Goal: Task Accomplishment & Management: Complete application form

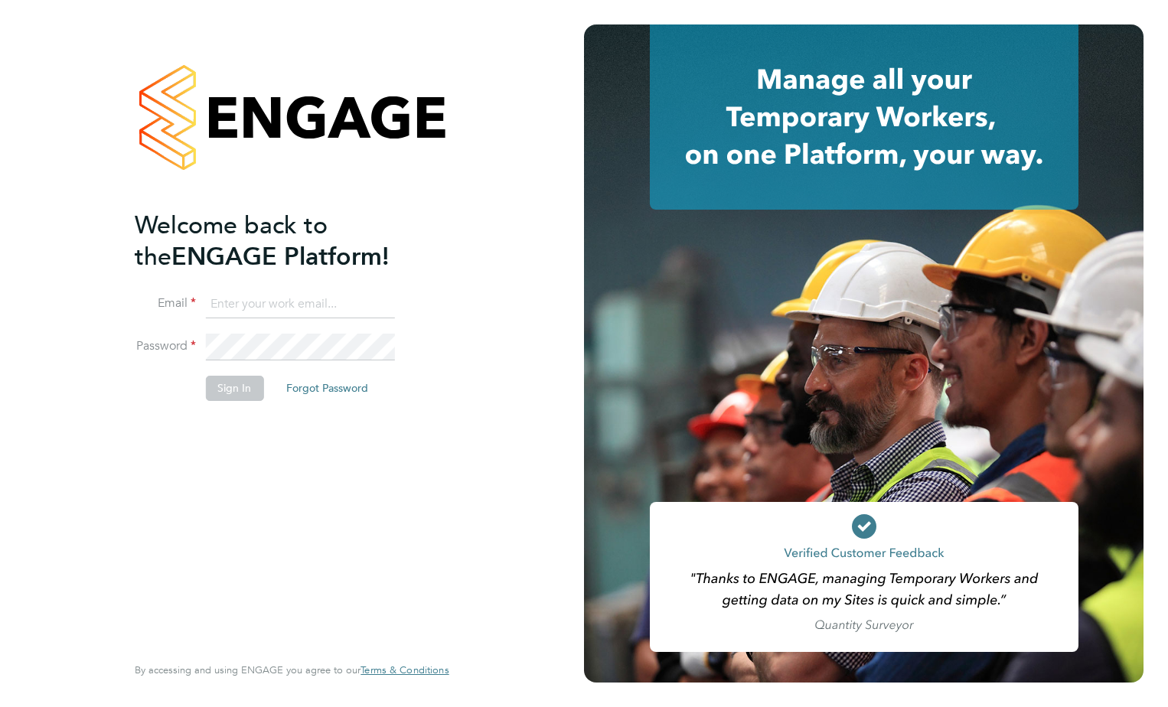
type input "[PERSON_NAME][EMAIL_ADDRESS][PERSON_NAME][DOMAIN_NAME]"
click at [246, 393] on button "Sign In" at bounding box center [234, 388] width 58 height 24
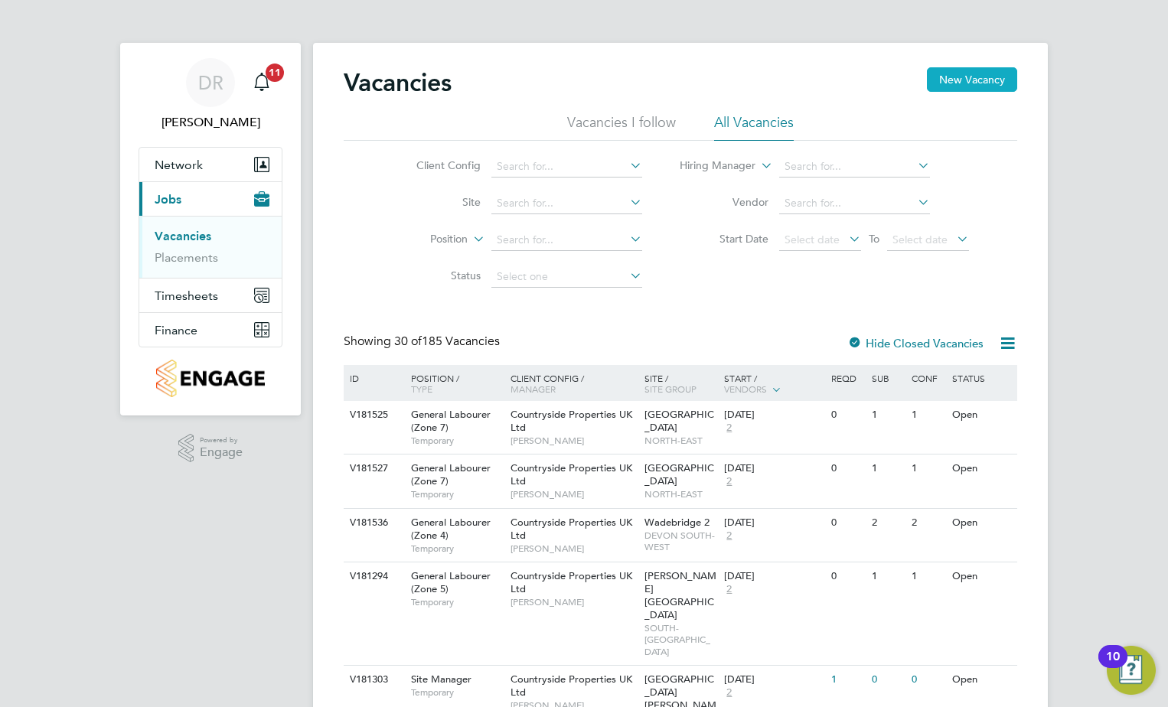
click at [963, 89] on button "New Vacancy" at bounding box center [972, 79] width 90 height 24
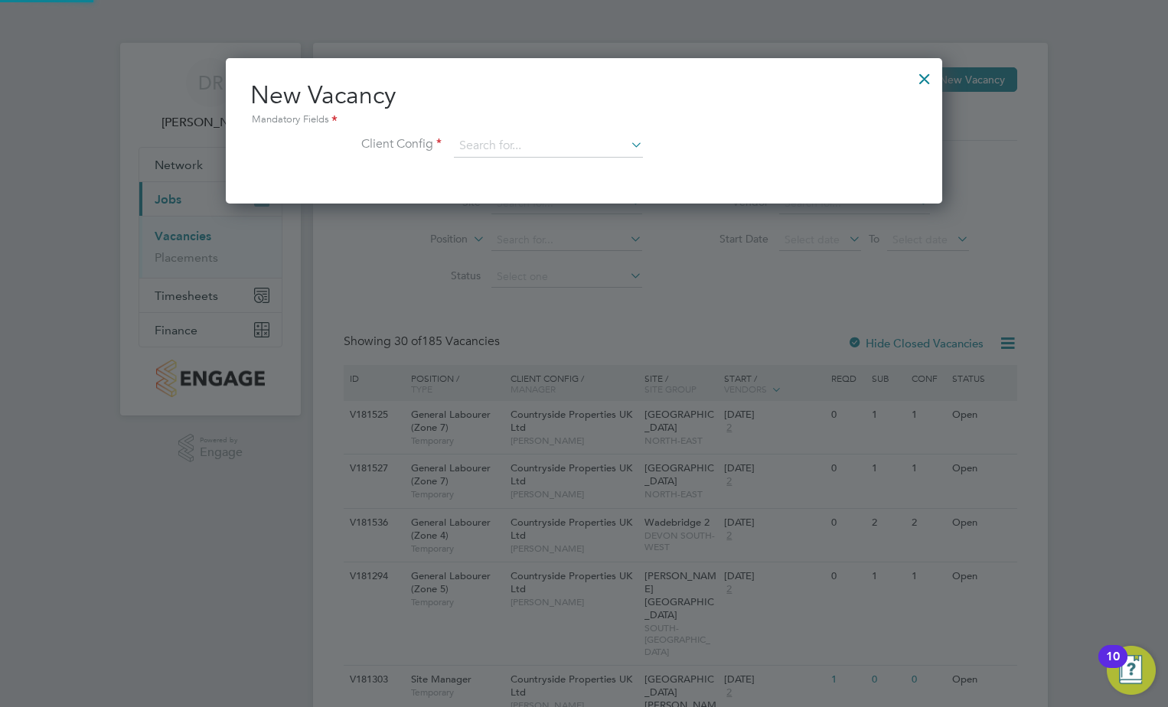
scroll to position [145, 717]
click at [507, 149] on input at bounding box center [548, 146] width 189 height 23
click at [556, 324] on li "Countryside Properties UK Ltd" at bounding box center [649, 334] width 392 height 21
type input "Countryside Properties UK Ltd"
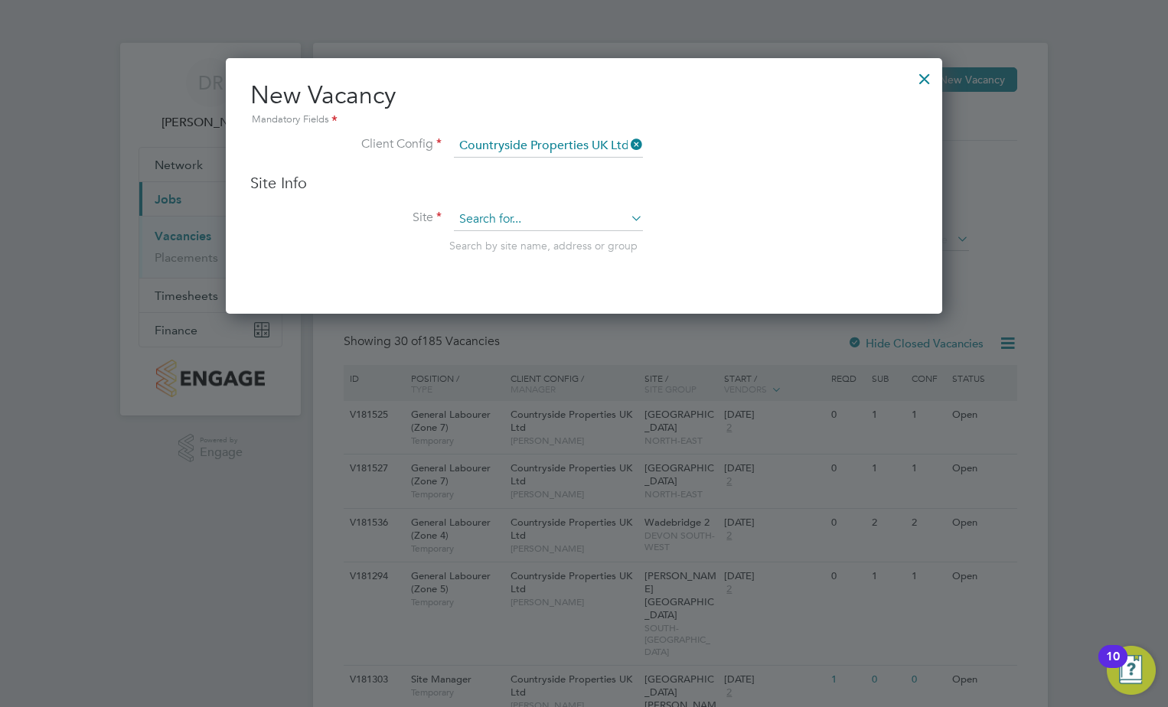
click at [513, 221] on input at bounding box center [548, 219] width 189 height 23
type input "A"
type input "H"
type input "s"
type input "alfold"
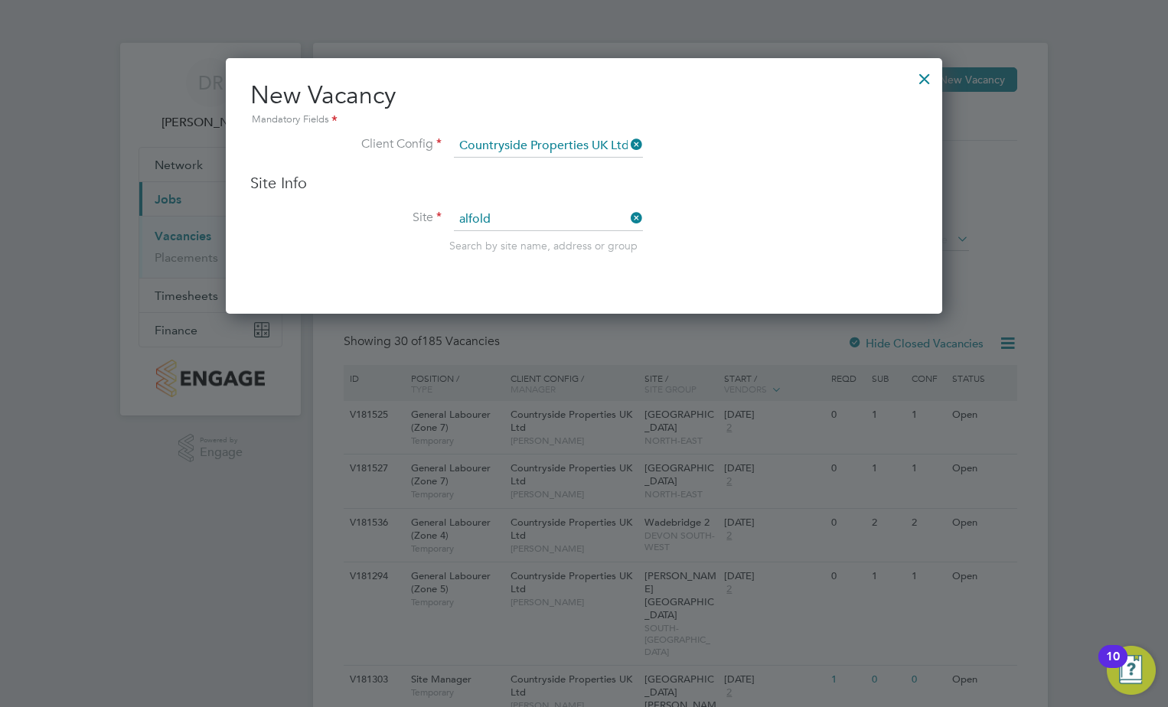
click at [921, 80] on div at bounding box center [925, 75] width 28 height 28
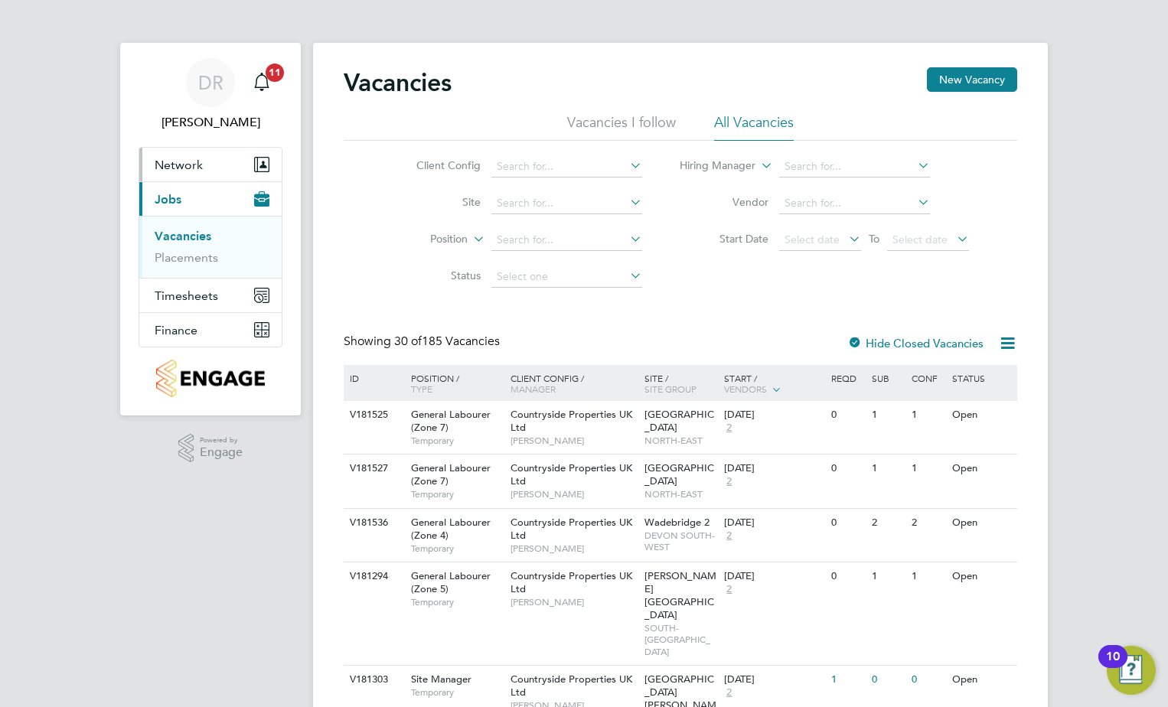
click at [197, 159] on span "Network" at bounding box center [179, 165] width 48 height 15
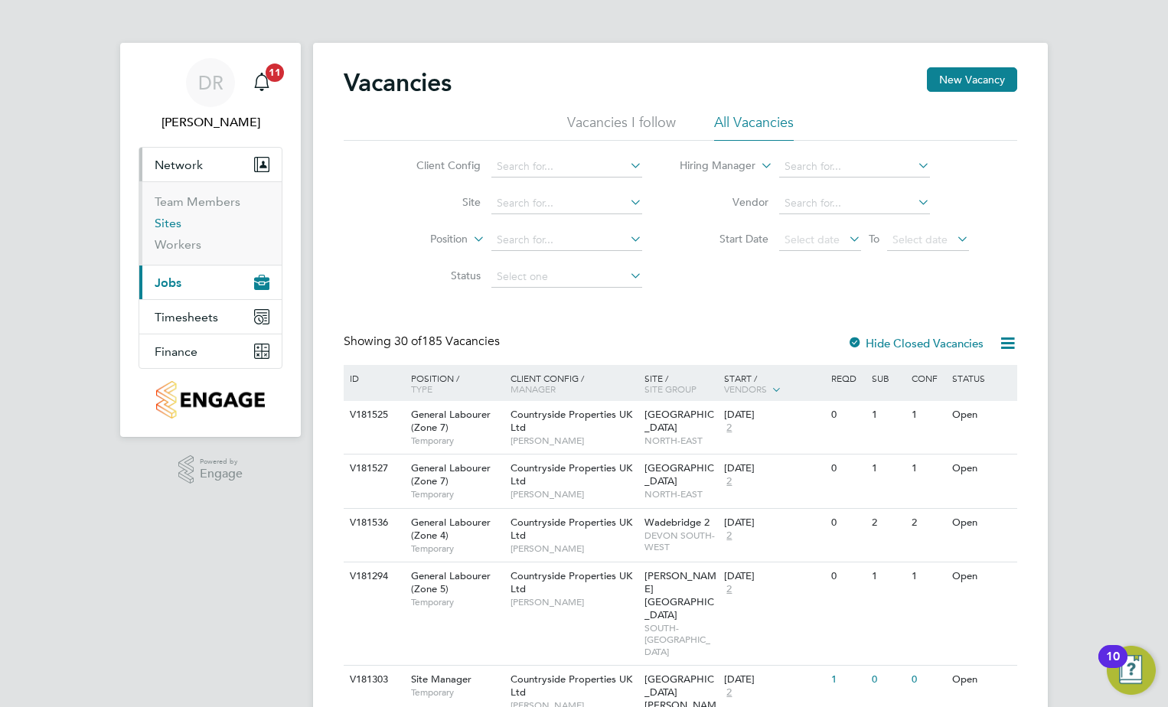
click at [171, 227] on link "Sites" at bounding box center [168, 223] width 27 height 15
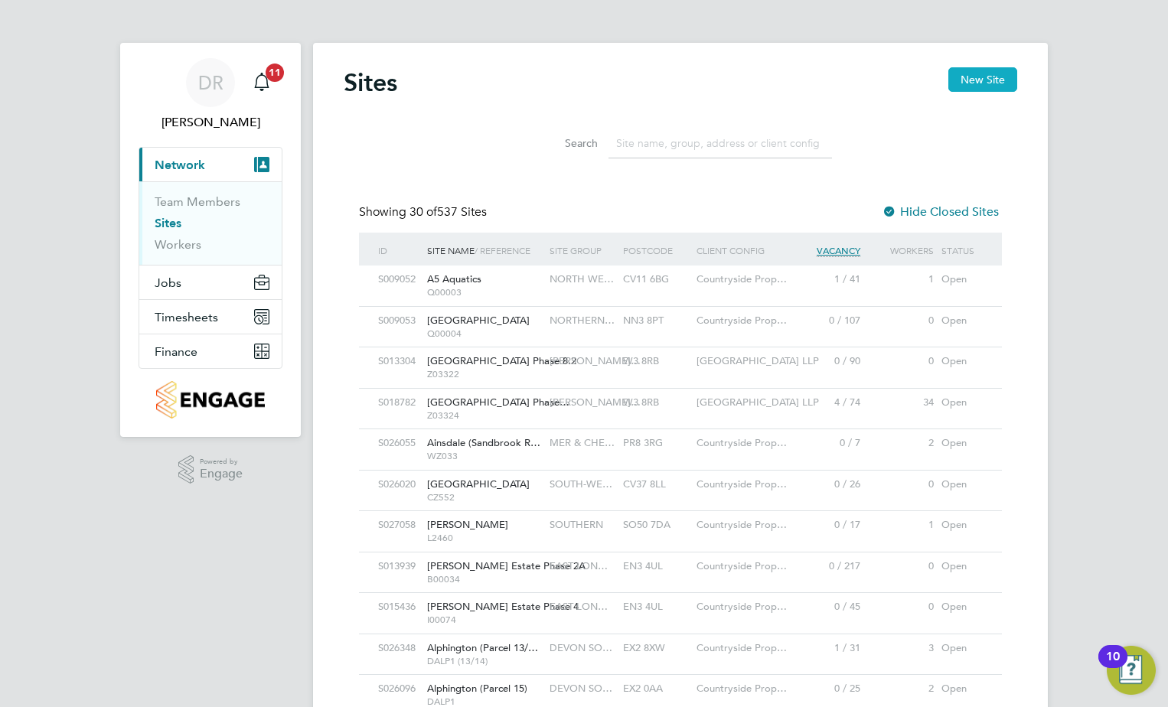
click at [965, 79] on button "New Site" at bounding box center [982, 79] width 69 height 24
type input "[GEOGRAPHIC_DATA]"
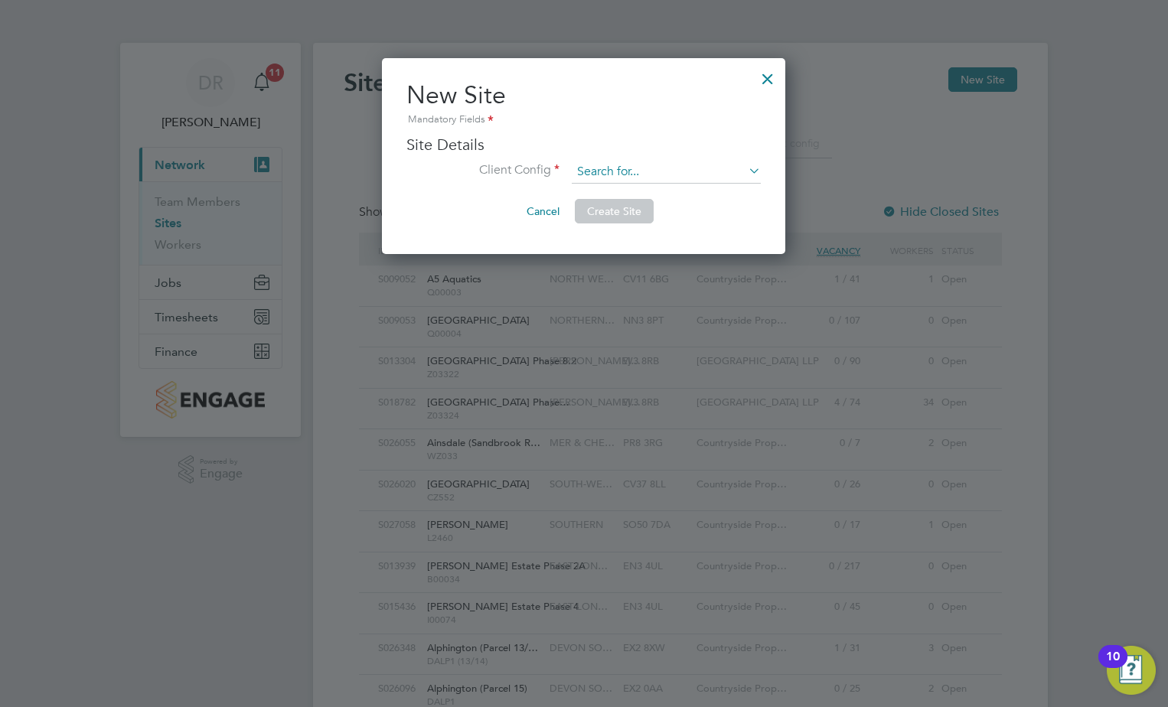
click at [682, 181] on input at bounding box center [666, 172] width 189 height 23
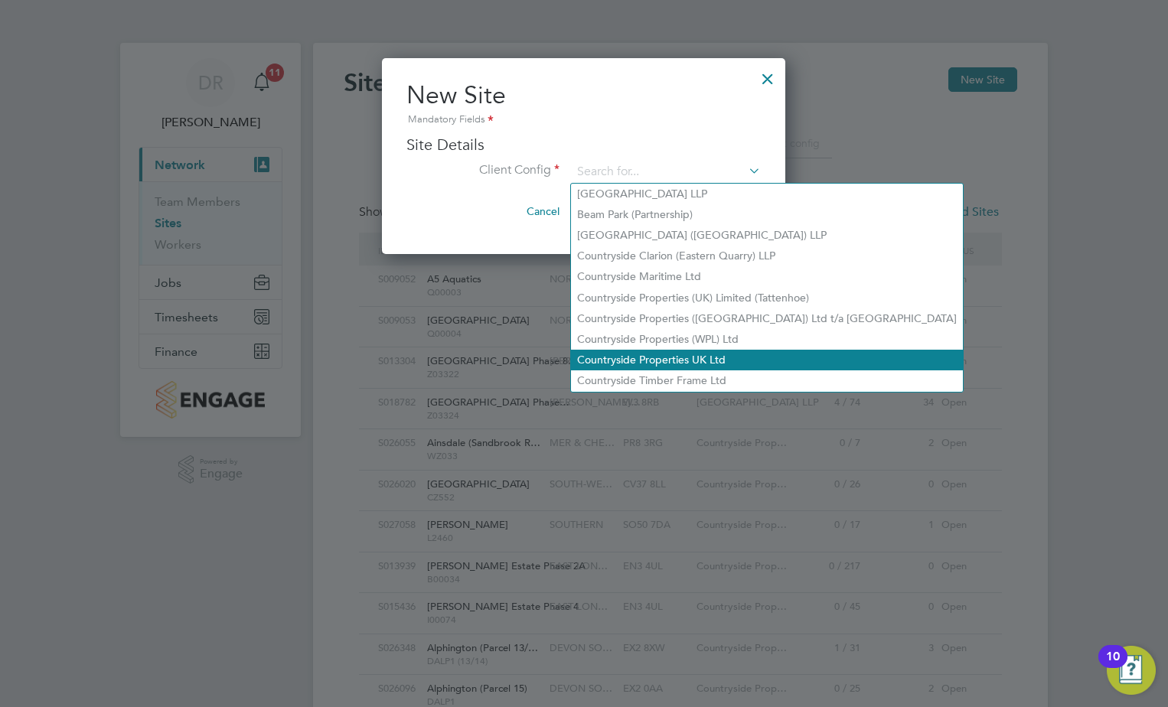
click at [687, 358] on li "Countryside Properties UK Ltd" at bounding box center [767, 360] width 392 height 21
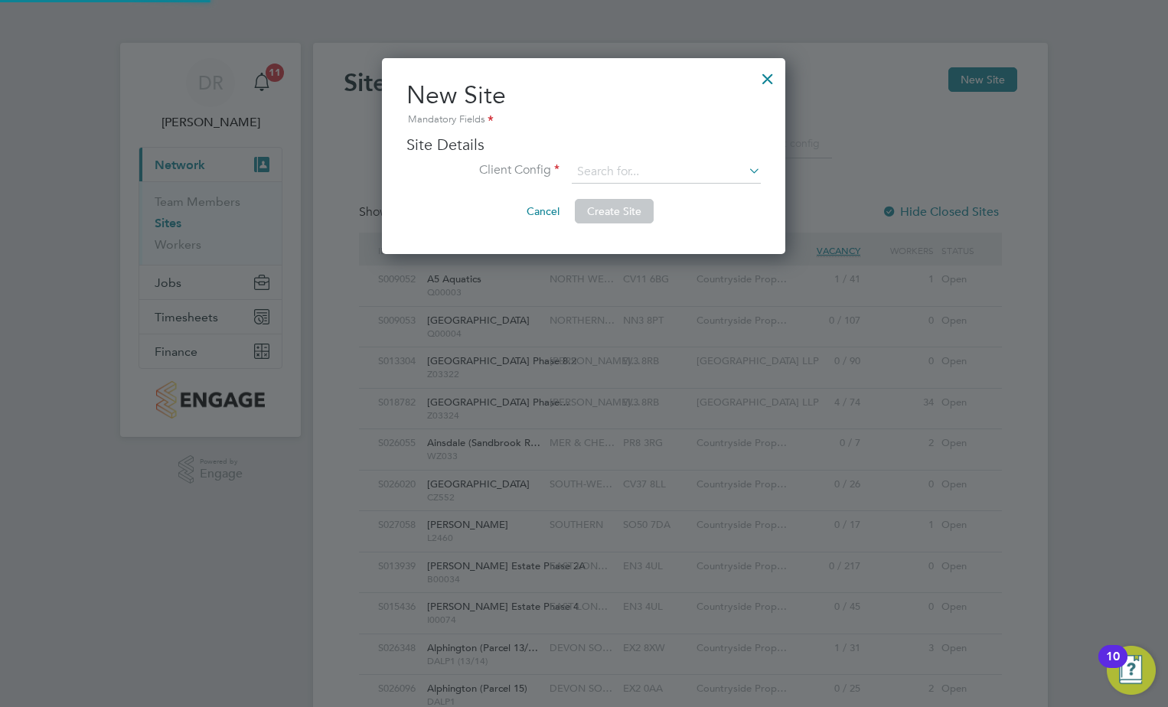
type input "Countryside Properties UK Ltd"
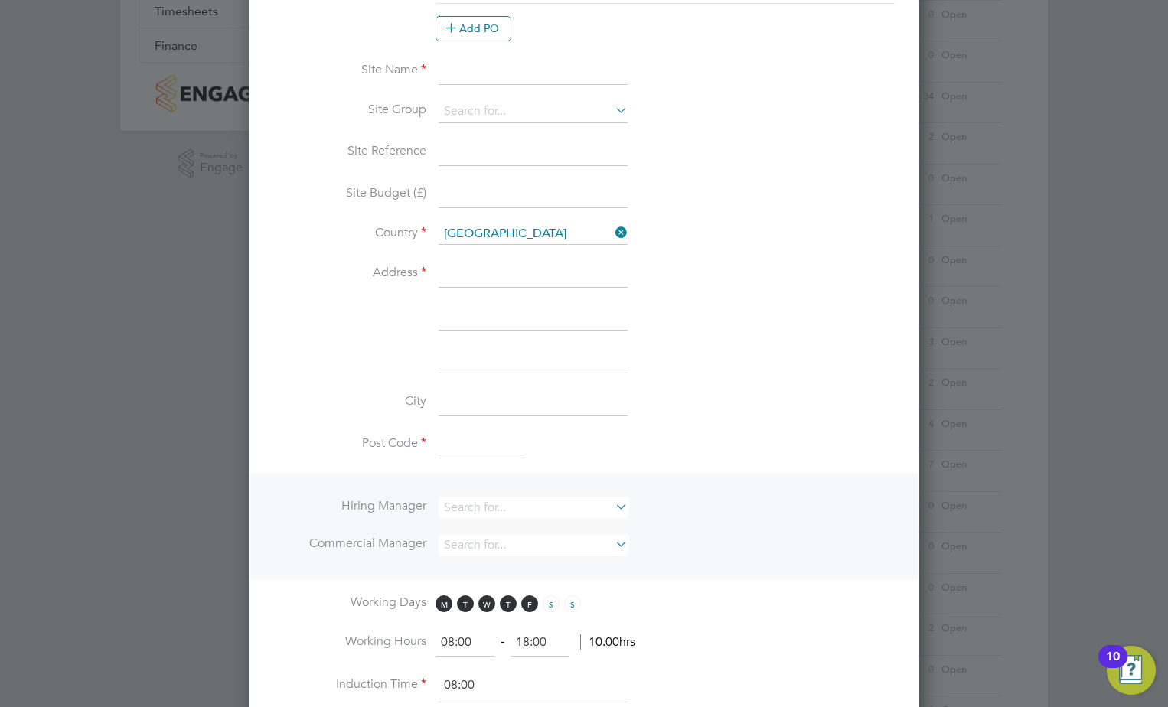
scroll to position [77, 0]
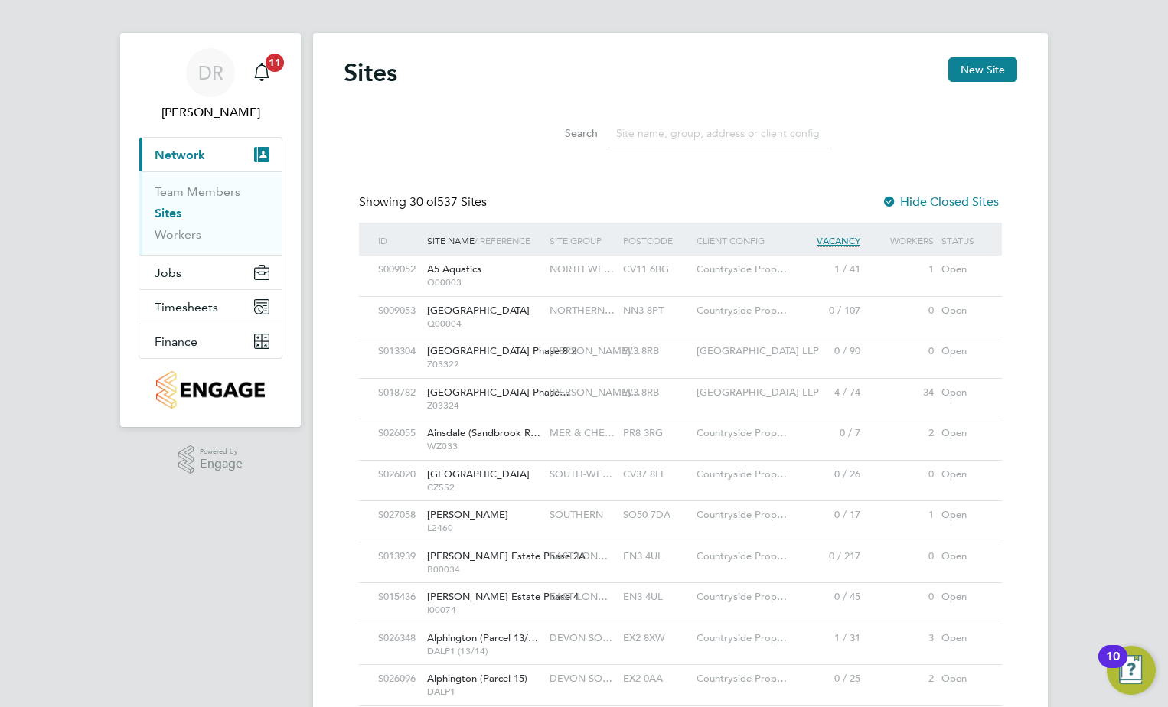
scroll to position [0, 0]
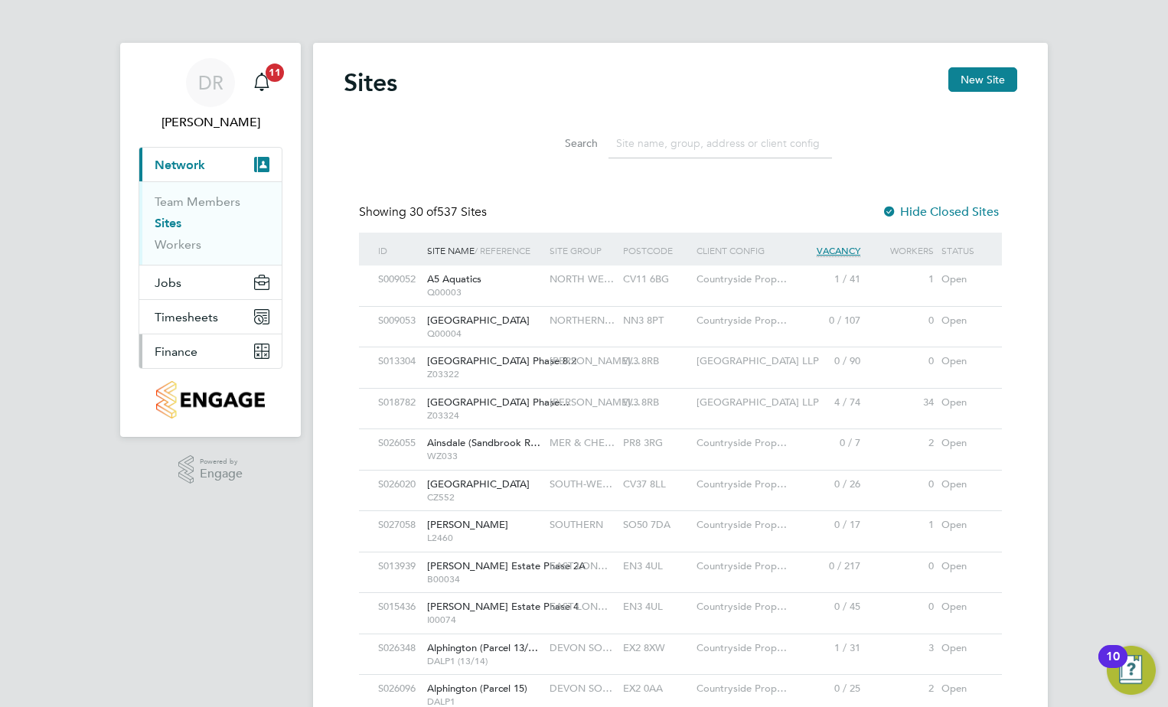
click at [188, 344] on span "Finance" at bounding box center [176, 351] width 43 height 15
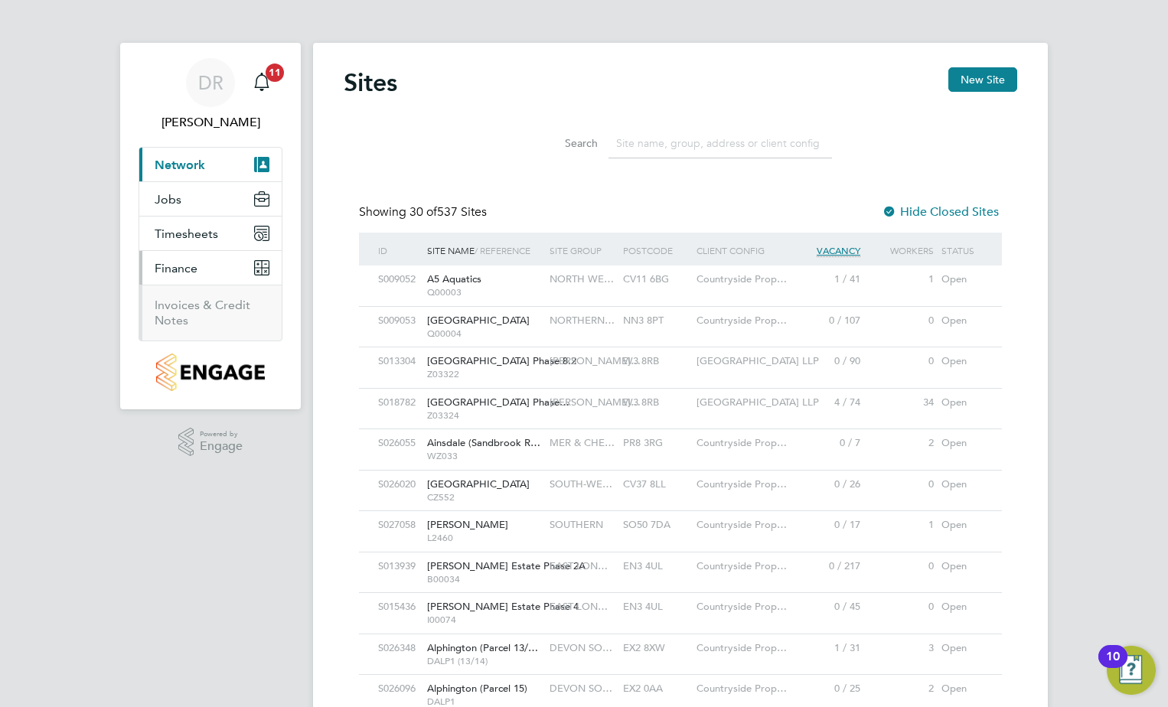
click at [173, 163] on span "Network" at bounding box center [180, 165] width 51 height 15
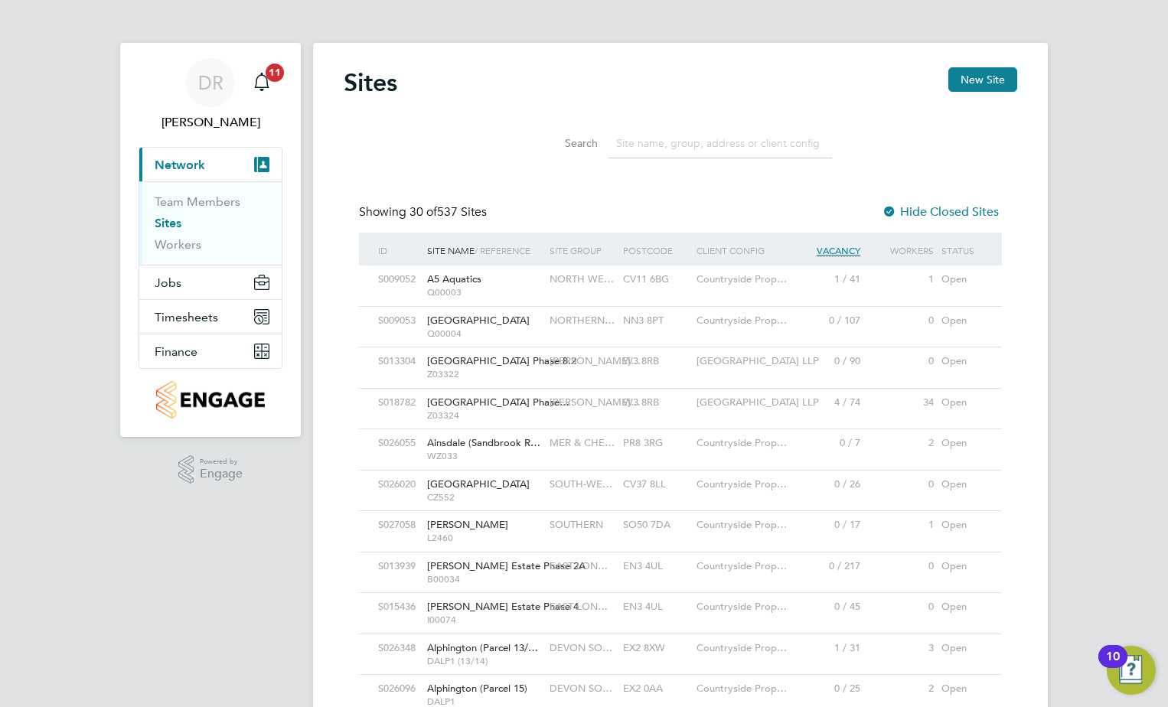
scroll to position [29, 74]
click at [965, 87] on button "New Site" at bounding box center [982, 79] width 69 height 24
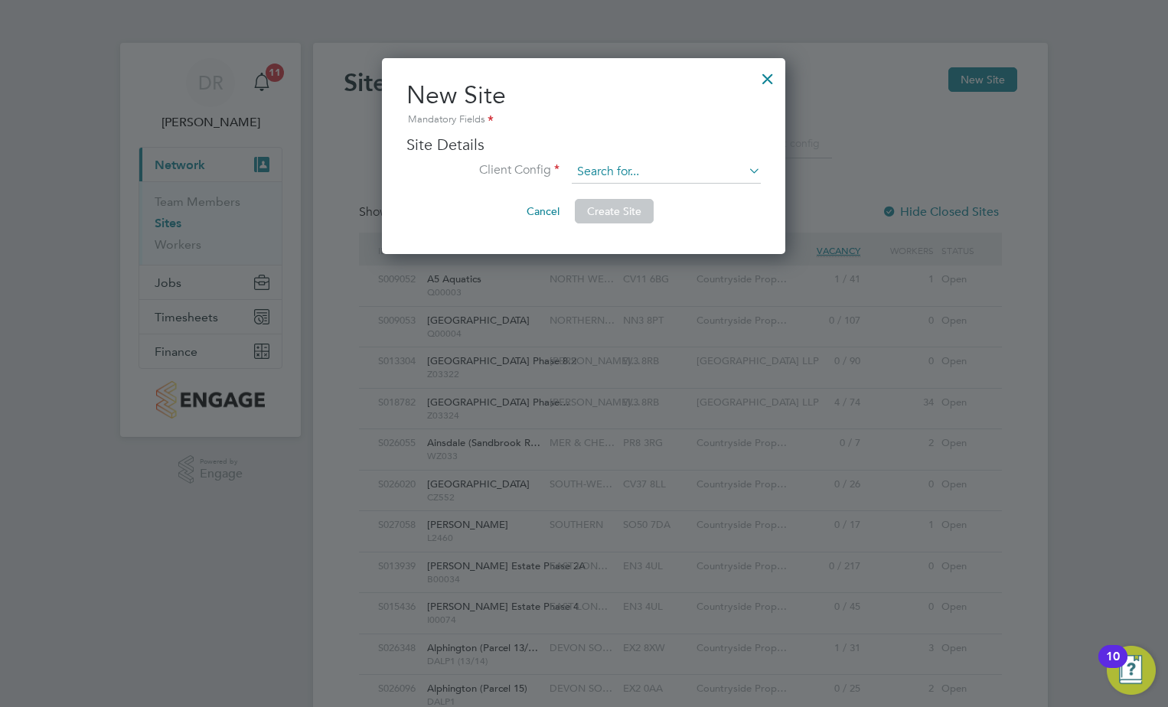
drag, startPoint x: 602, startPoint y: 170, endPoint x: 579, endPoint y: 172, distance: 22.3
click at [602, 170] on input at bounding box center [666, 172] width 189 height 23
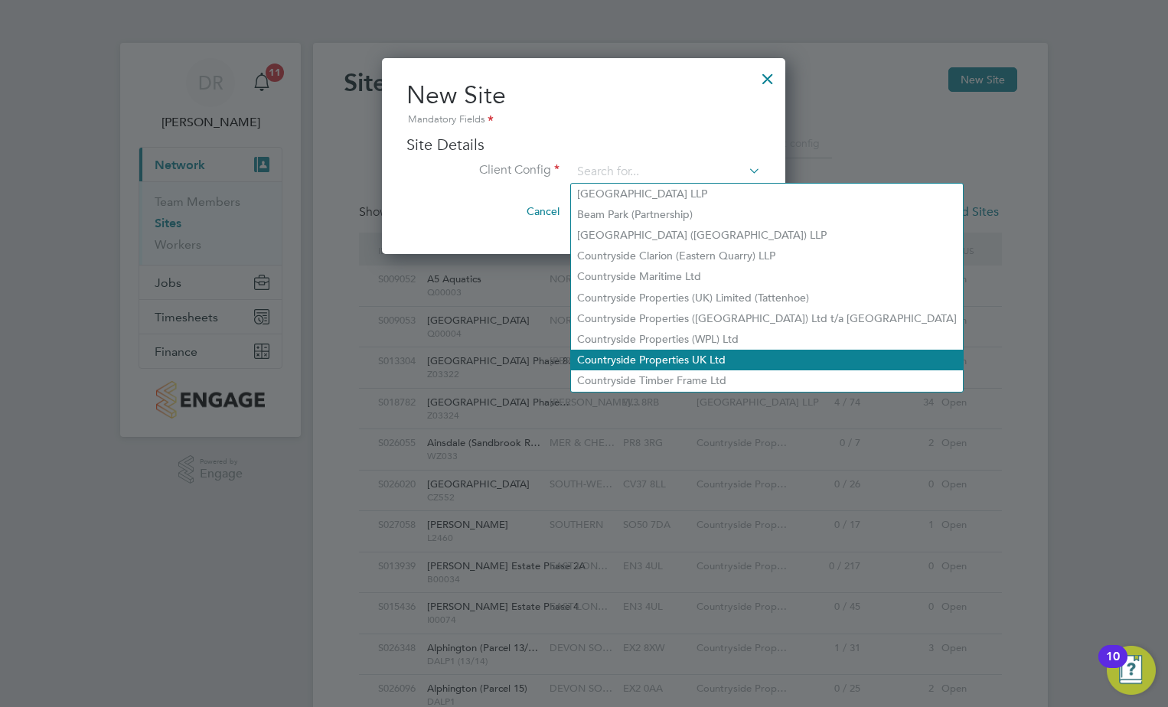
click at [646, 360] on li "Countryside Properties UK Ltd" at bounding box center [767, 360] width 392 height 21
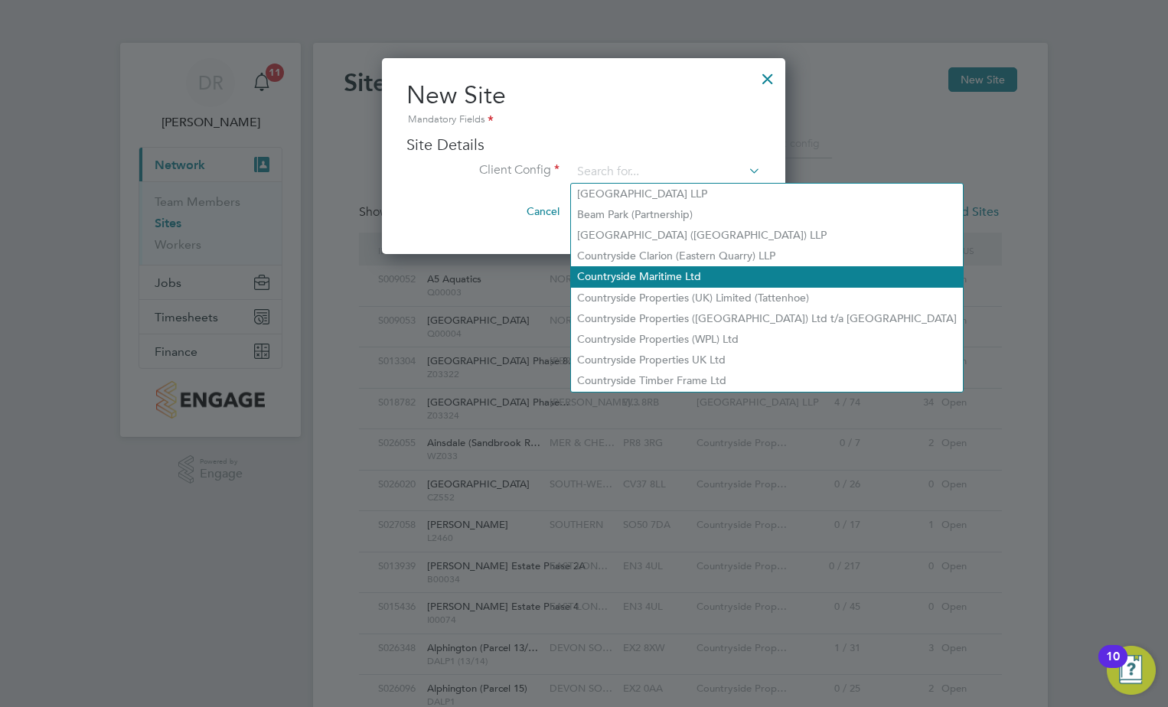
type input "Countryside Properties UK Ltd"
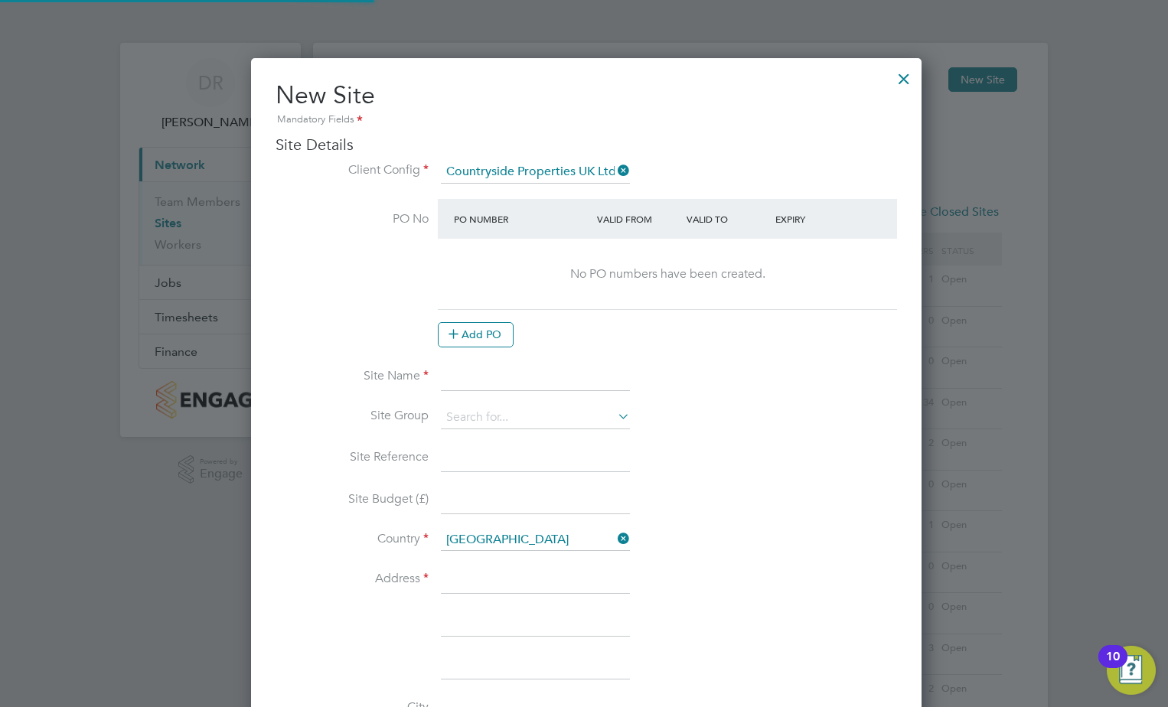
scroll to position [1358, 671]
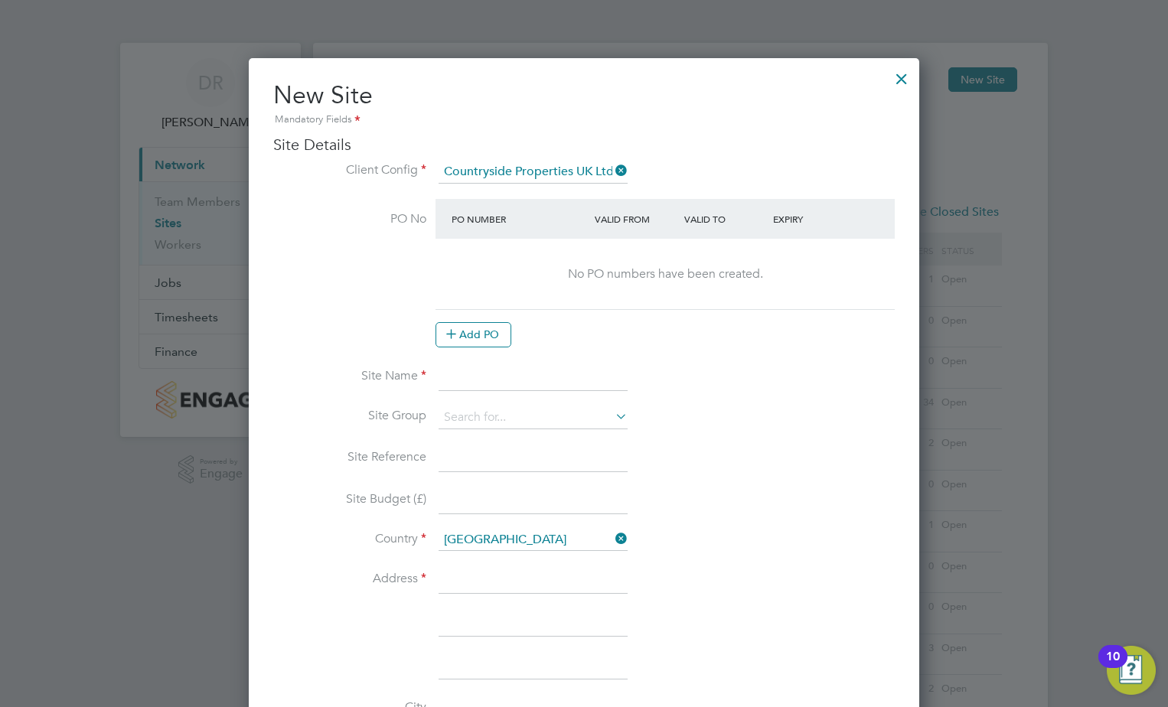
click at [487, 383] on input at bounding box center [533, 378] width 189 height 28
drag, startPoint x: 493, startPoint y: 384, endPoint x: 467, endPoint y: 374, distance: 27.9
click at [493, 384] on input at bounding box center [533, 378] width 189 height 28
drag, startPoint x: 497, startPoint y: 380, endPoint x: 468, endPoint y: 390, distance: 30.0
click at [497, 380] on input at bounding box center [533, 378] width 189 height 28
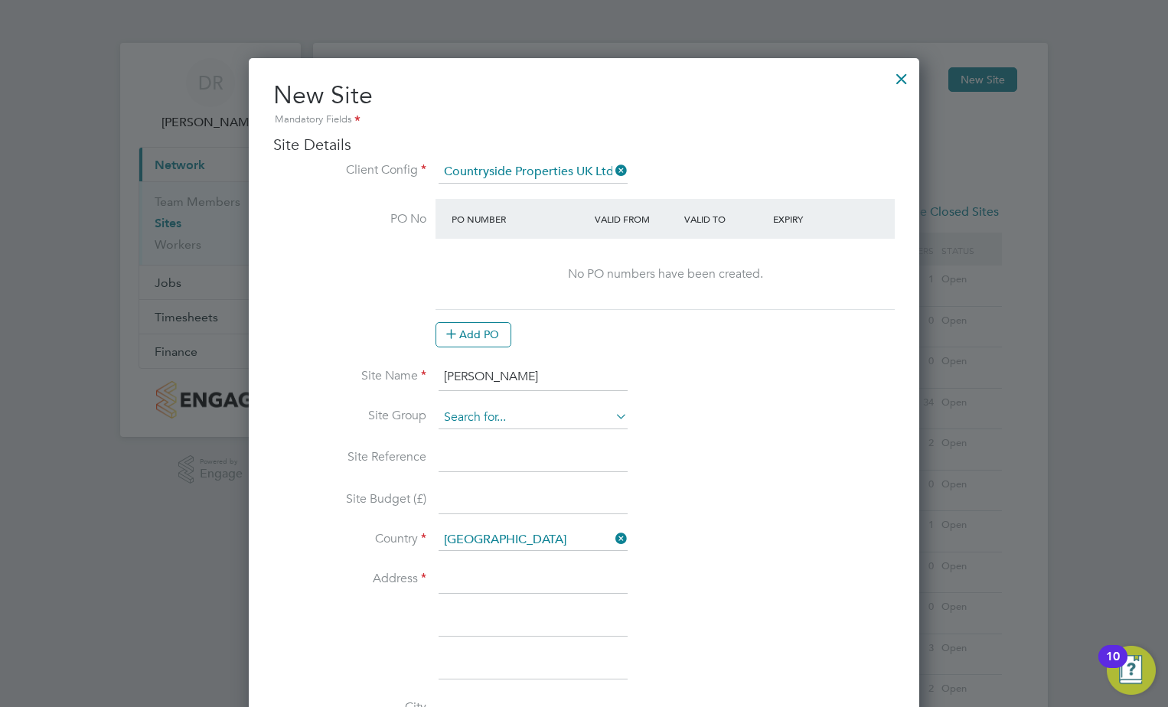
type input "[PERSON_NAME]"
click at [460, 419] on input at bounding box center [533, 417] width 189 height 23
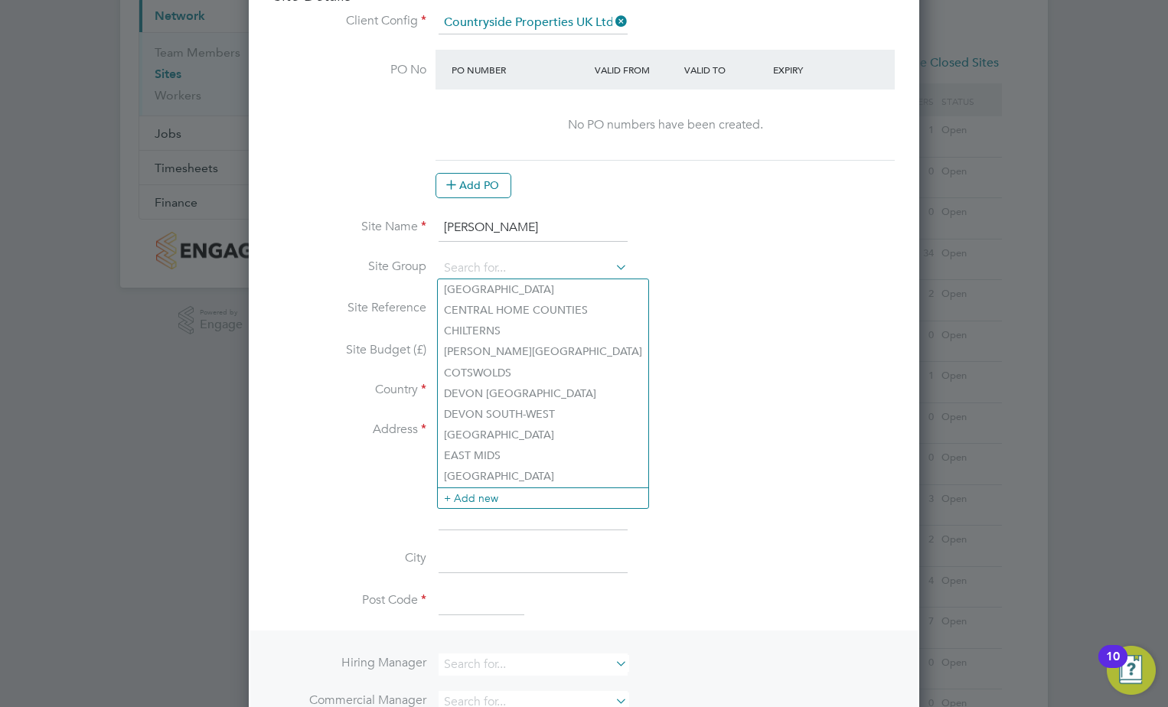
scroll to position [153, 0]
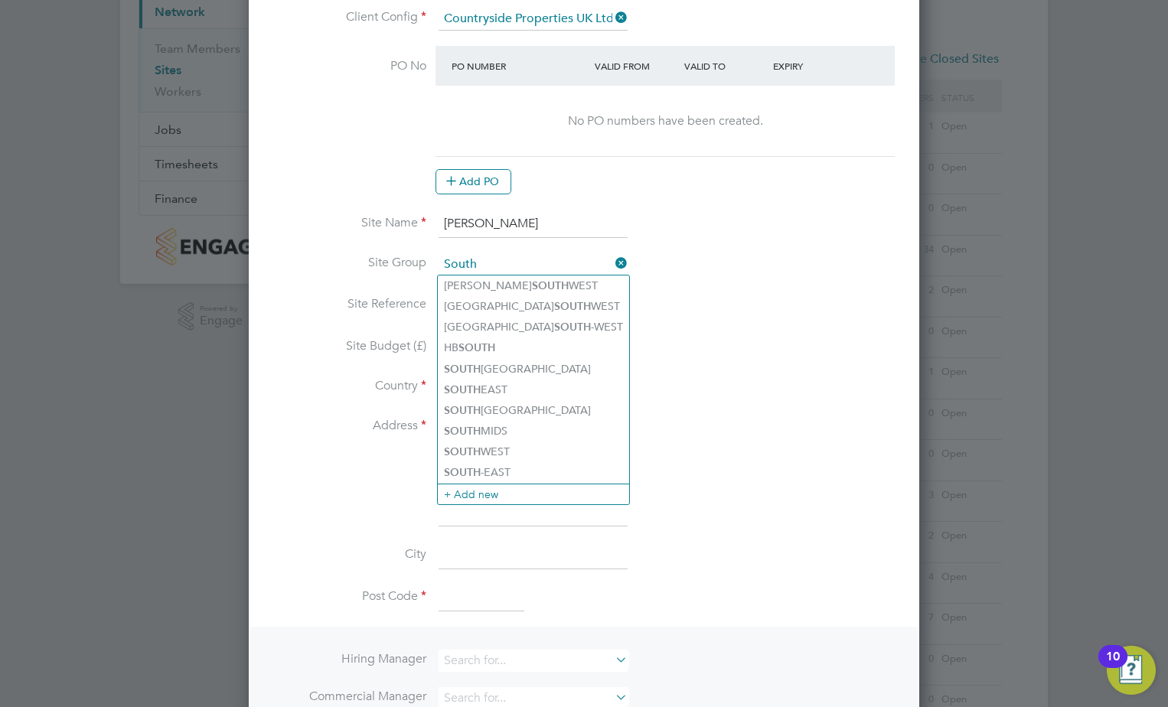
type input "South"
click at [612, 263] on icon at bounding box center [612, 263] width 0 height 21
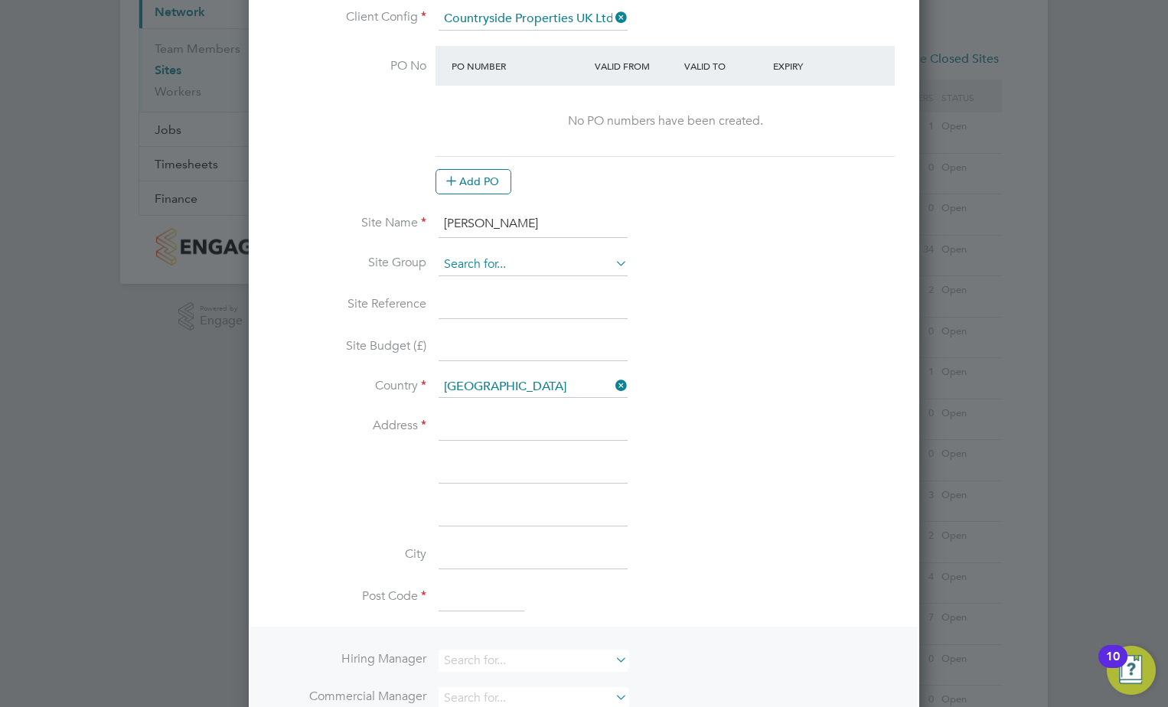
click at [525, 261] on input at bounding box center [533, 264] width 189 height 23
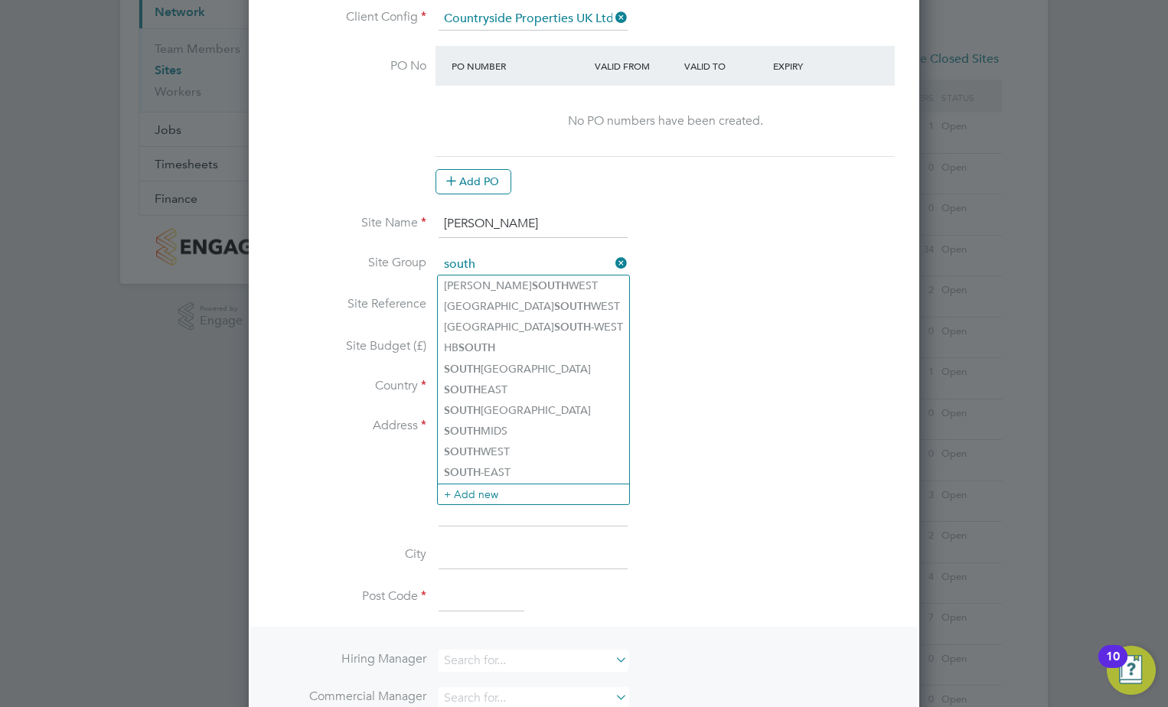
type input "south"
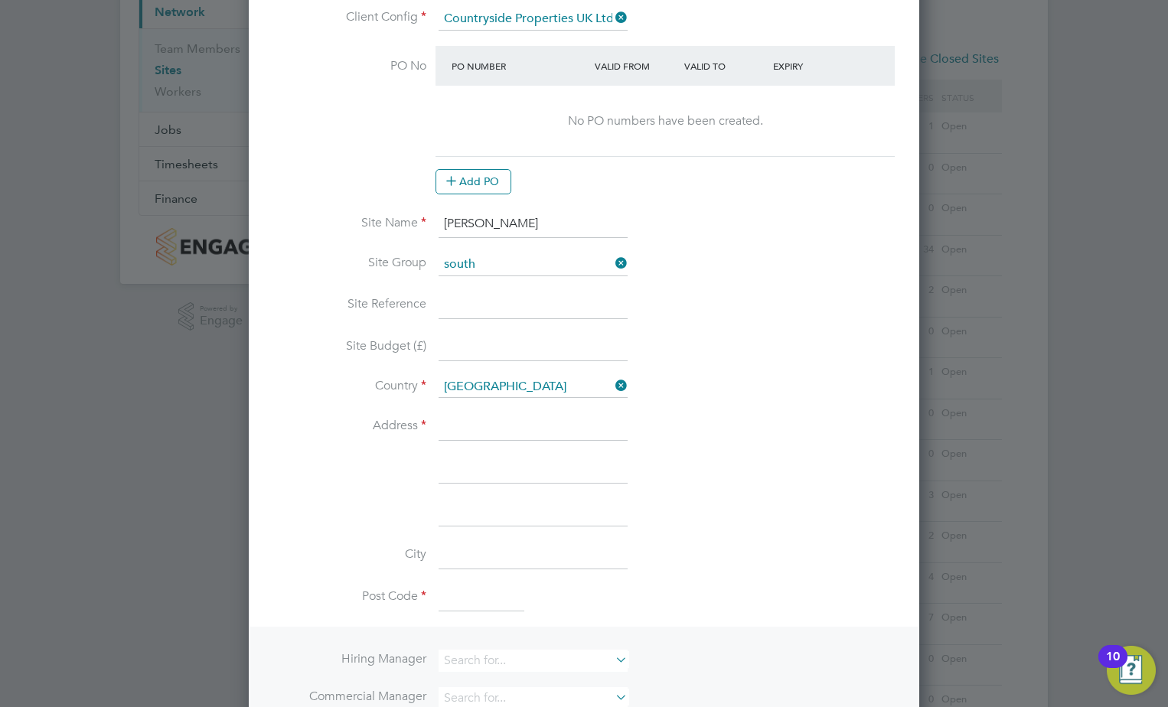
click at [612, 255] on icon at bounding box center [612, 263] width 0 height 21
click at [521, 248] on li "Site Name [PERSON_NAME]" at bounding box center [583, 231] width 621 height 43
click at [522, 269] on input at bounding box center [533, 264] width 189 height 23
type input "South"
drag, startPoint x: 520, startPoint y: 427, endPoint x: 529, endPoint y: 429, distance: 9.3
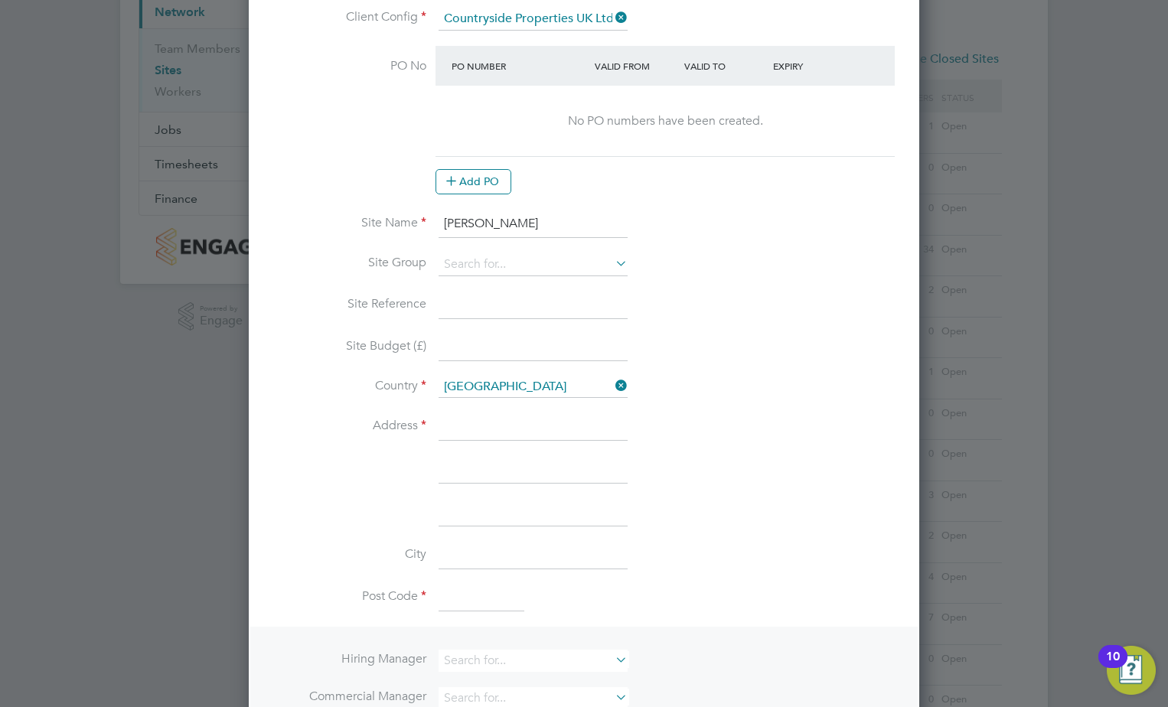
click at [520, 427] on input at bounding box center [533, 427] width 189 height 28
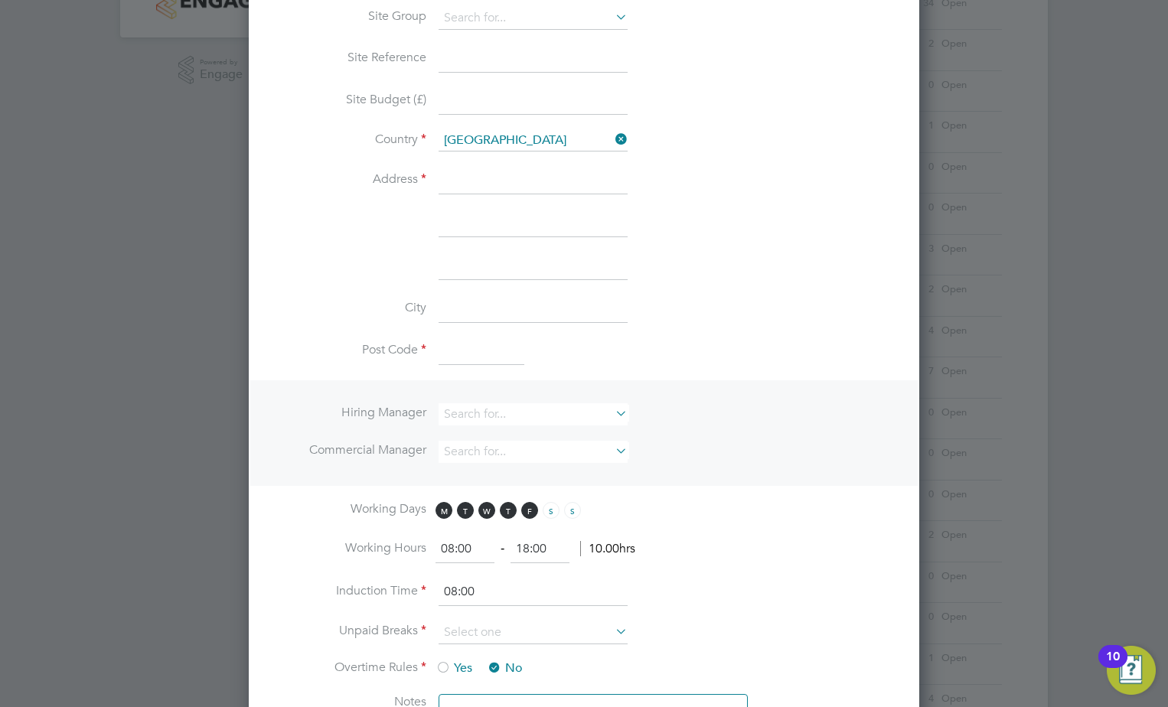
scroll to position [459, 0]
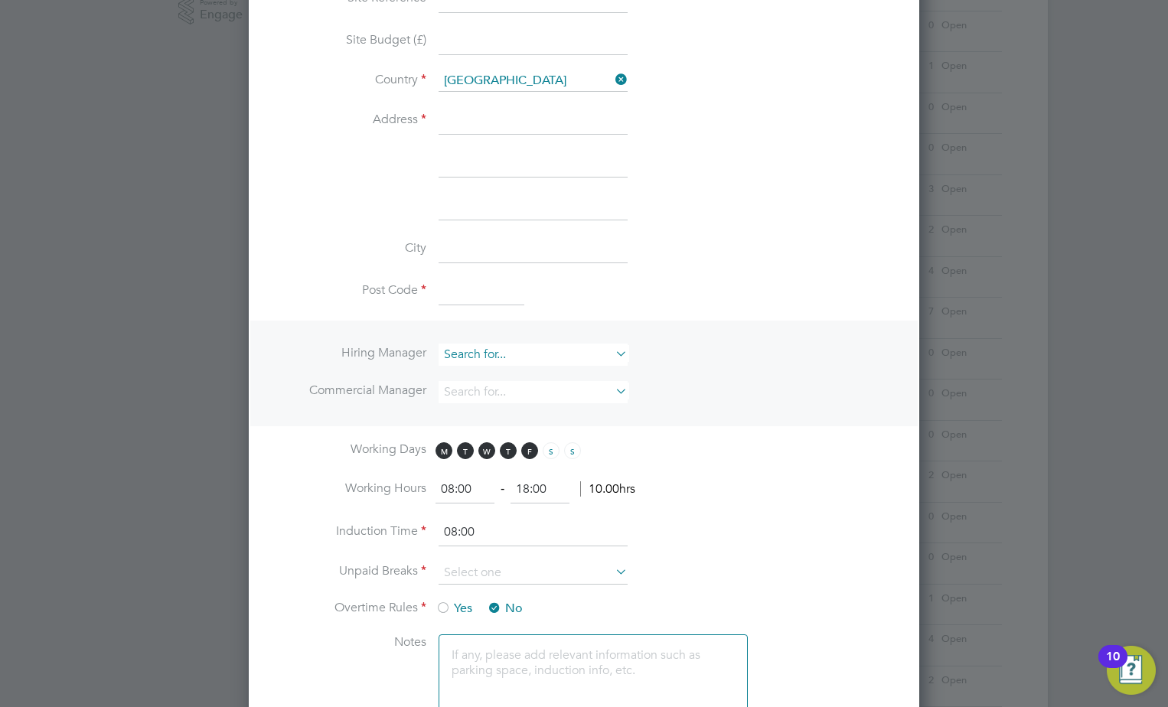
click at [565, 358] on input at bounding box center [533, 355] width 189 height 22
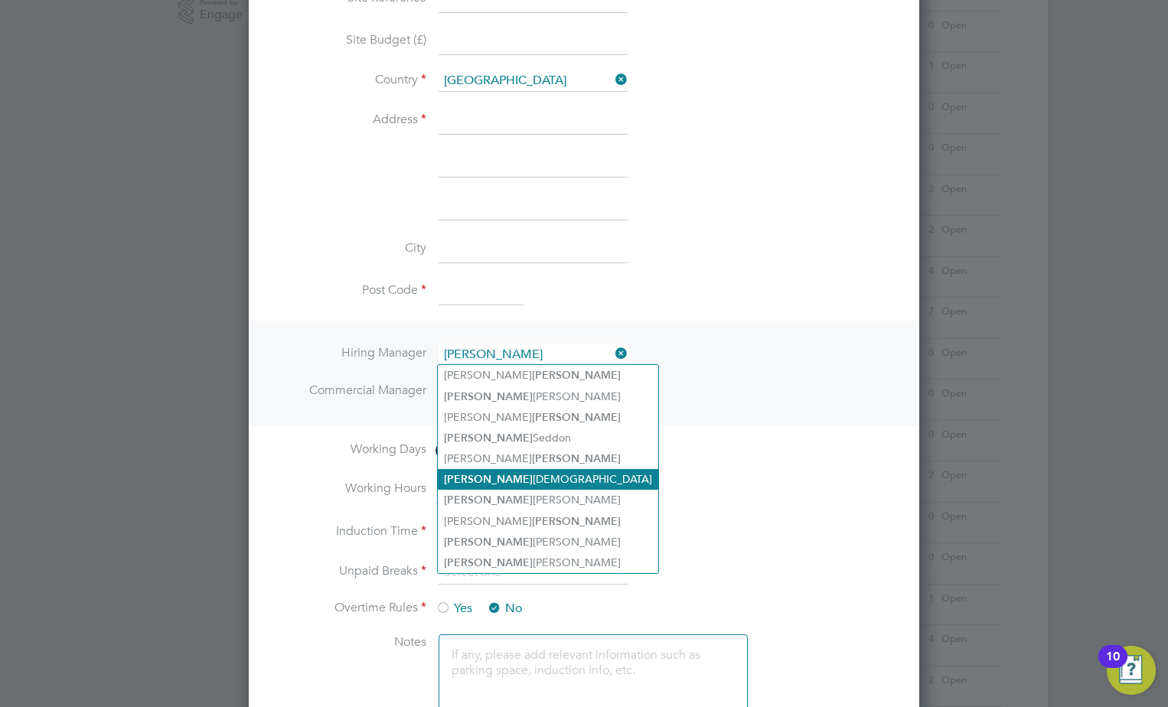
click at [518, 479] on li "[PERSON_NAME]" at bounding box center [548, 479] width 220 height 21
type input "[PERSON_NAME]"
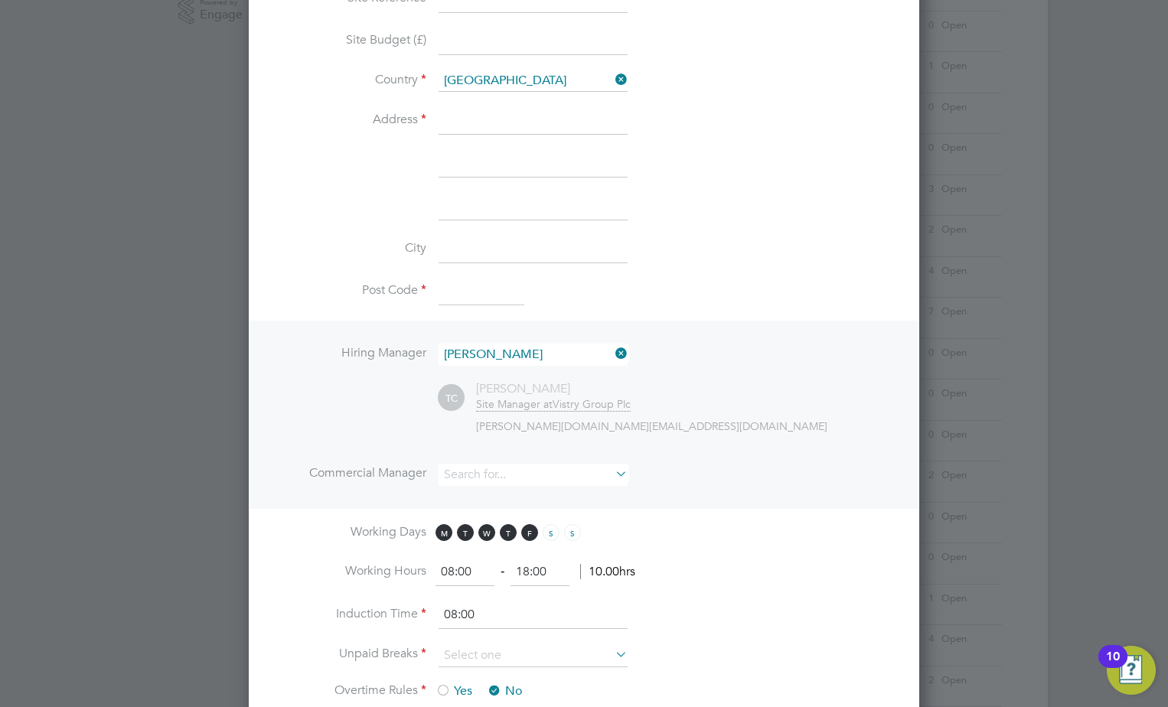
scroll to position [1440, 671]
click at [502, 477] on input at bounding box center [533, 475] width 189 height 22
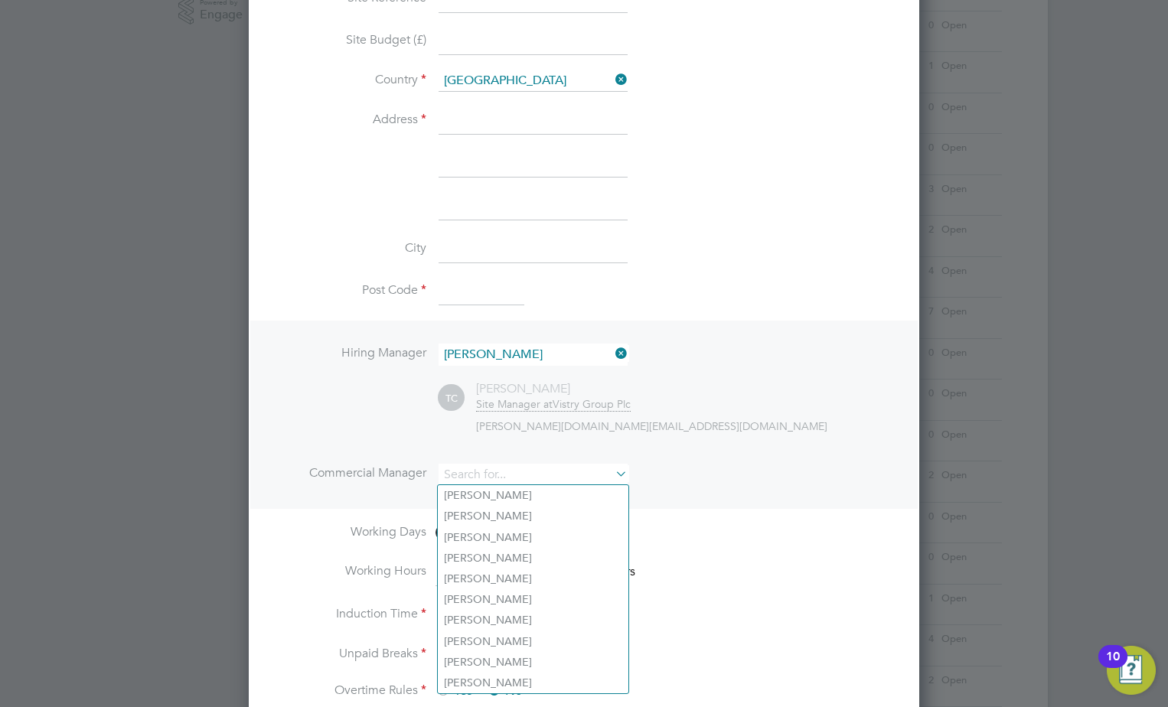
click at [831, 459] on ul "Hiring Manager [PERSON_NAME] TC [PERSON_NAME] Site Manager at Vistry Group Plc …" at bounding box center [583, 423] width 621 height 158
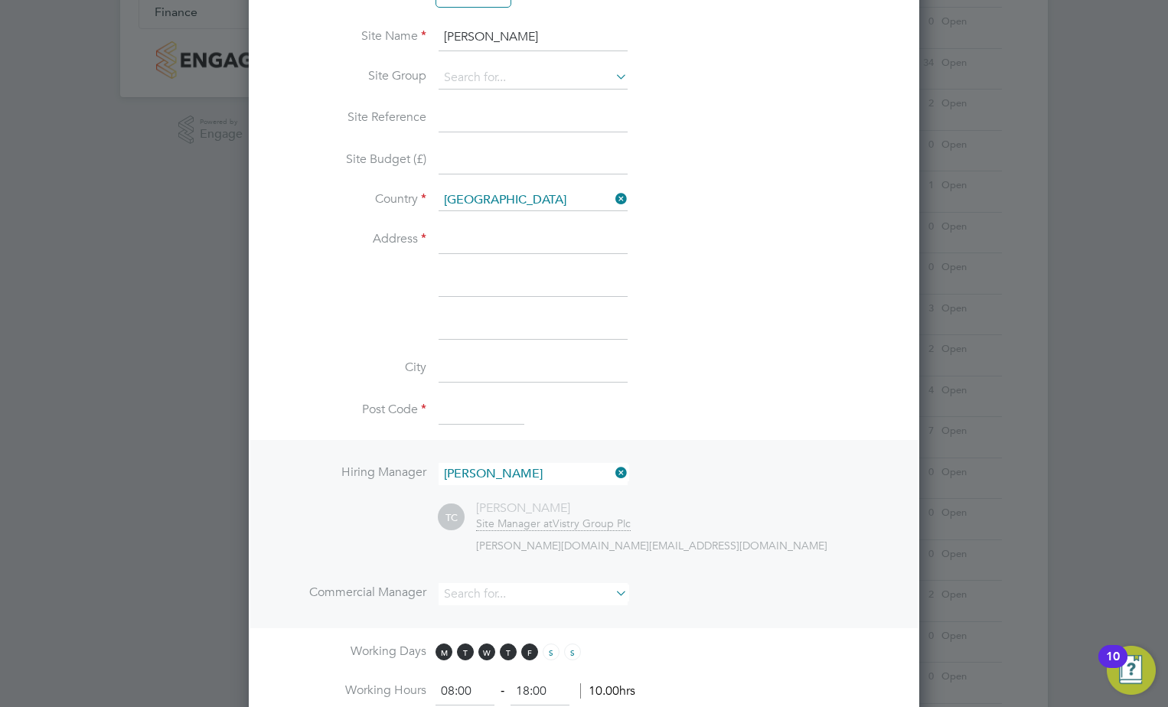
scroll to position [536, 0]
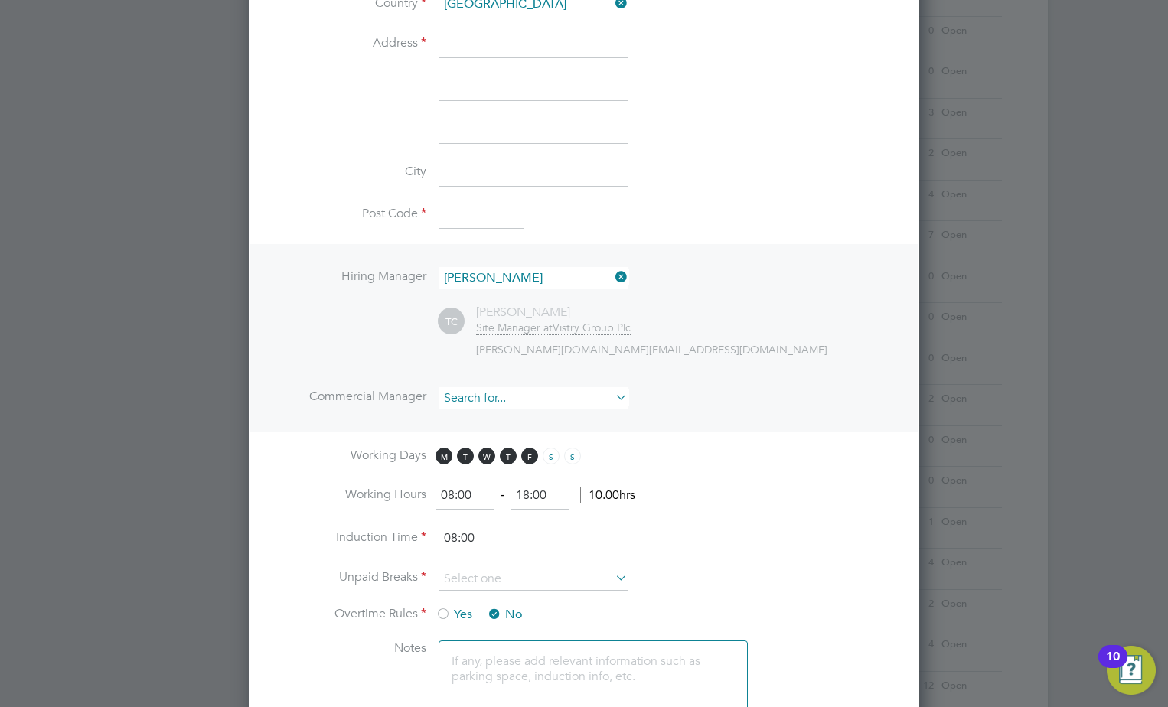
click at [563, 396] on input at bounding box center [533, 398] width 189 height 22
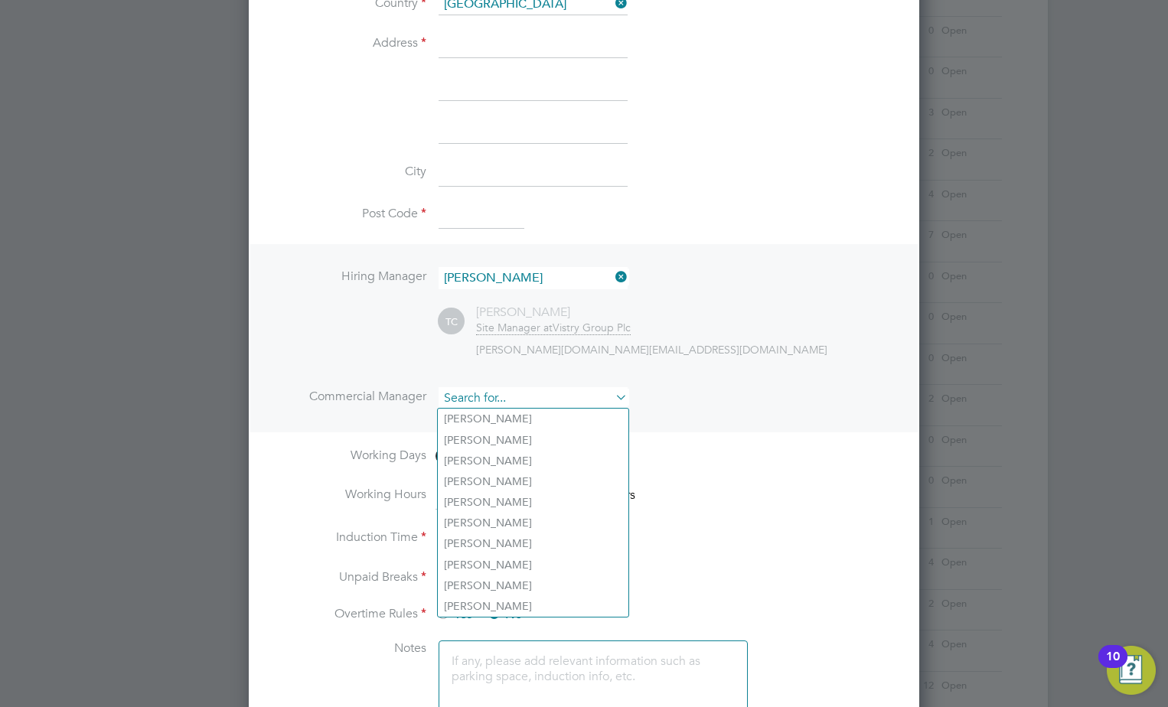
click at [563, 396] on input at bounding box center [533, 398] width 189 height 22
click at [880, 439] on ng-template "PO No PO Number Valid From Valid To Expiry No PO numbers have been created. Add…" at bounding box center [583, 210] width 621 height 1095
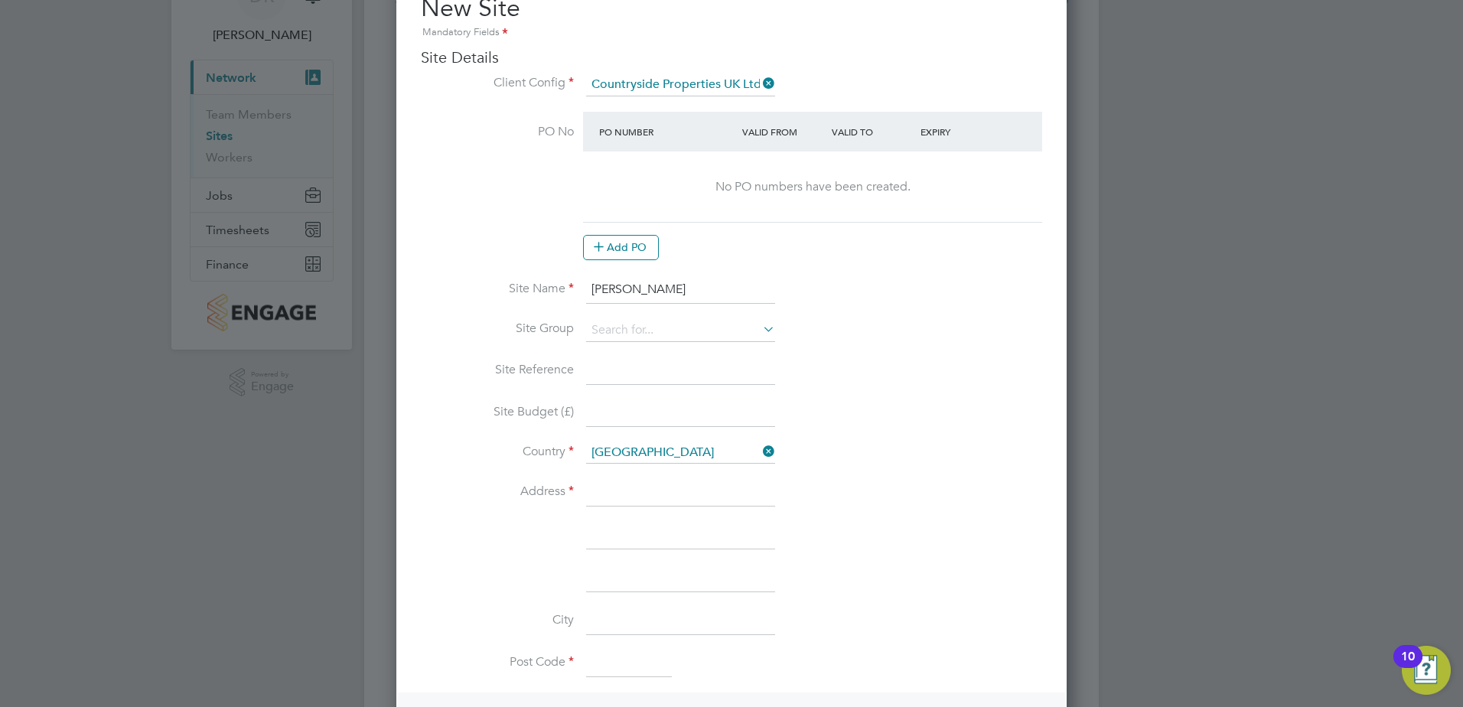
scroll to position [77, 0]
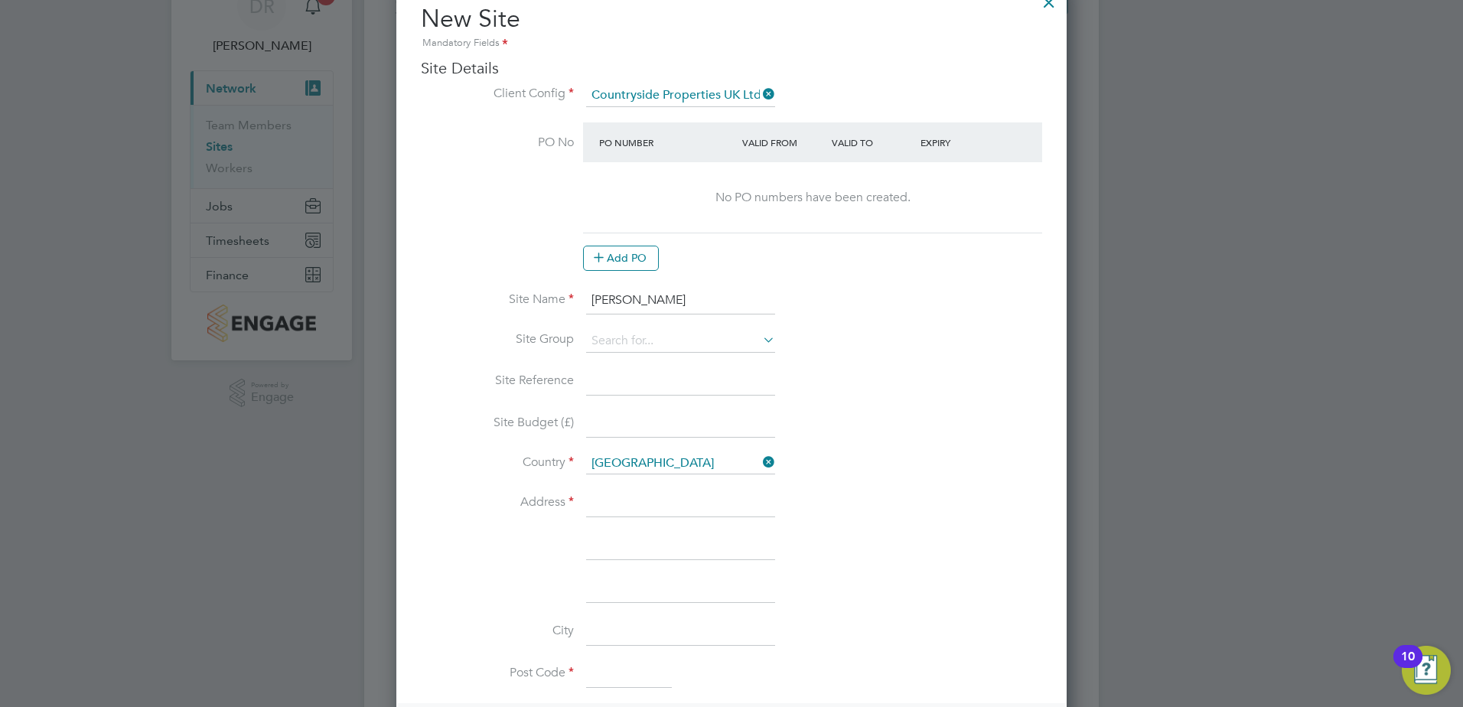
click at [760, 347] on icon at bounding box center [760, 339] width 0 height 21
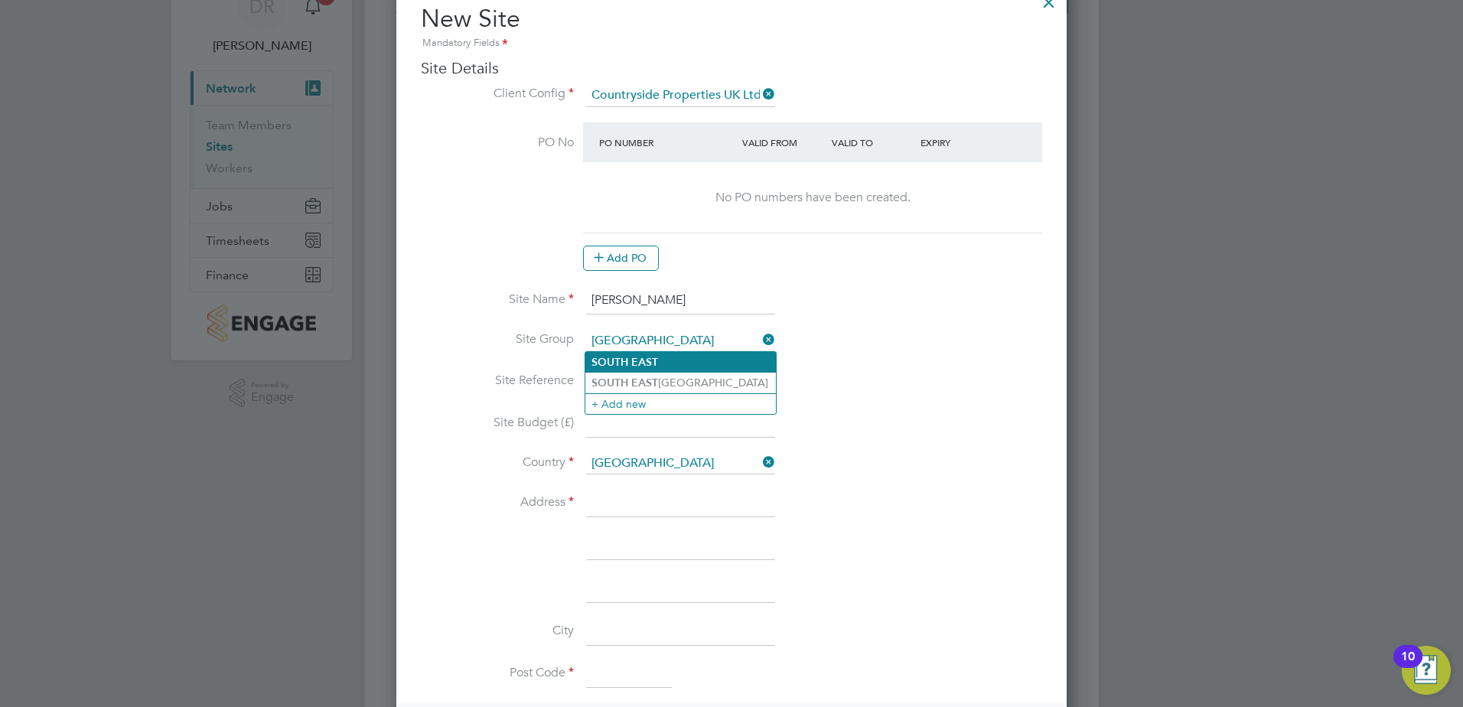
click at [716, 364] on li "[GEOGRAPHIC_DATA]" at bounding box center [680, 362] width 191 height 21
type input "[GEOGRAPHIC_DATA]"
click at [713, 379] on input at bounding box center [680, 382] width 189 height 28
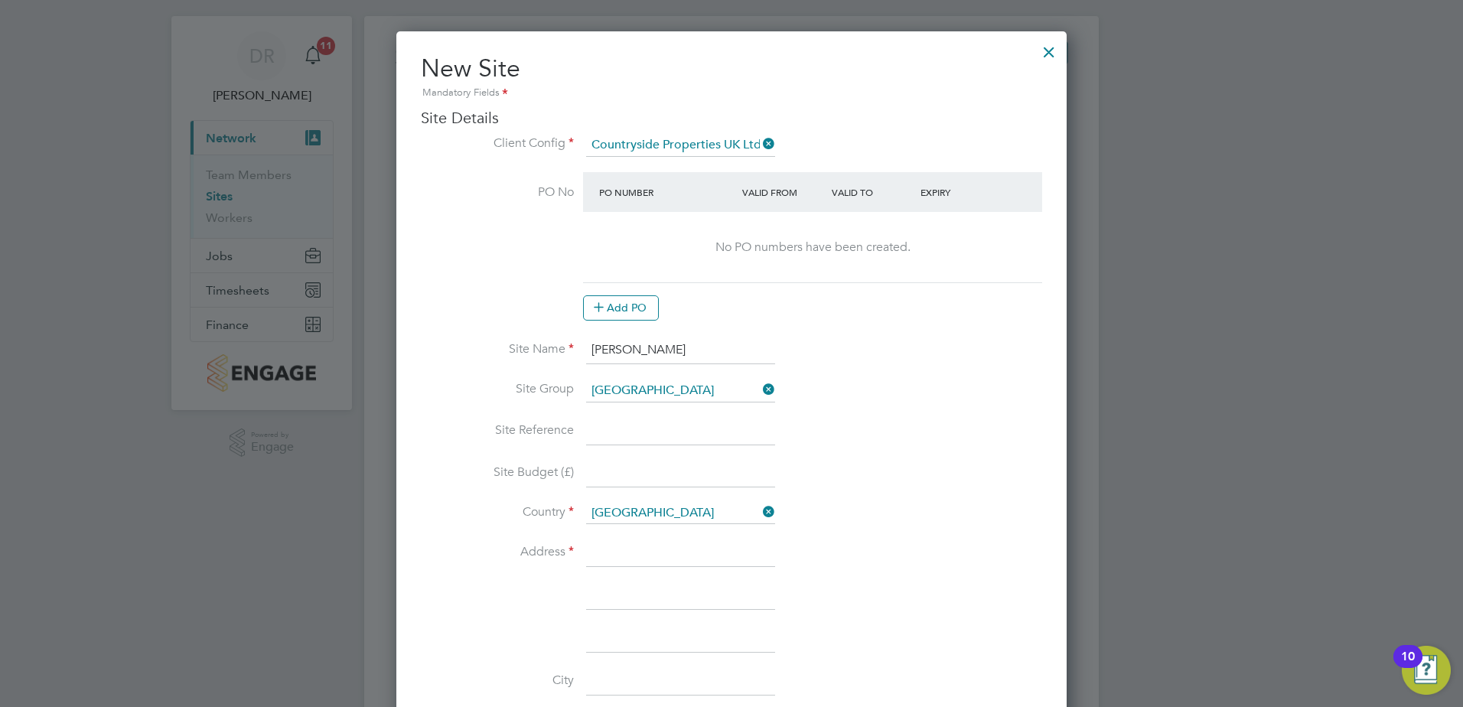
scroll to position [0, 0]
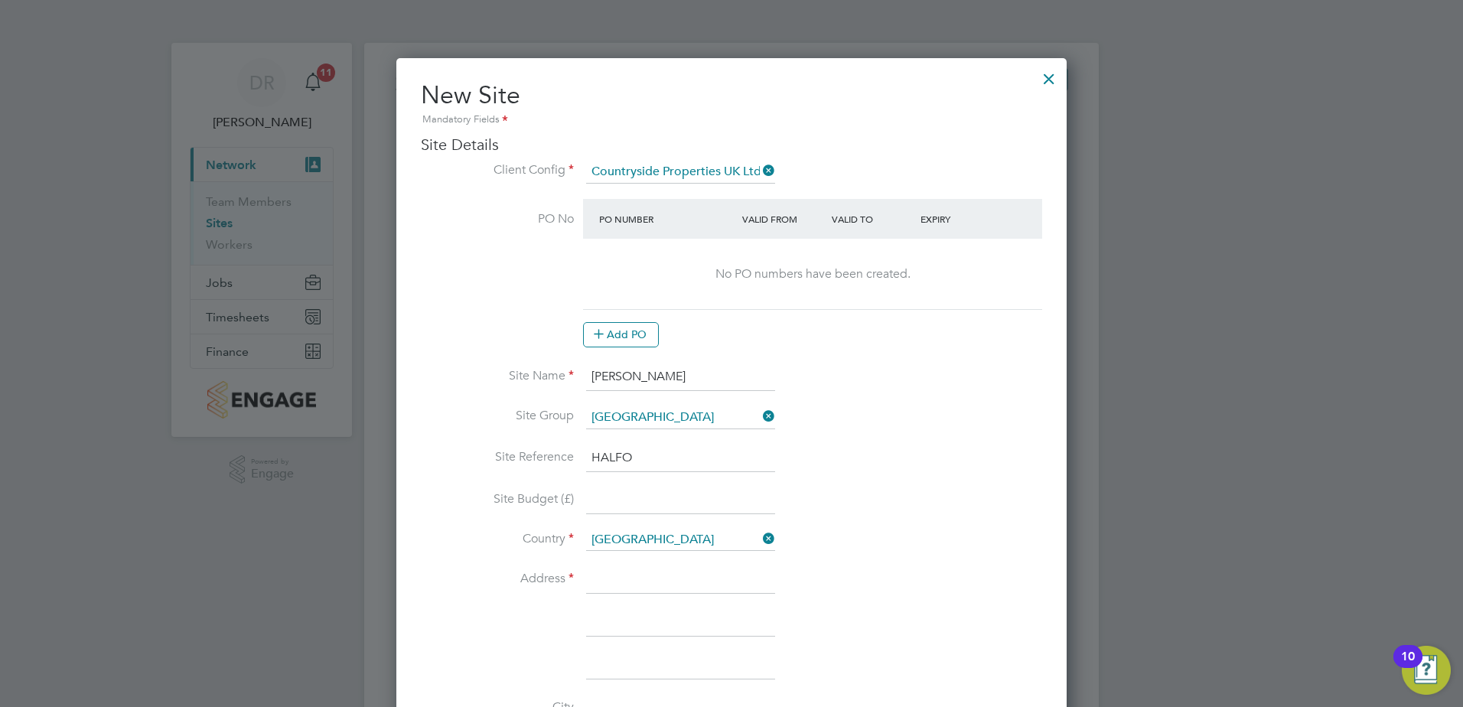
type input "HALFO"
click at [629, 505] on input at bounding box center [680, 502] width 189 height 28
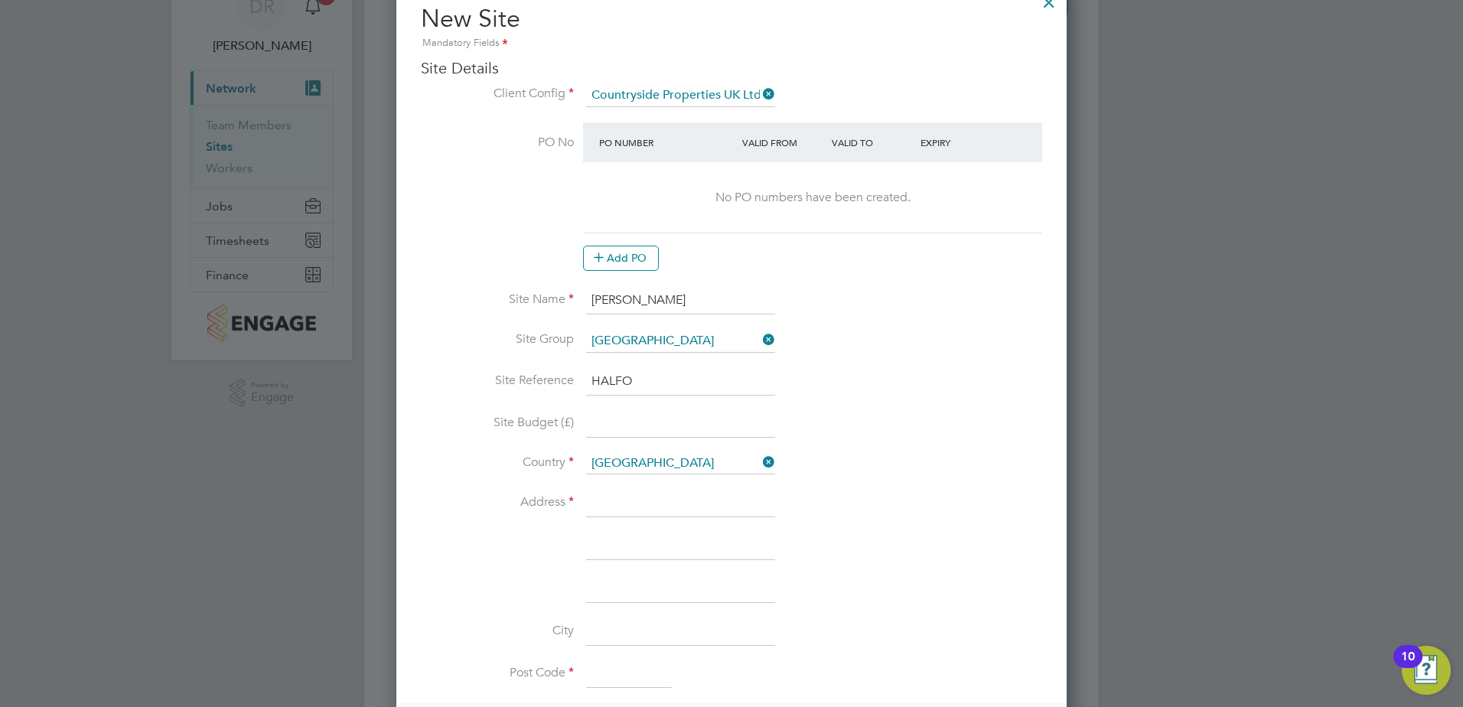
scroll to position [230, 0]
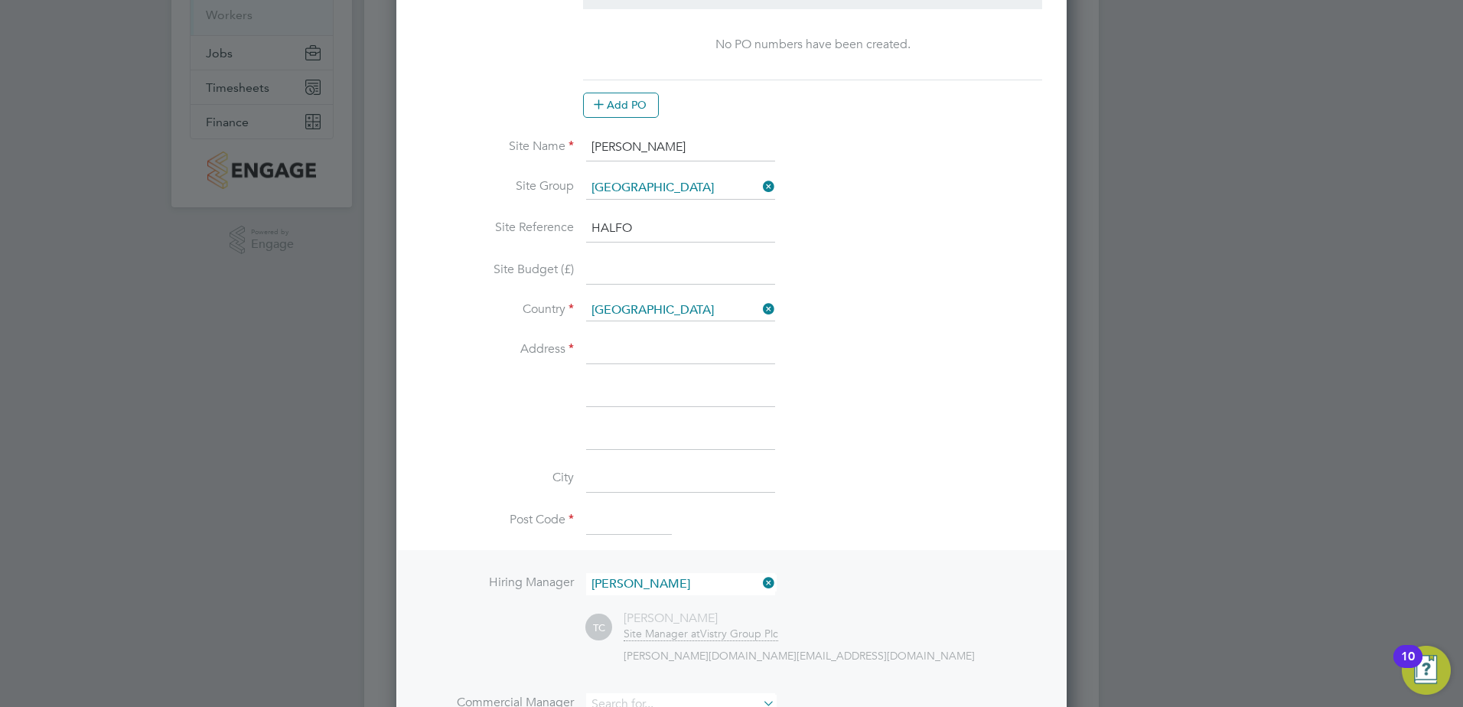
click at [621, 348] on input at bounding box center [680, 351] width 189 height 28
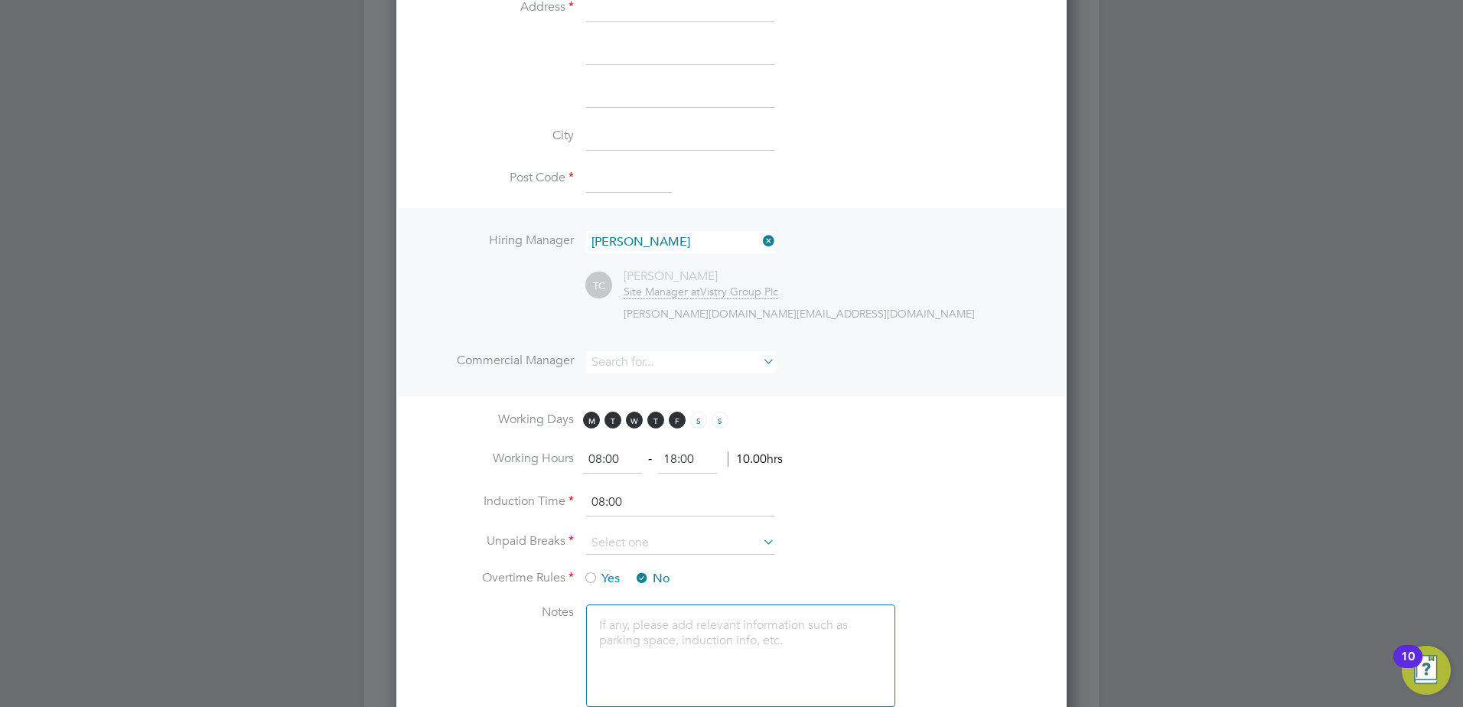
scroll to position [689, 0]
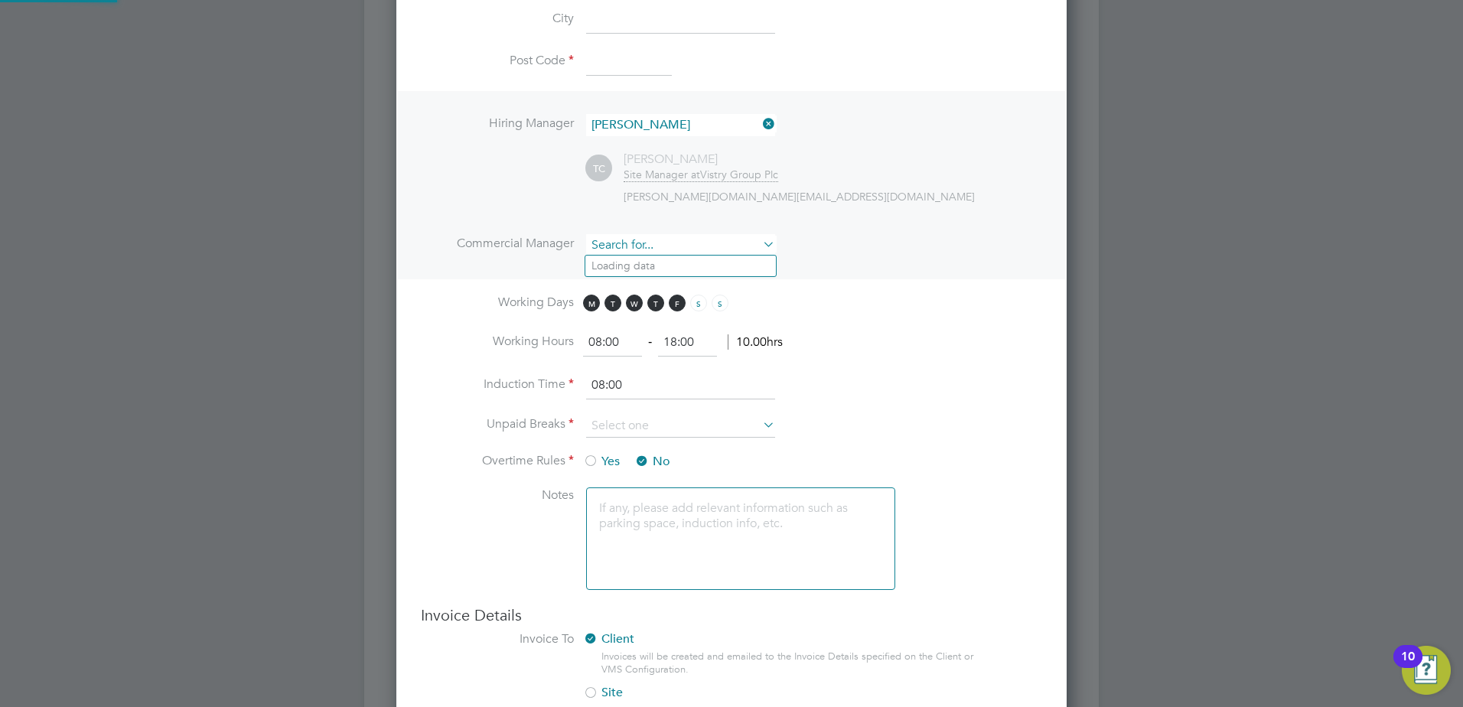
click at [667, 246] on input at bounding box center [680, 245] width 189 height 22
type input "G"
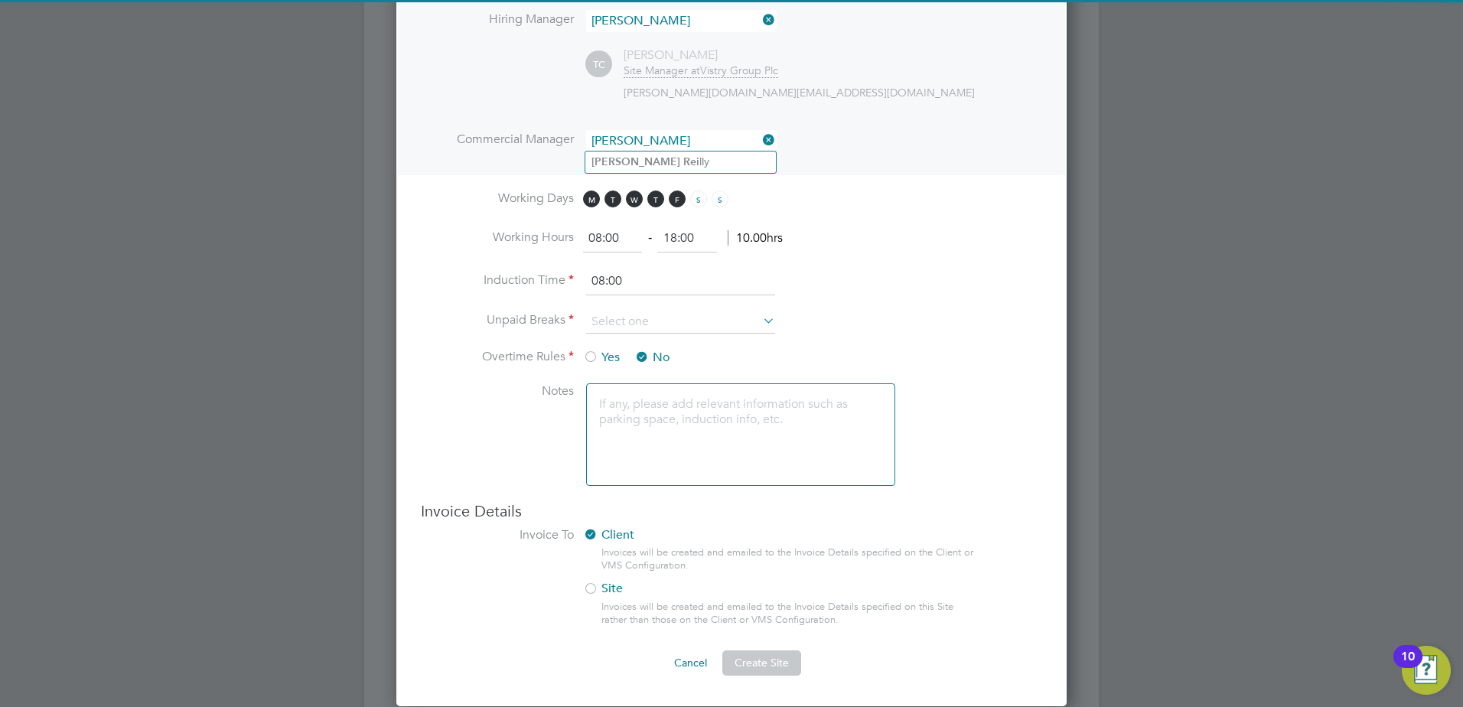
scroll to position [765, 0]
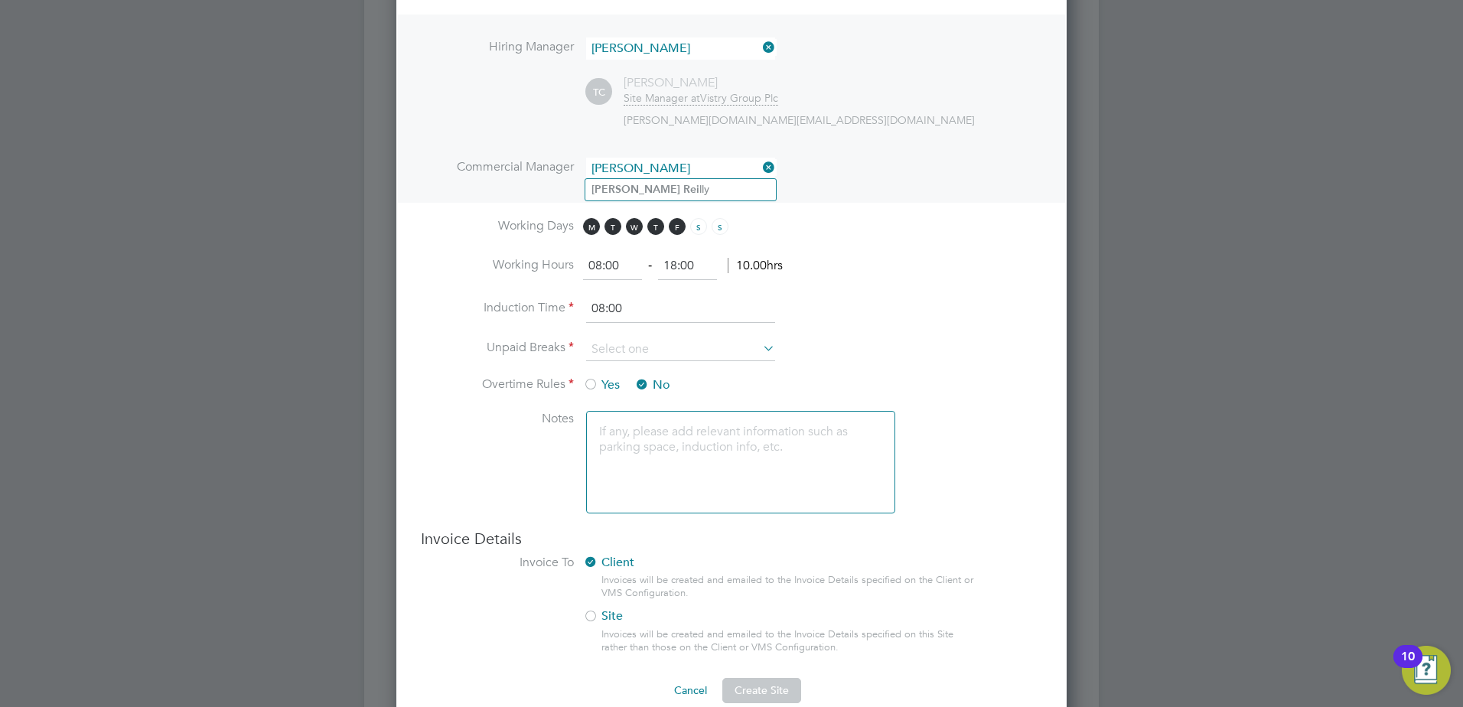
type input "[PERSON_NAME]"
click at [760, 165] on icon at bounding box center [760, 167] width 0 height 21
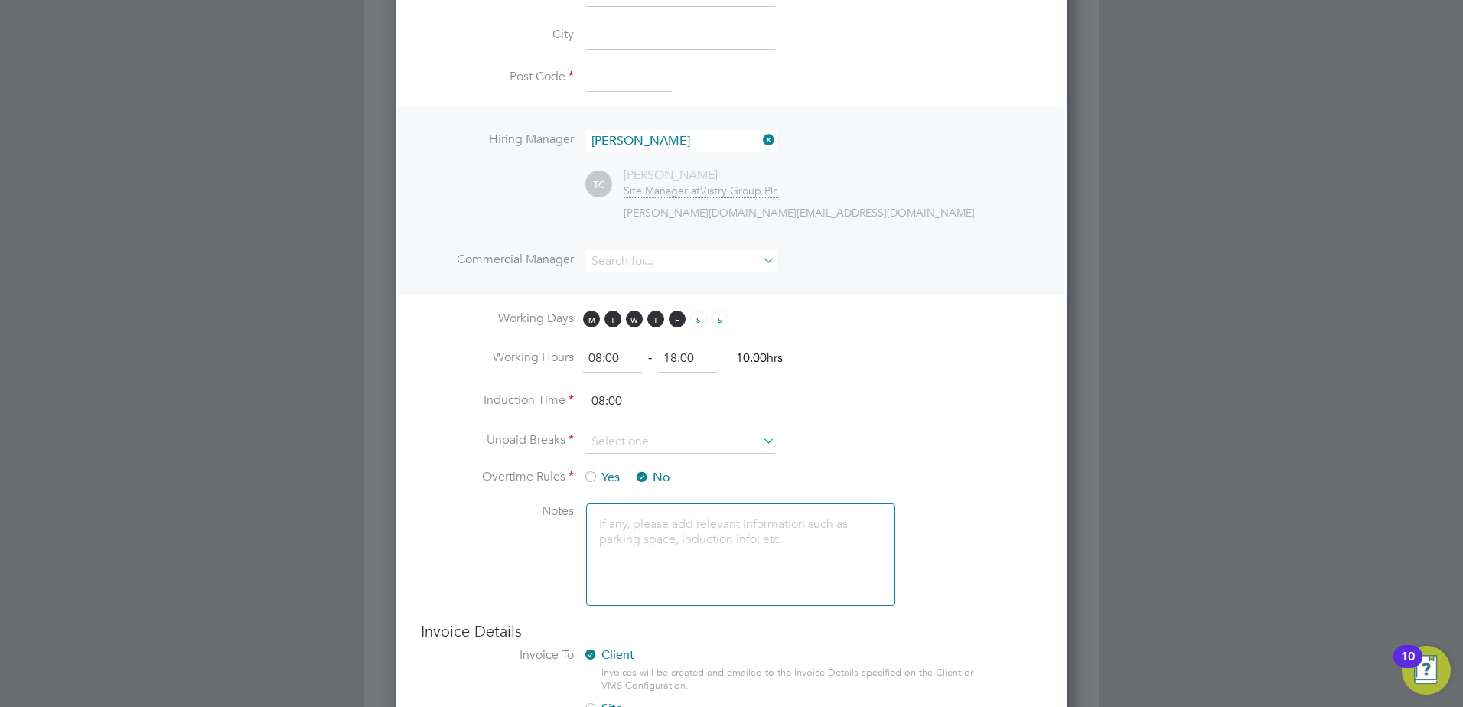
scroll to position [536, 0]
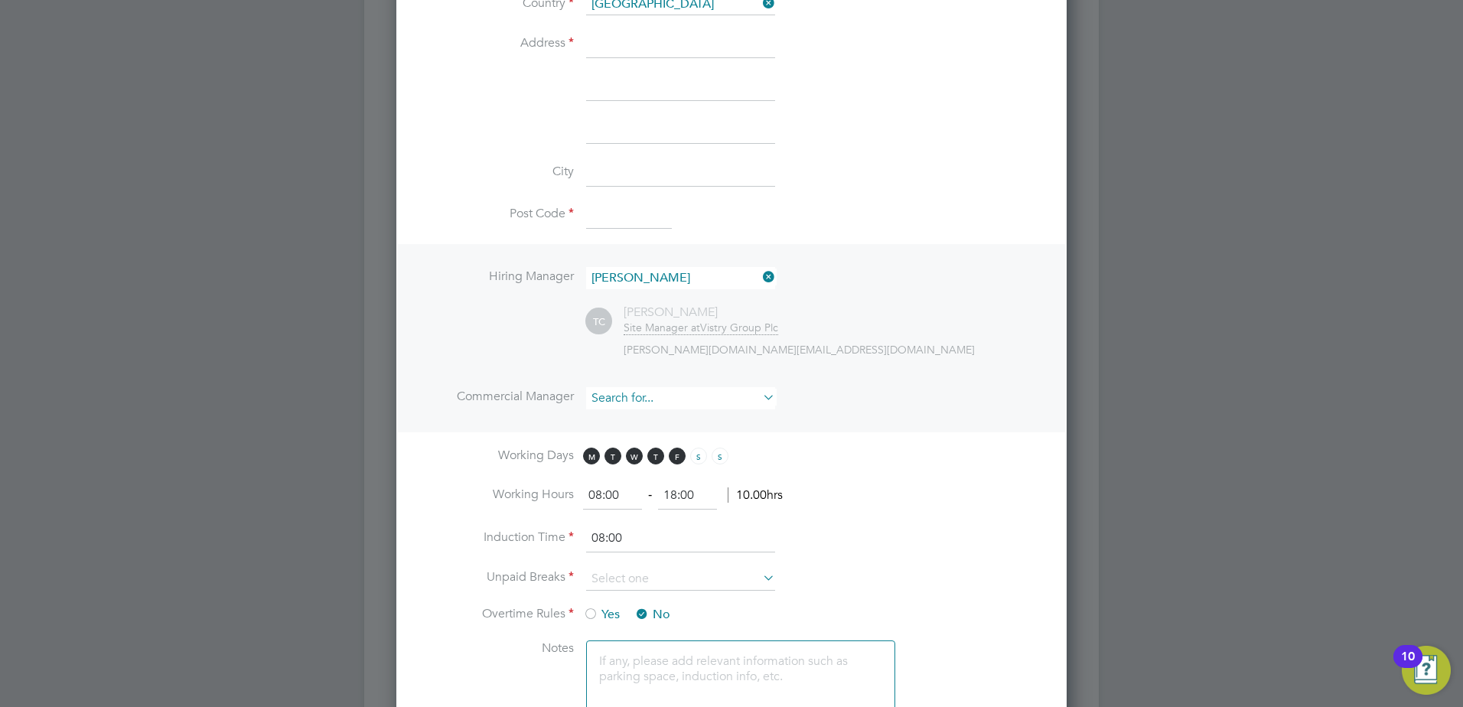
click at [594, 396] on input at bounding box center [680, 398] width 189 height 22
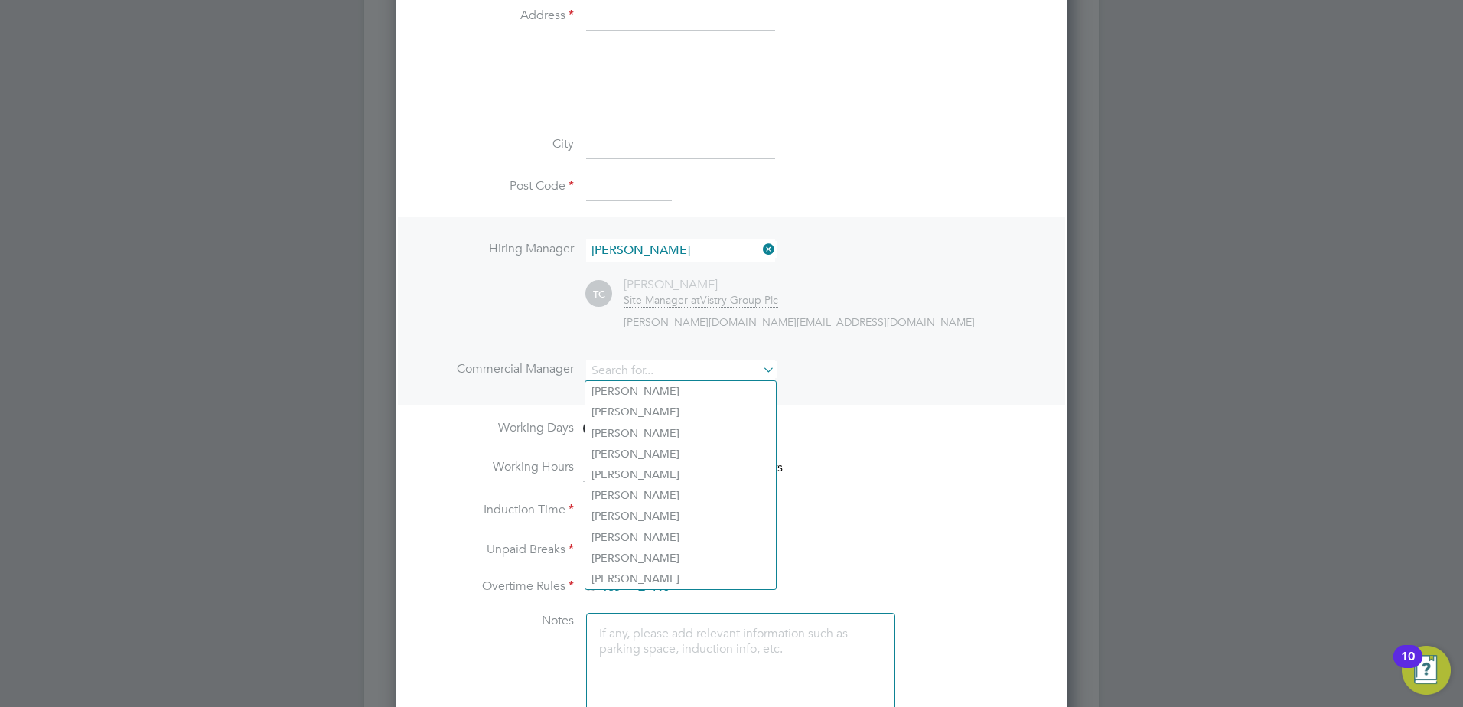
scroll to position [612, 0]
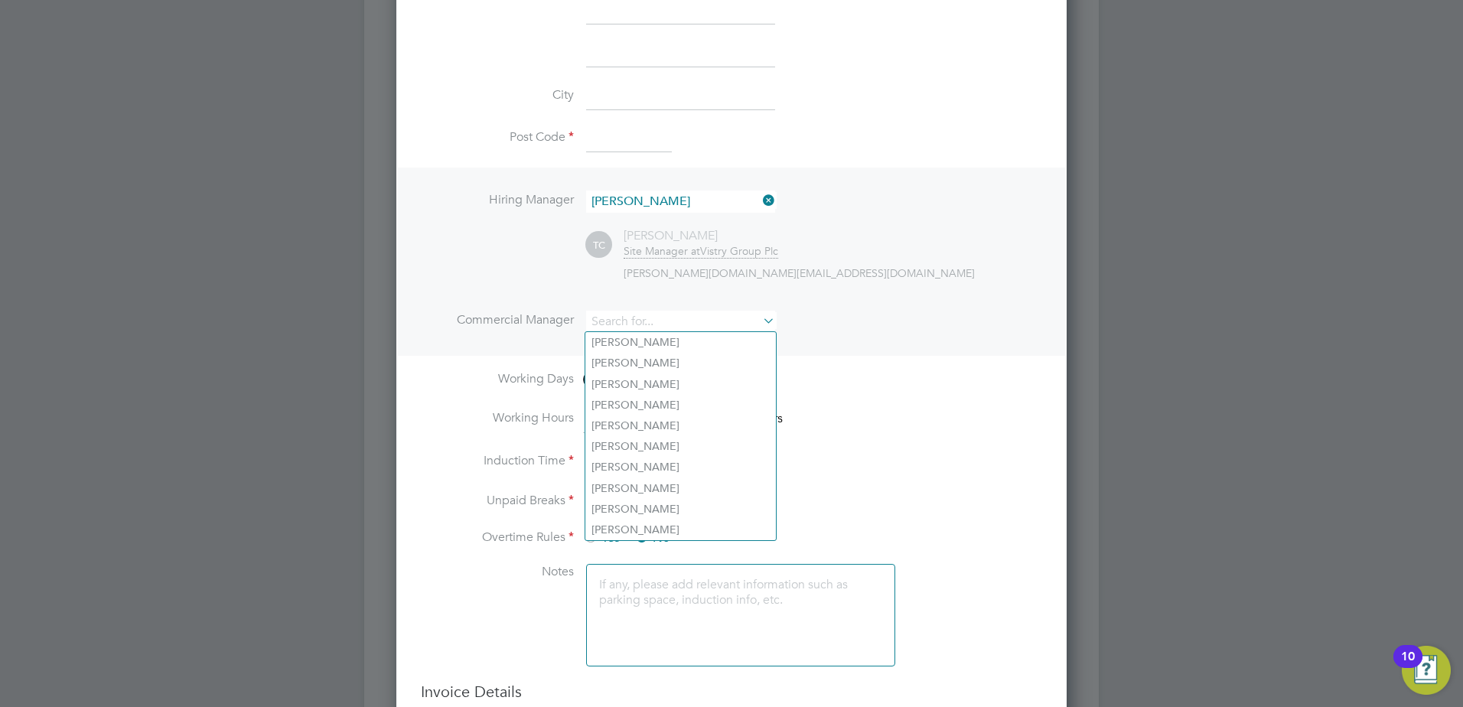
click at [1008, 406] on li "Working Hours 08:00 ‐ 18:00 10.00hrs" at bounding box center [731, 427] width 621 height 43
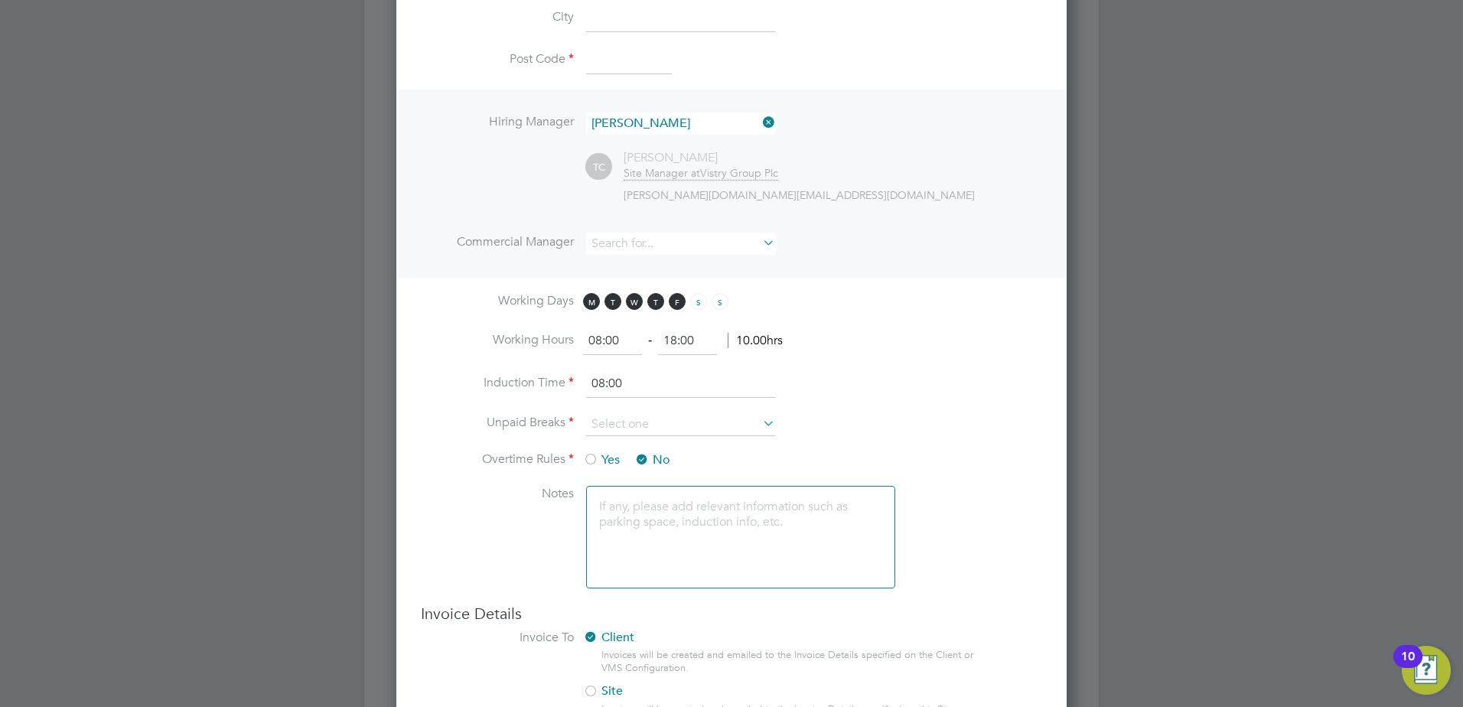
scroll to position [765, 0]
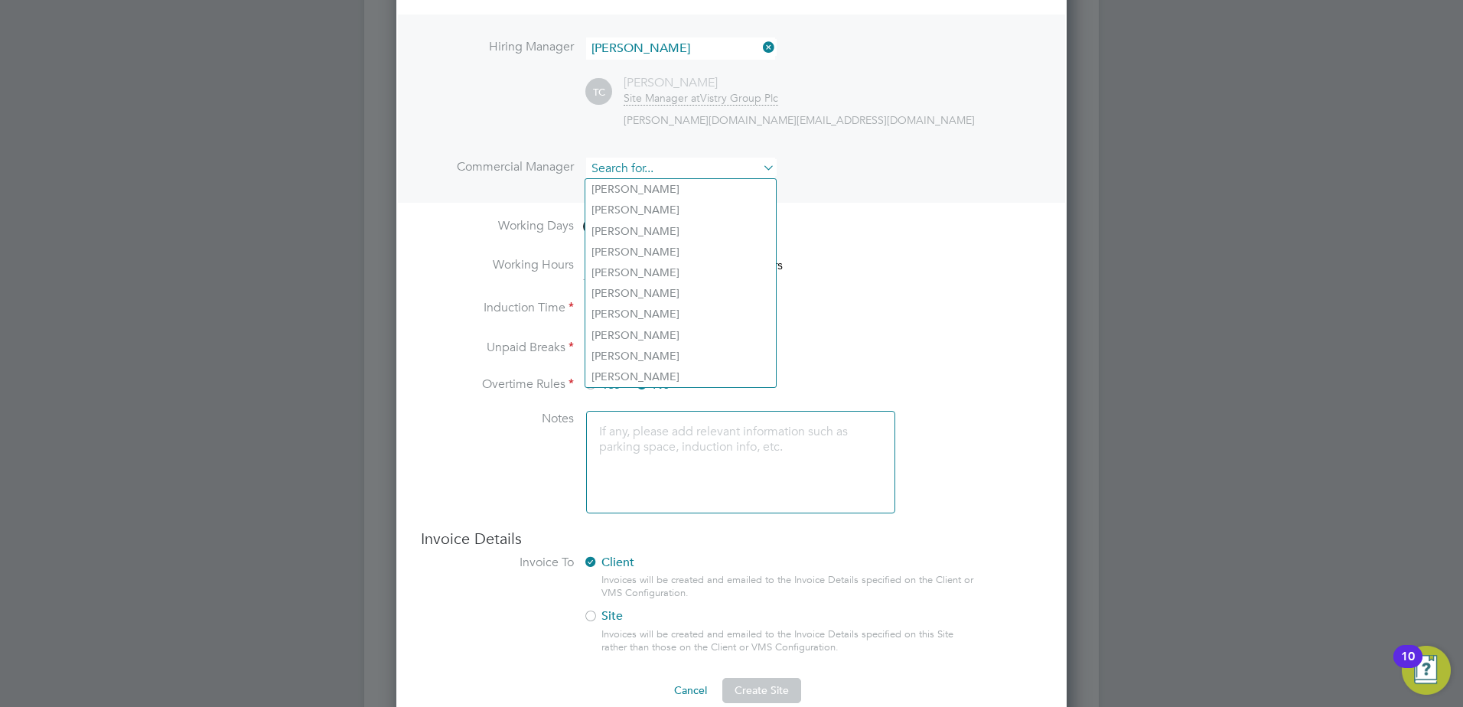
click at [672, 177] on input at bounding box center [680, 169] width 189 height 22
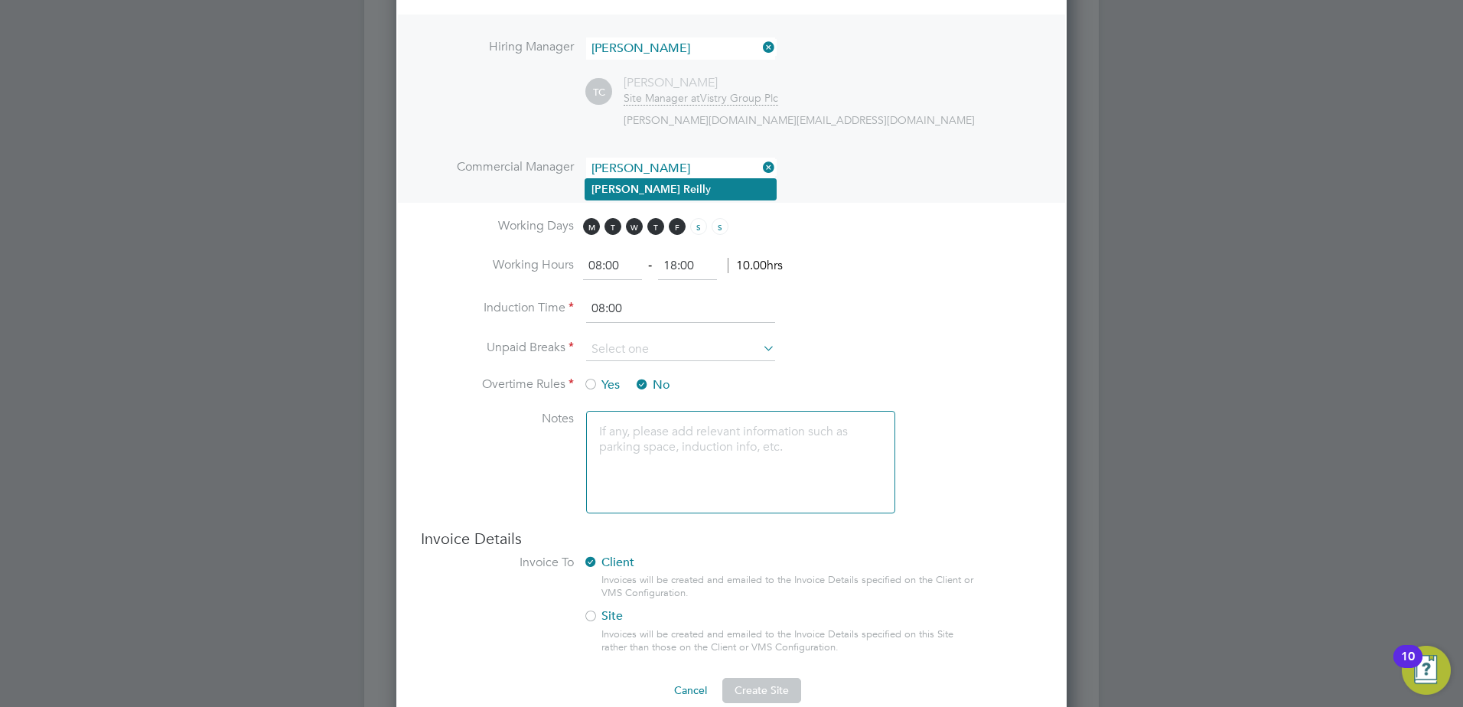
click at [671, 183] on li "[PERSON_NAME] y" at bounding box center [680, 189] width 191 height 21
type input "[PERSON_NAME]"
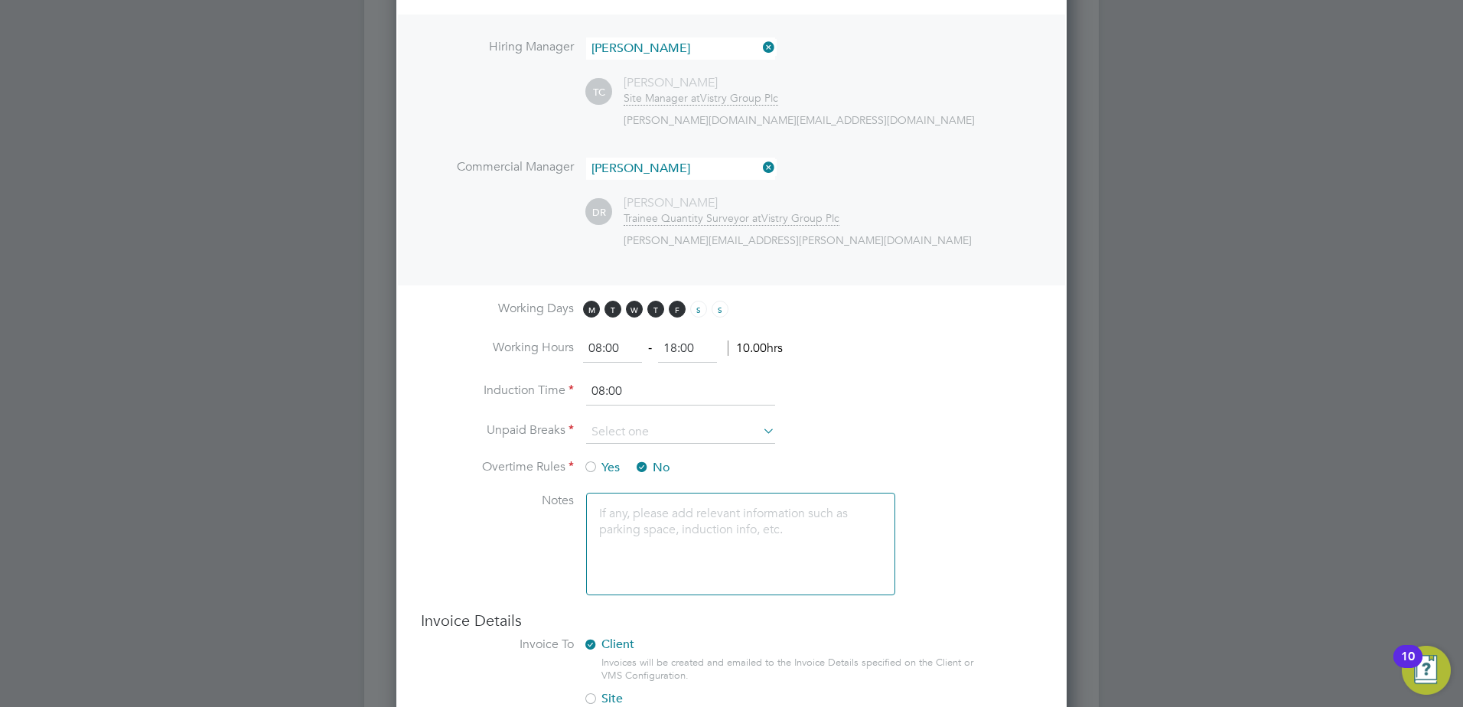
scroll to position [842, 0]
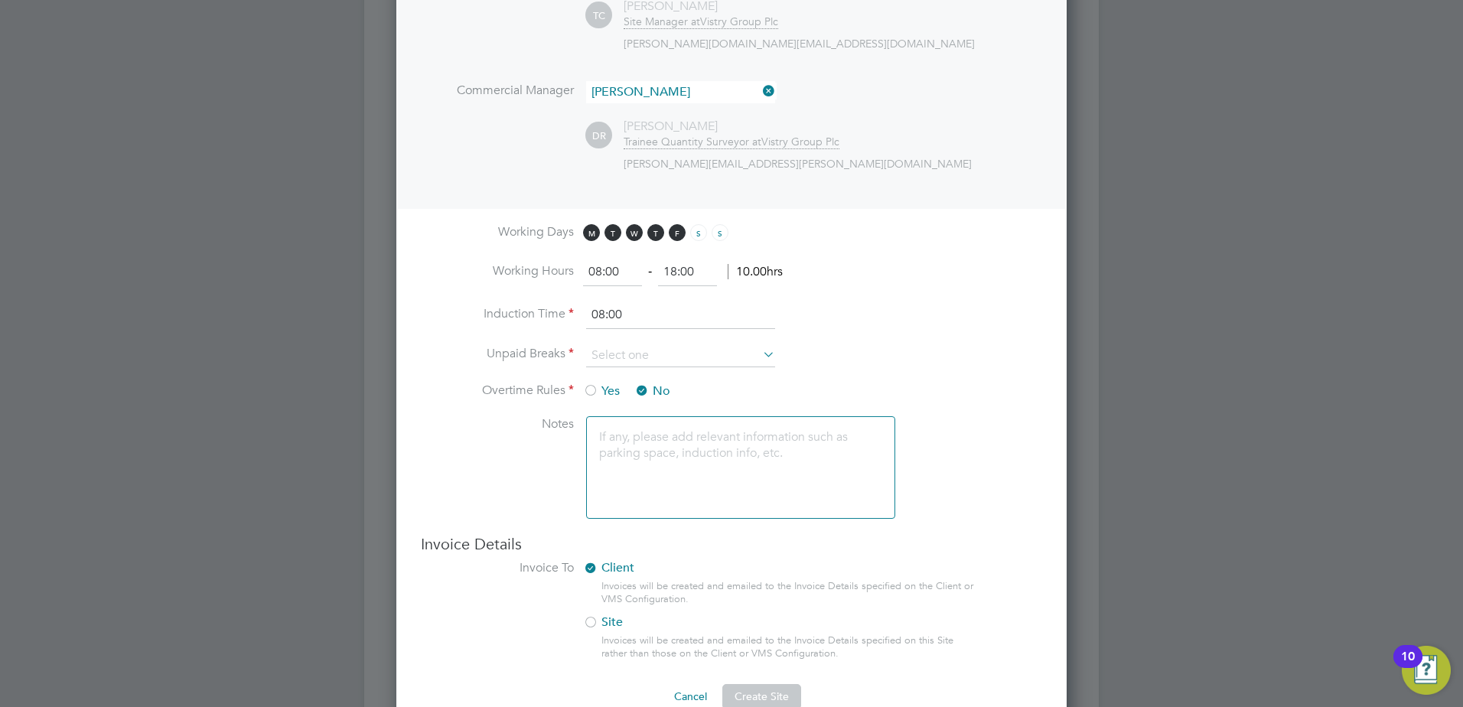
click at [677, 272] on input "18:00" at bounding box center [687, 273] width 59 height 28
click at [602, 272] on input "08:00" at bounding box center [612, 273] width 59 height 28
type input "07:30"
click at [677, 270] on input "18:00" at bounding box center [687, 273] width 59 height 28
click at [686, 272] on input "16:00" at bounding box center [687, 273] width 59 height 28
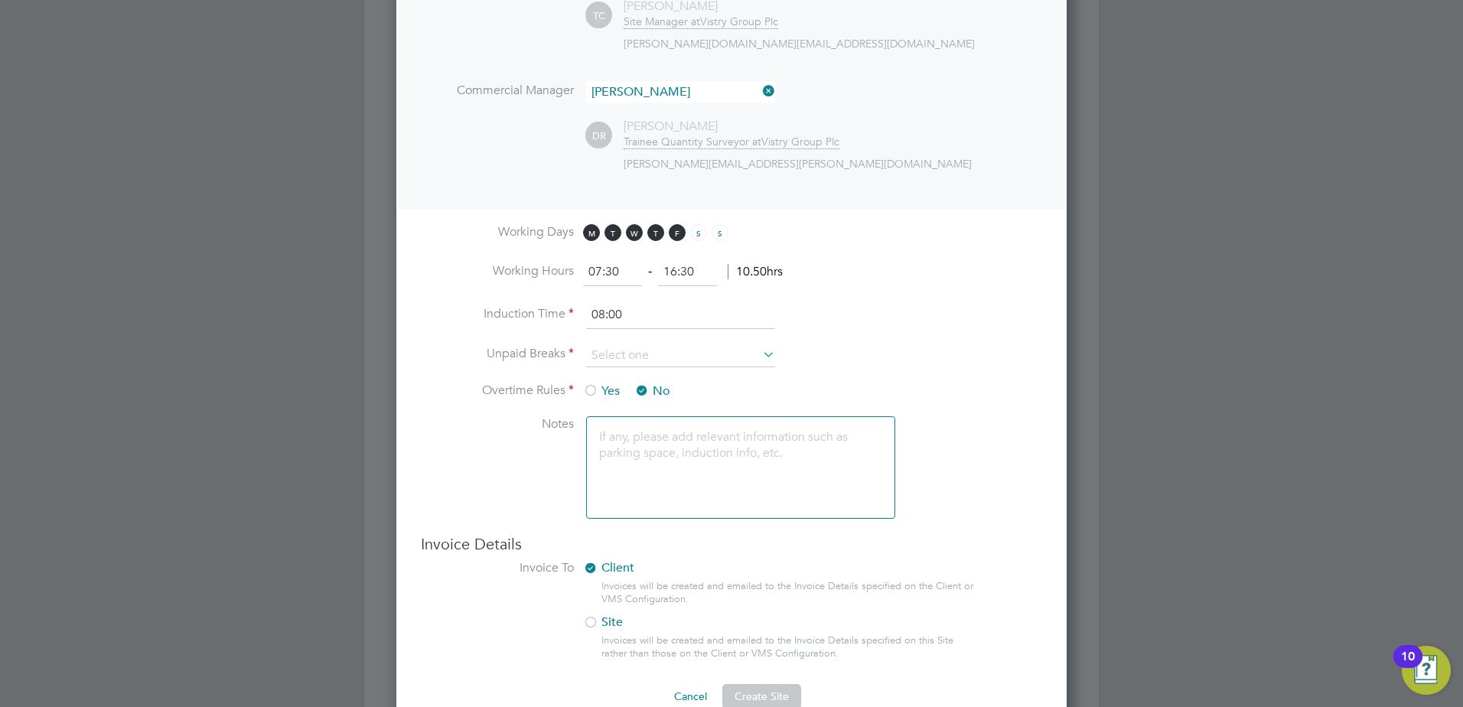
type input "16:30"
click at [690, 333] on li "Induction Time 08:00" at bounding box center [731, 323] width 621 height 43
click at [677, 315] on input "08:00" at bounding box center [680, 316] width 189 height 28
type input "0"
type input "07:30"
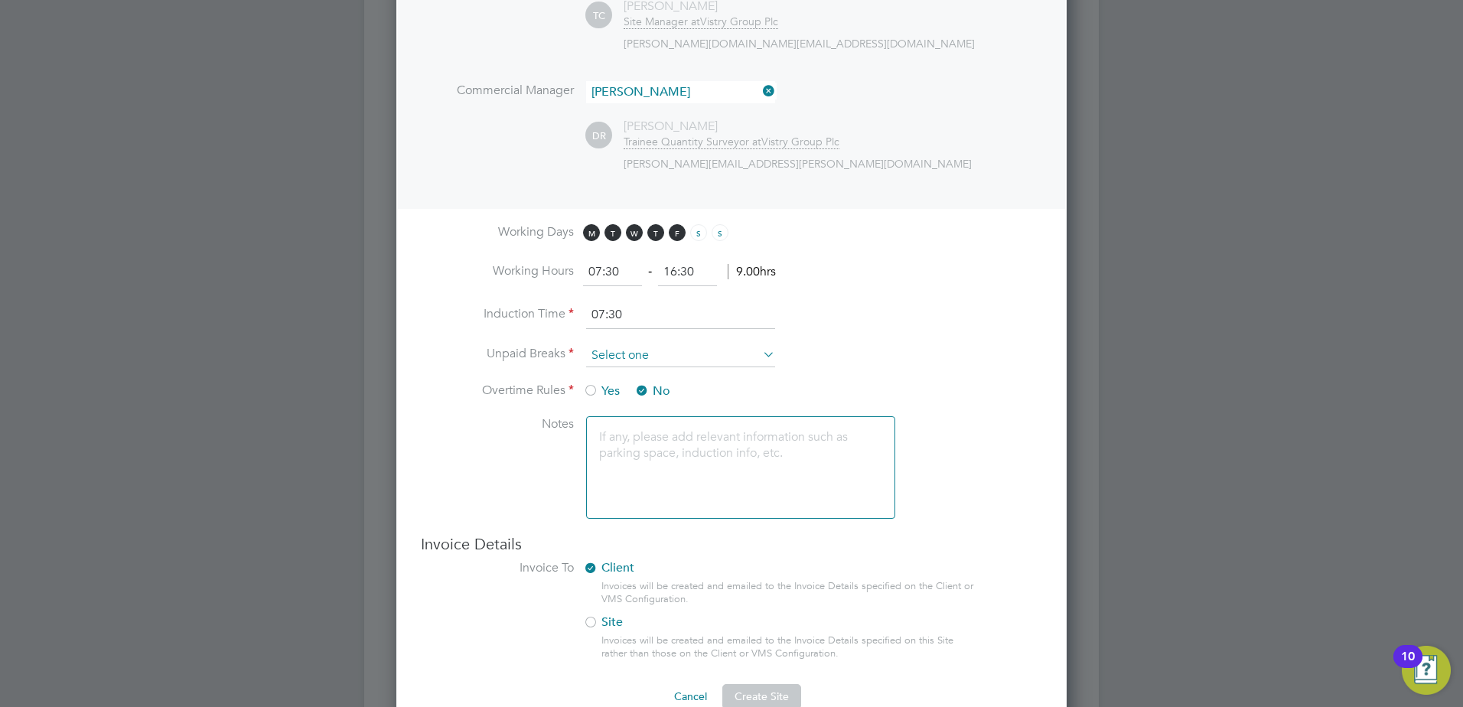
click at [654, 350] on input at bounding box center [680, 355] width 189 height 23
click at [851, 355] on li "Unpaid Breaks" at bounding box center [731, 363] width 621 height 38
click at [760, 358] on icon at bounding box center [760, 354] width 0 height 21
click at [624, 378] on li "Nothing" at bounding box center [680, 377] width 191 height 20
type input "Nothing"
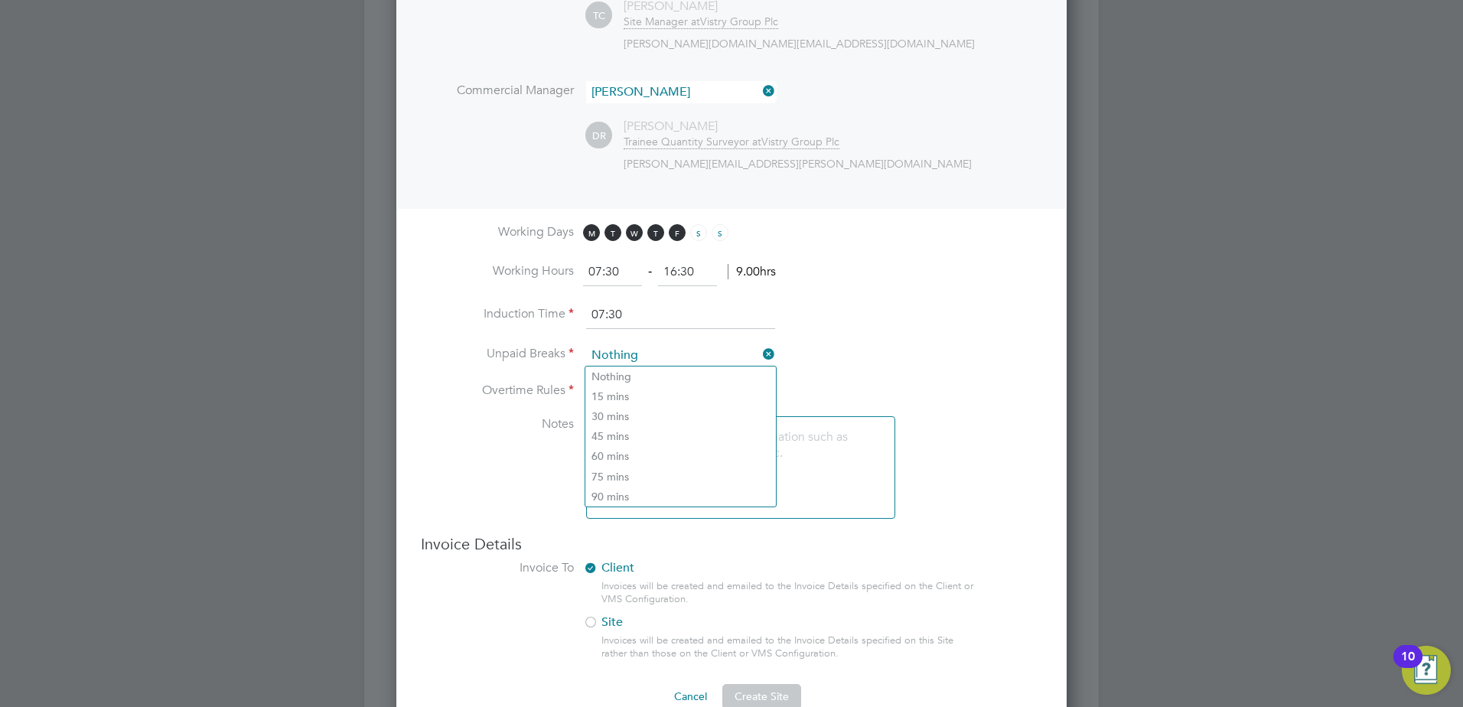
click at [982, 370] on li "Unpaid Breaks Nothing" at bounding box center [731, 363] width 621 height 38
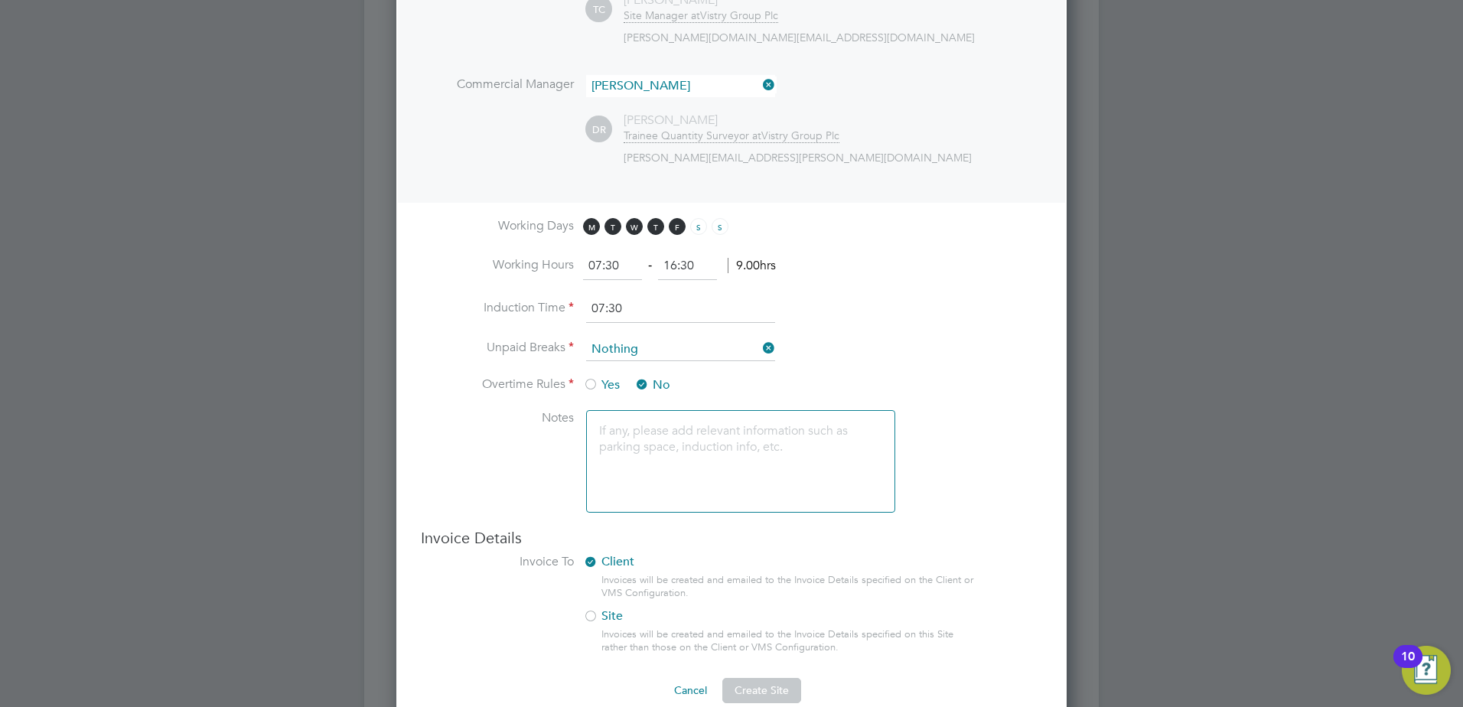
scroll to position [887, 0]
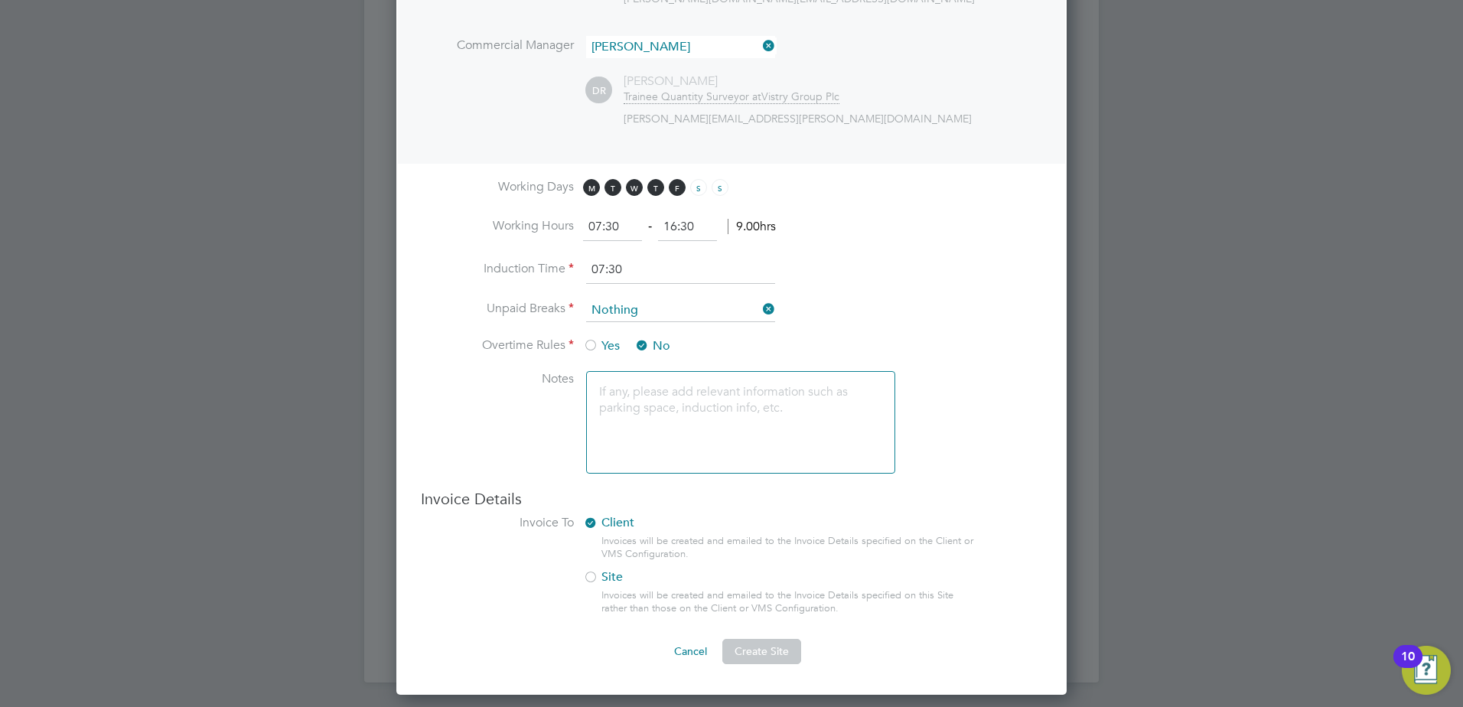
click at [642, 401] on textarea at bounding box center [740, 422] width 309 height 103
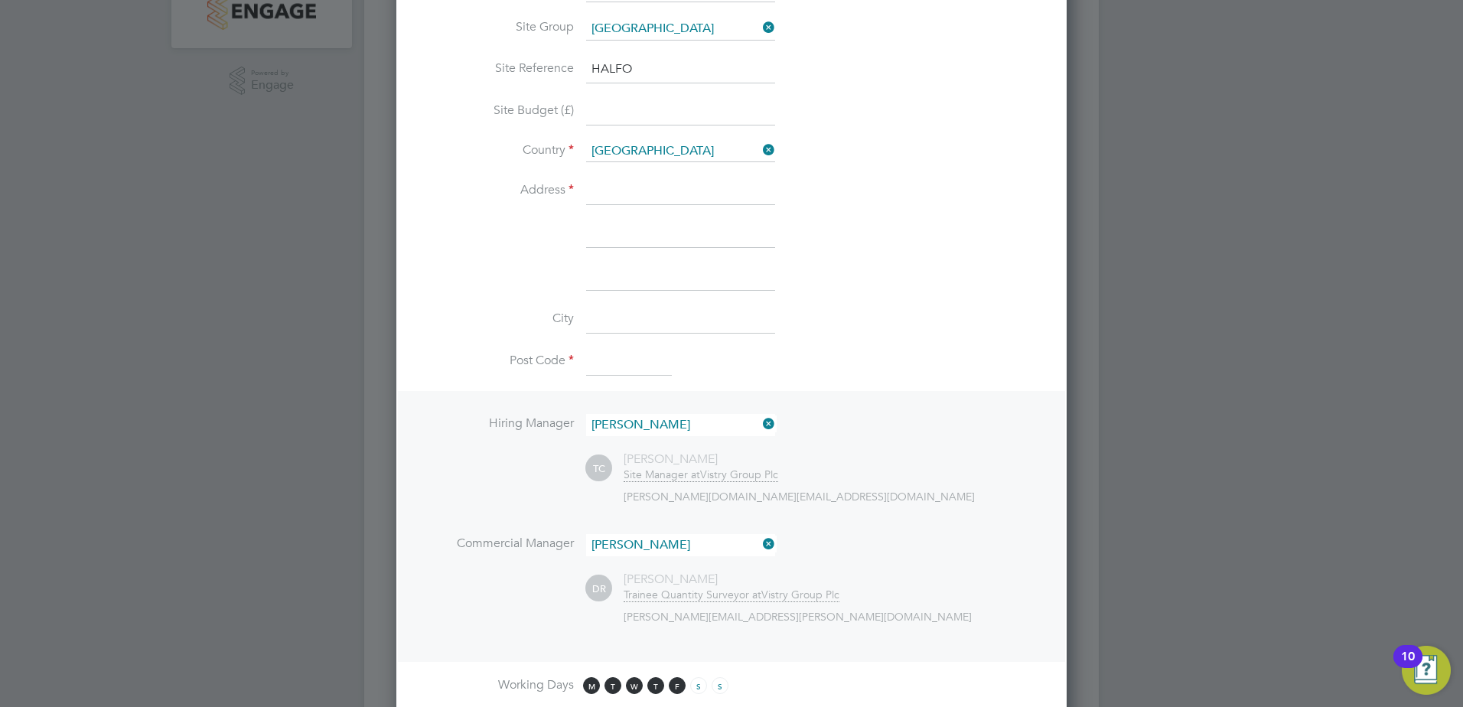
scroll to position [383, 0]
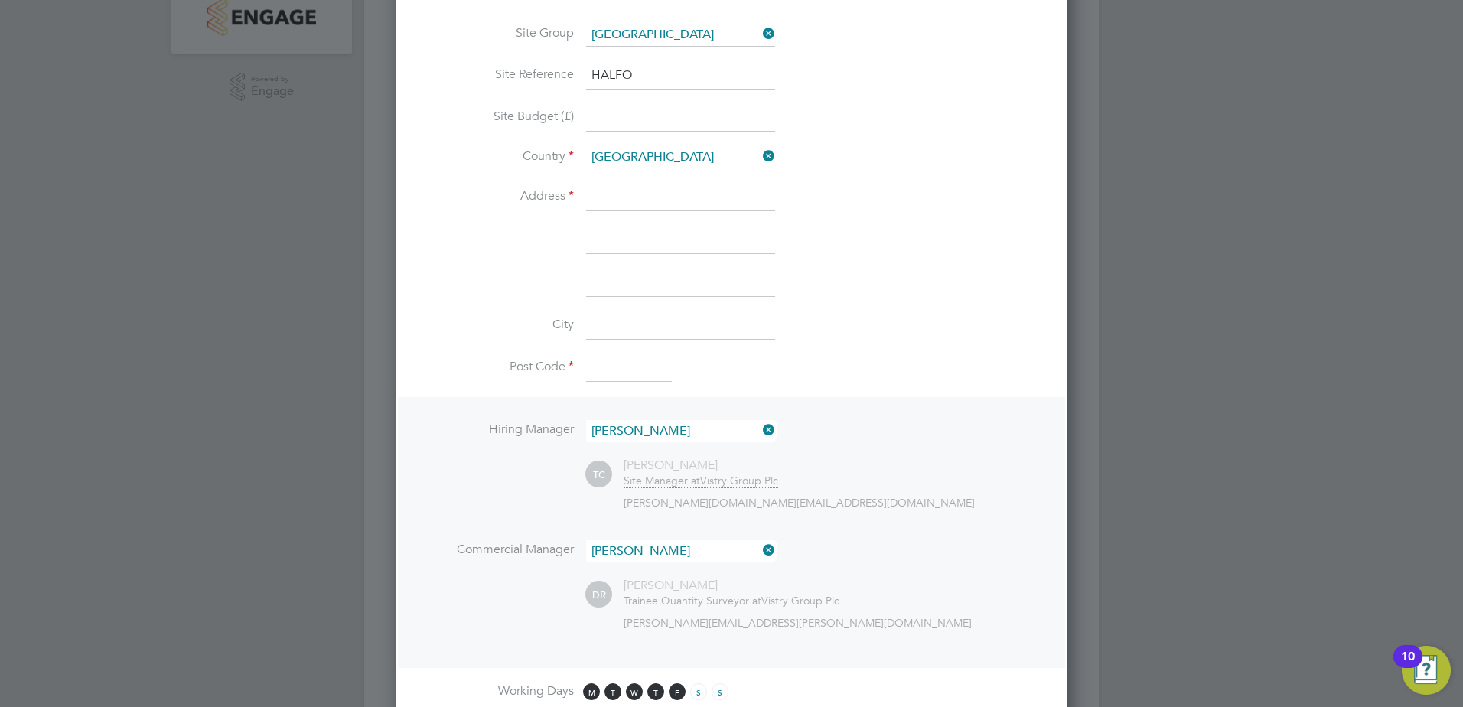
click at [608, 193] on input at bounding box center [680, 198] width 189 height 28
type input "[GEOGRAPHIC_DATA][PERSON_NAME]"
click at [614, 240] on input at bounding box center [680, 241] width 189 height 28
type input "[GEOGRAPHIC_DATA]"
click at [616, 278] on input at bounding box center [680, 283] width 189 height 28
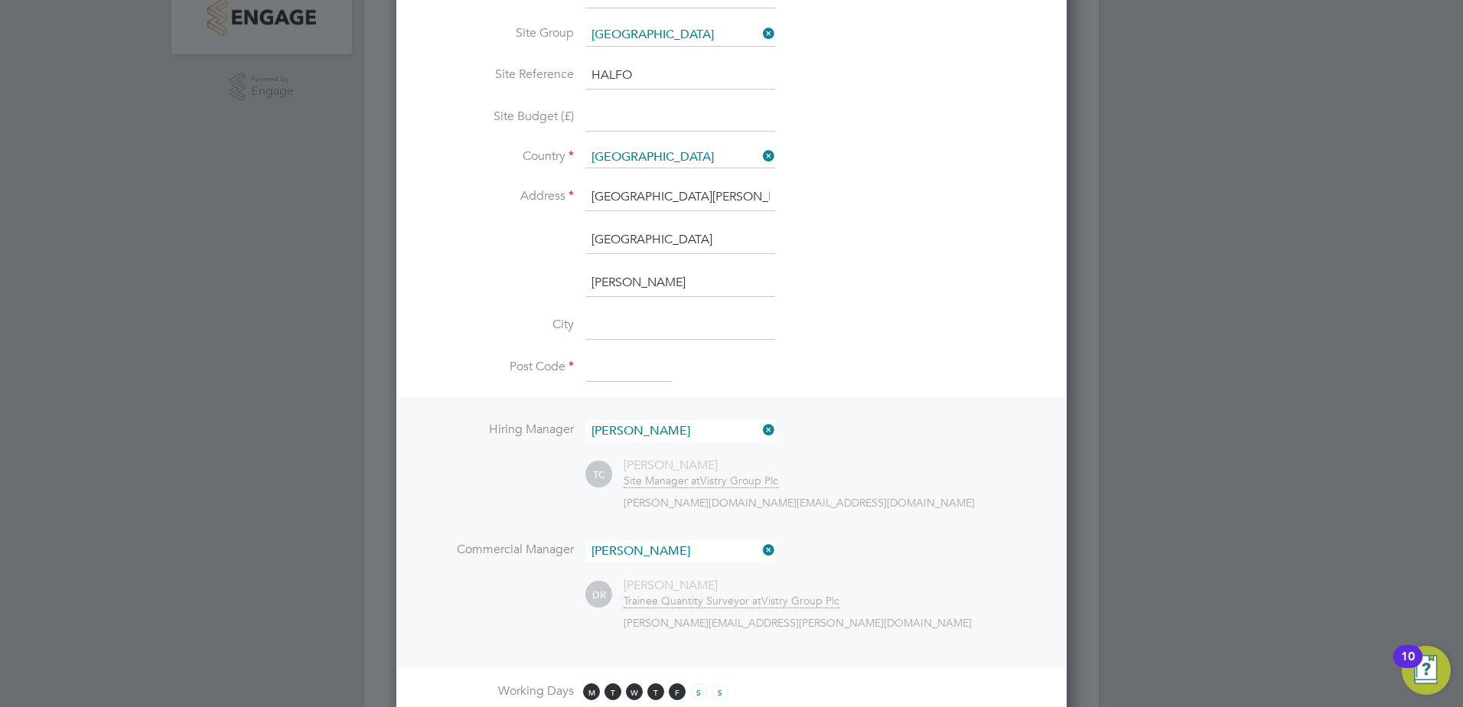
type input "[PERSON_NAME]"
click at [651, 327] on input at bounding box center [680, 326] width 189 height 28
type input "Cranleigh"
drag, startPoint x: 682, startPoint y: 197, endPoint x: 514, endPoint y: 200, distance: 167.6
click at [531, 195] on li "Address [GEOGRAPHIC_DATA][PERSON_NAME]" at bounding box center [731, 205] width 621 height 43
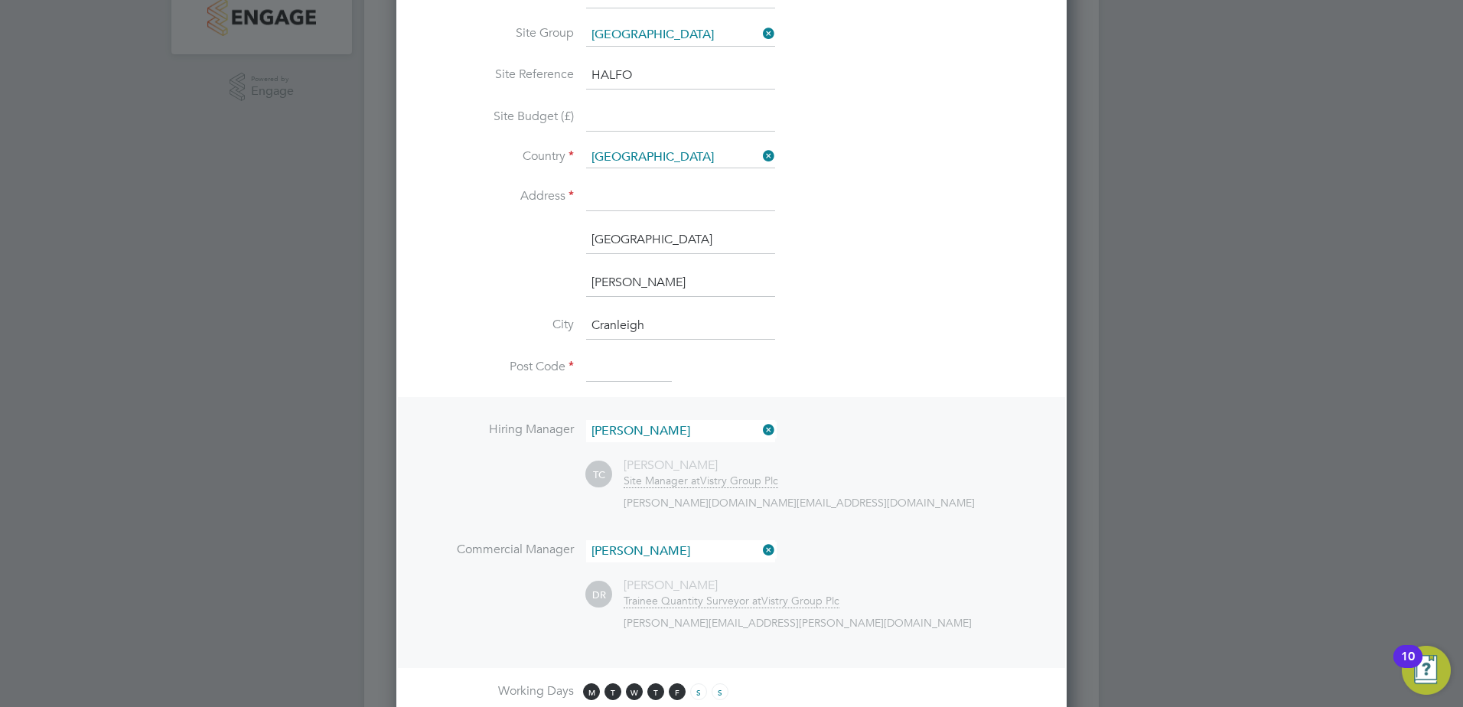
drag, startPoint x: 690, startPoint y: 243, endPoint x: 502, endPoint y: 269, distance: 190.0
click at [502, 269] on ng-template "PO No PO Number Valid From Valid To Expiry No PO numbers have been created. Add…" at bounding box center [731, 405] width 621 height 1178
click at [616, 199] on input at bounding box center [680, 198] width 189 height 28
type input "Alfold Crossways"
drag, startPoint x: 659, startPoint y: 281, endPoint x: 566, endPoint y: 282, distance: 93.4
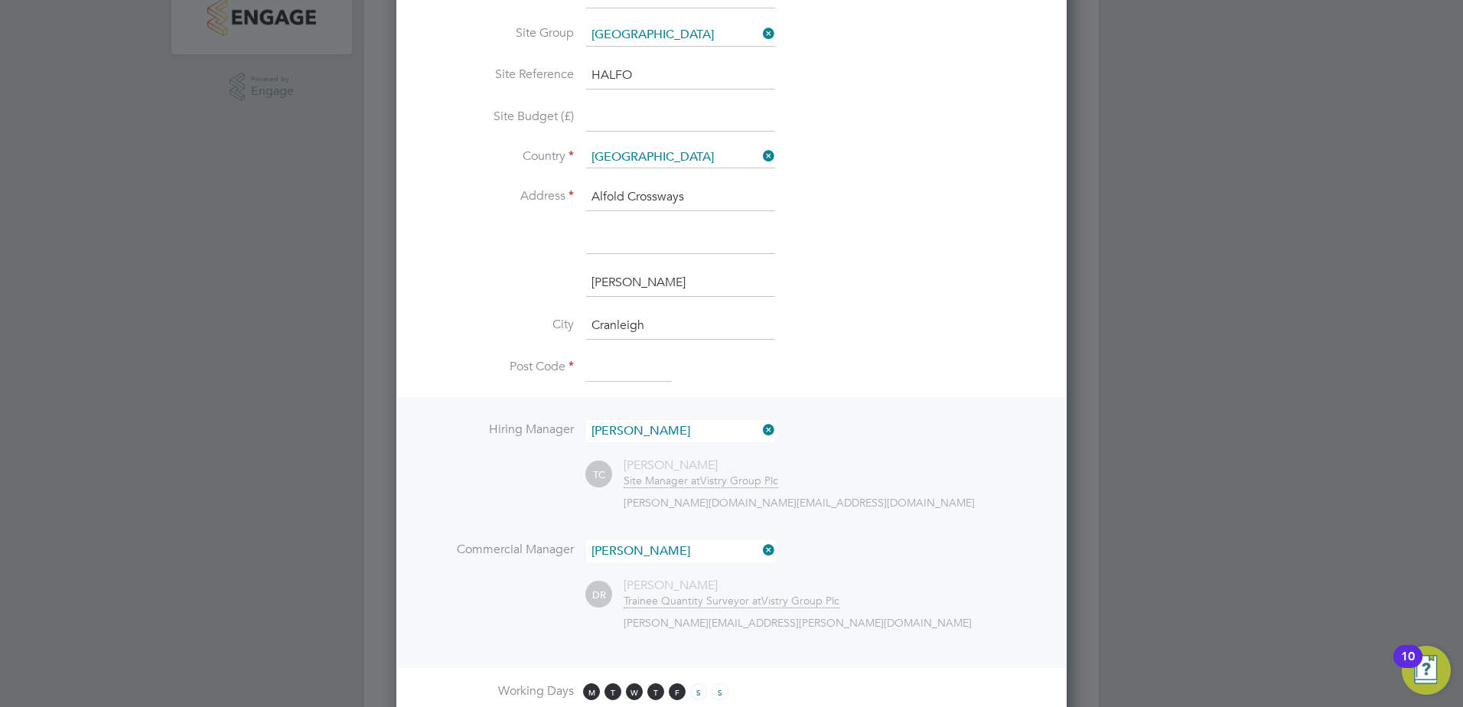
click at [566, 282] on li "[PERSON_NAME]" at bounding box center [731, 290] width 621 height 43
click at [589, 247] on input at bounding box center [680, 241] width 189 height 28
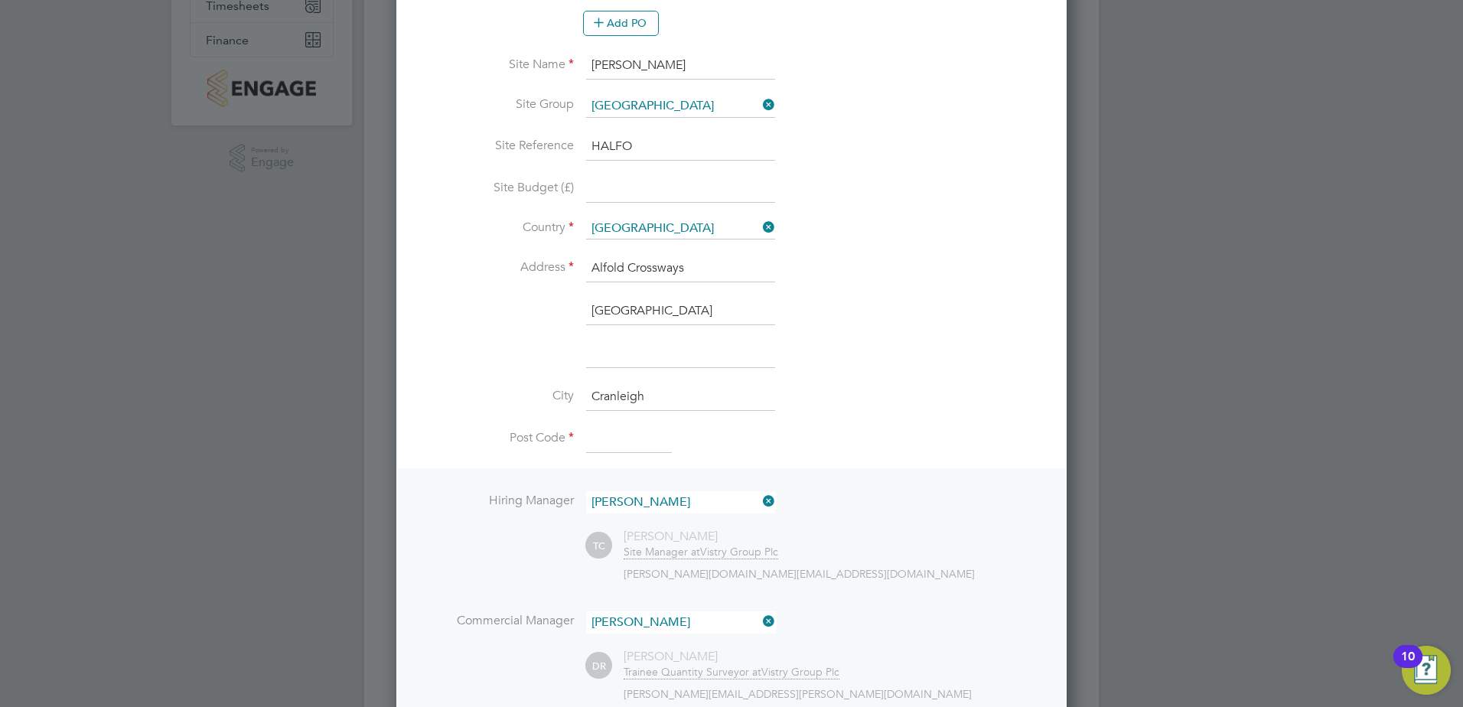
scroll to position [230, 0]
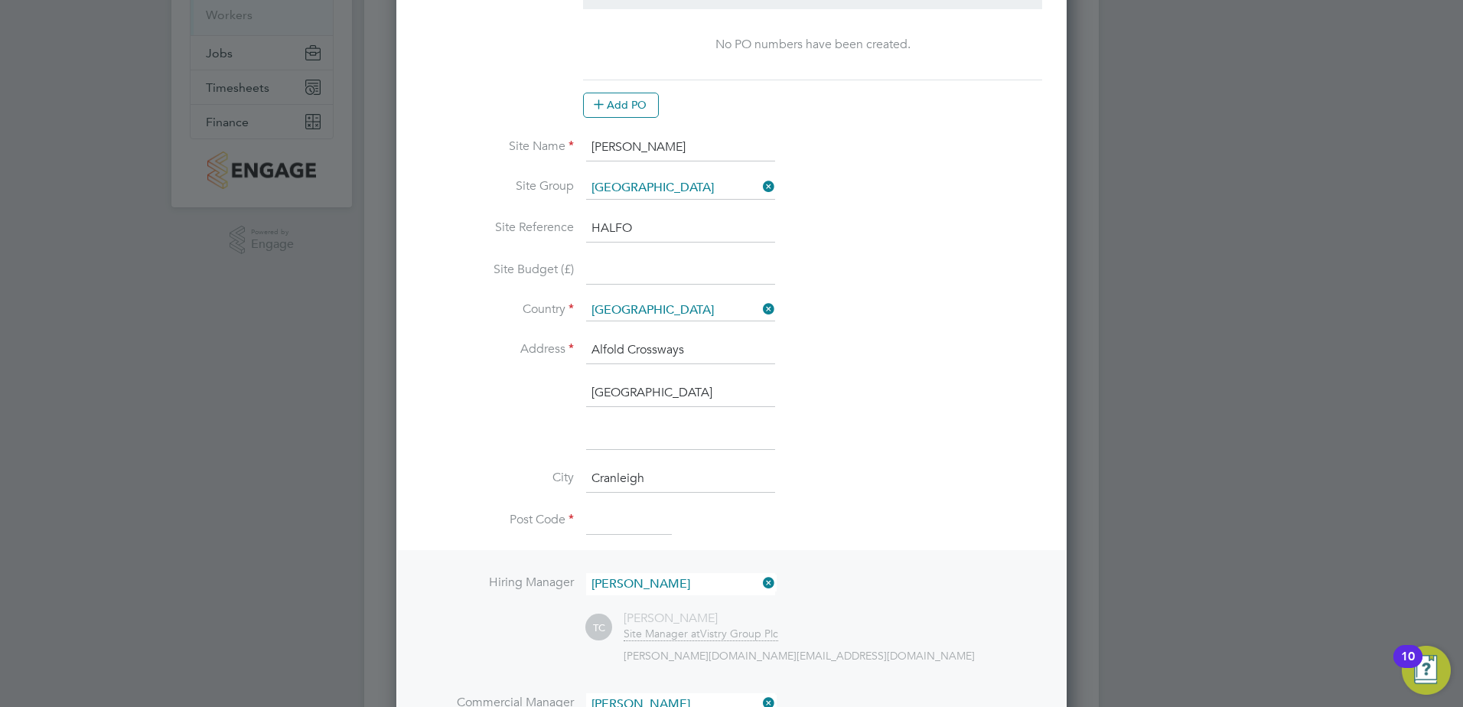
type input "[GEOGRAPHIC_DATA]"
drag, startPoint x: 694, startPoint y: 346, endPoint x: 396, endPoint y: 345, distance: 298.5
click at [396, 345] on div "Sites New Site Search Showing 30 of 537 Sites Hide Closed Sites ID Site Name / …" at bounding box center [731, 576] width 735 height 1527
type input "[PERSON_NAME]"
click at [611, 408] on li "[GEOGRAPHIC_DATA]" at bounding box center [731, 401] width 621 height 43
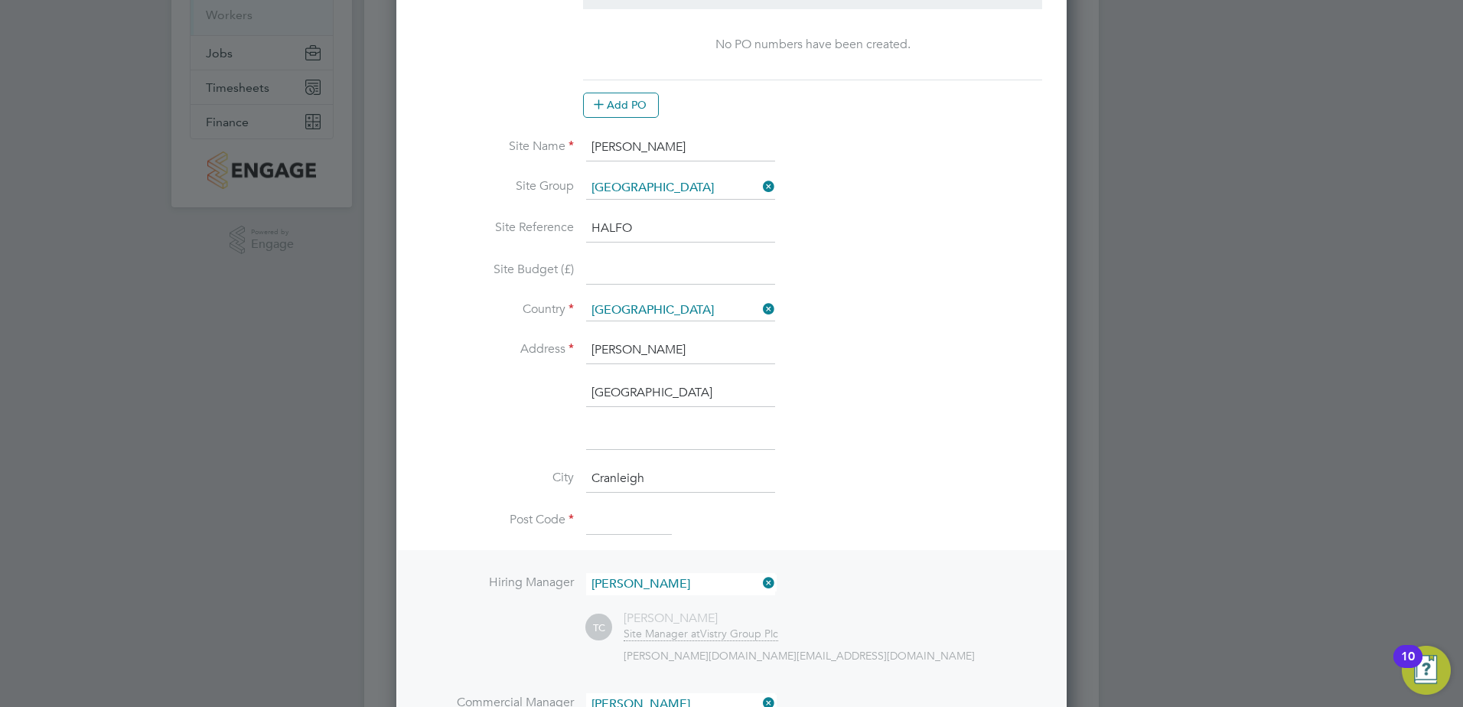
click at [618, 432] on input at bounding box center [680, 436] width 189 height 28
drag, startPoint x: 676, startPoint y: 355, endPoint x: 664, endPoint y: 355, distance: 11.5
click at [664, 355] on input "[PERSON_NAME]" at bounding box center [680, 351] width 189 height 28
click at [702, 407] on li "[GEOGRAPHIC_DATA]" at bounding box center [731, 401] width 621 height 43
click at [675, 437] on input at bounding box center [680, 436] width 189 height 28
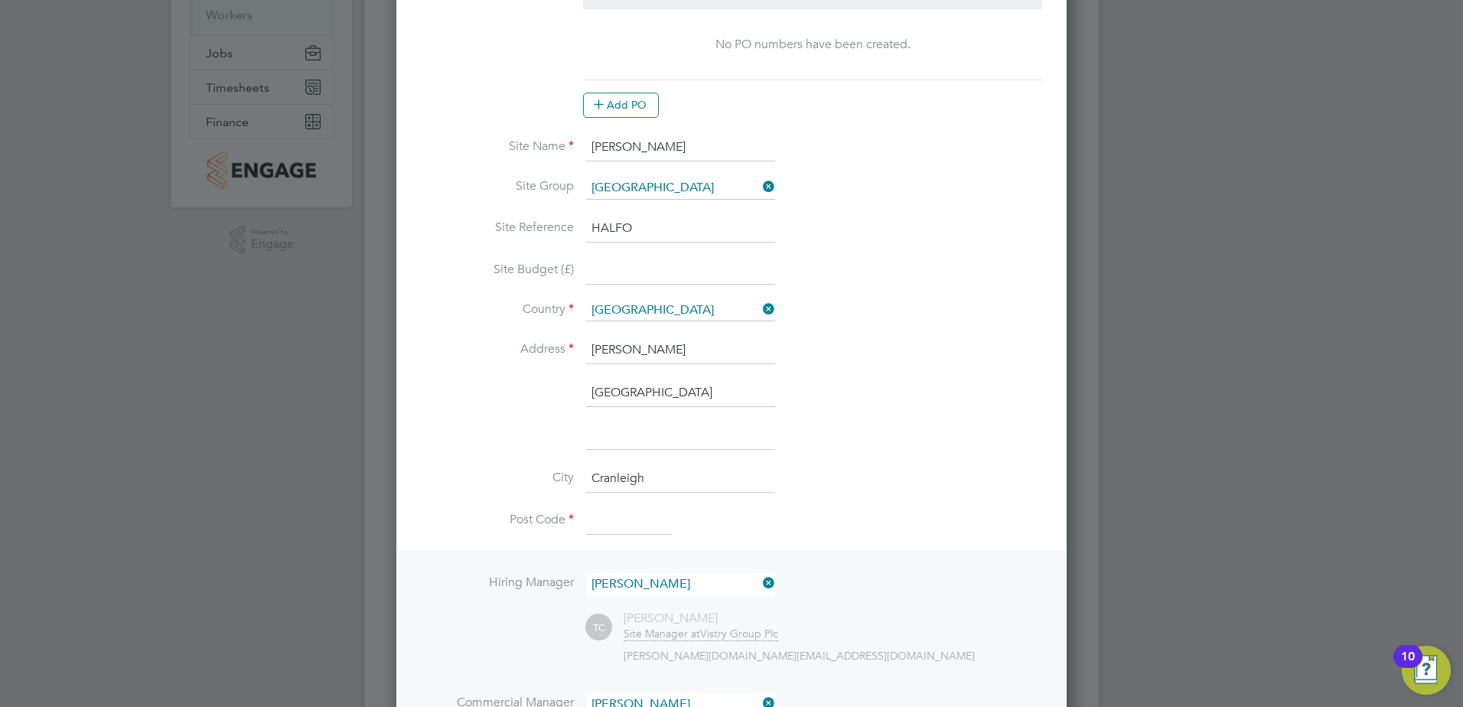
click at [624, 518] on input at bounding box center [629, 522] width 86 height 28
type input "GU6 8JE"
drag, startPoint x: 650, startPoint y: 481, endPoint x: 582, endPoint y: 480, distance: 67.4
click at [584, 481] on li "City [GEOGRAPHIC_DATA]" at bounding box center [731, 486] width 621 height 43
click at [660, 354] on input "[PERSON_NAME]" at bounding box center [680, 351] width 189 height 28
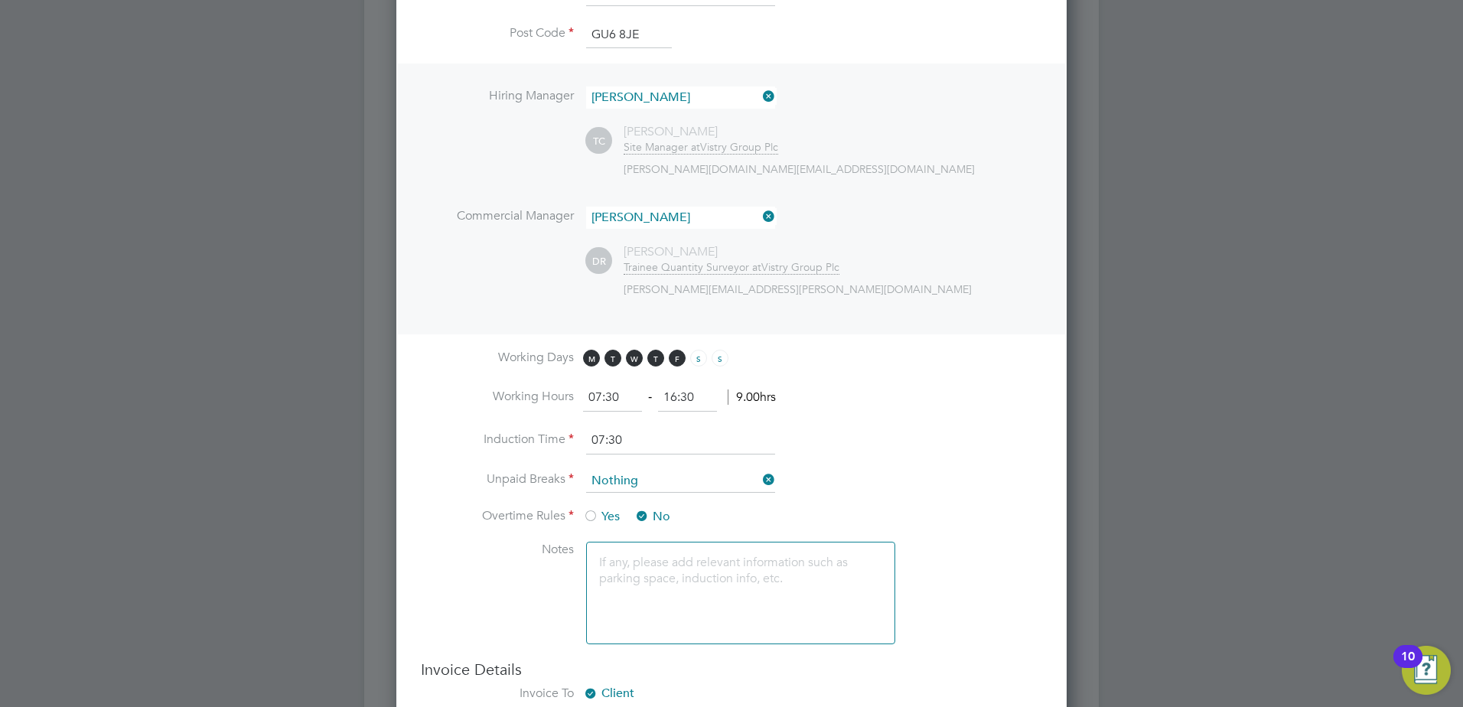
scroll to position [887, 0]
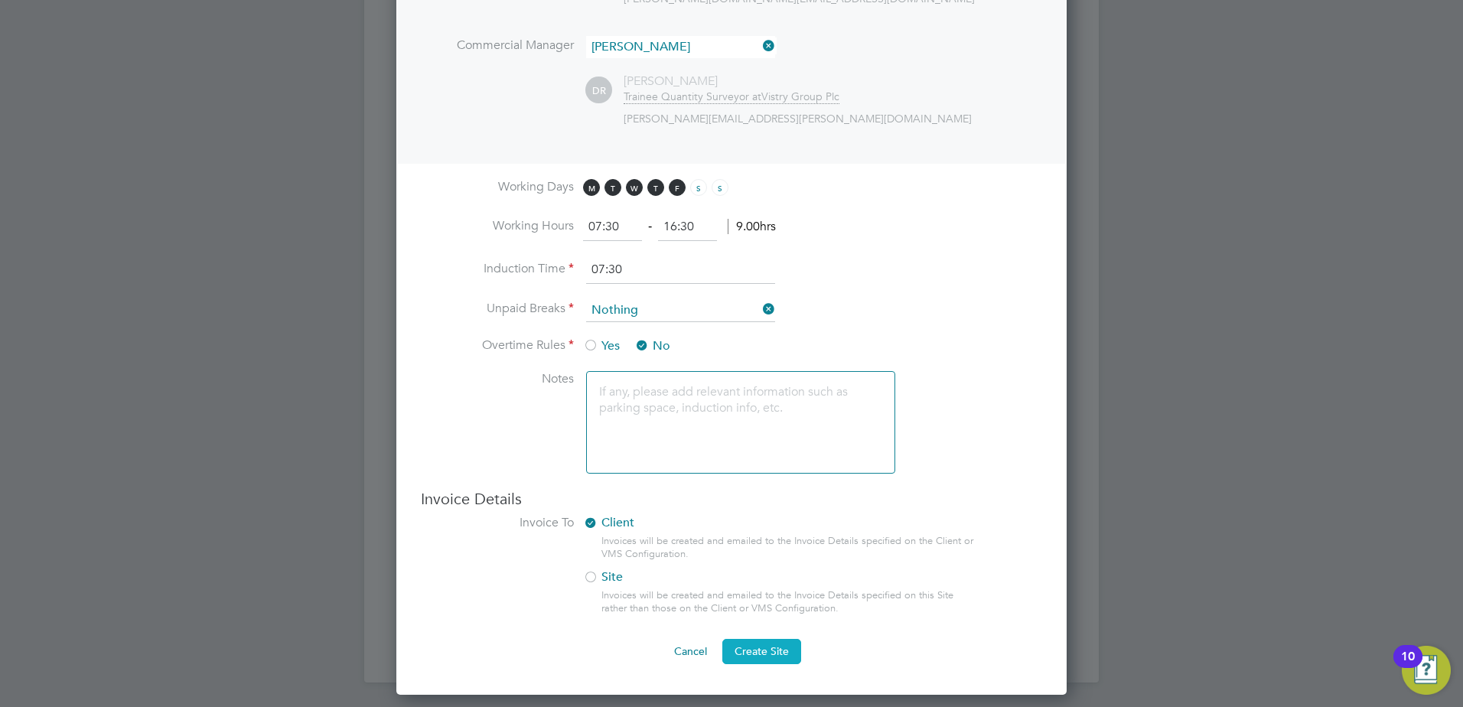
click at [774, 653] on span "Create Site" at bounding box center [762, 651] width 54 height 14
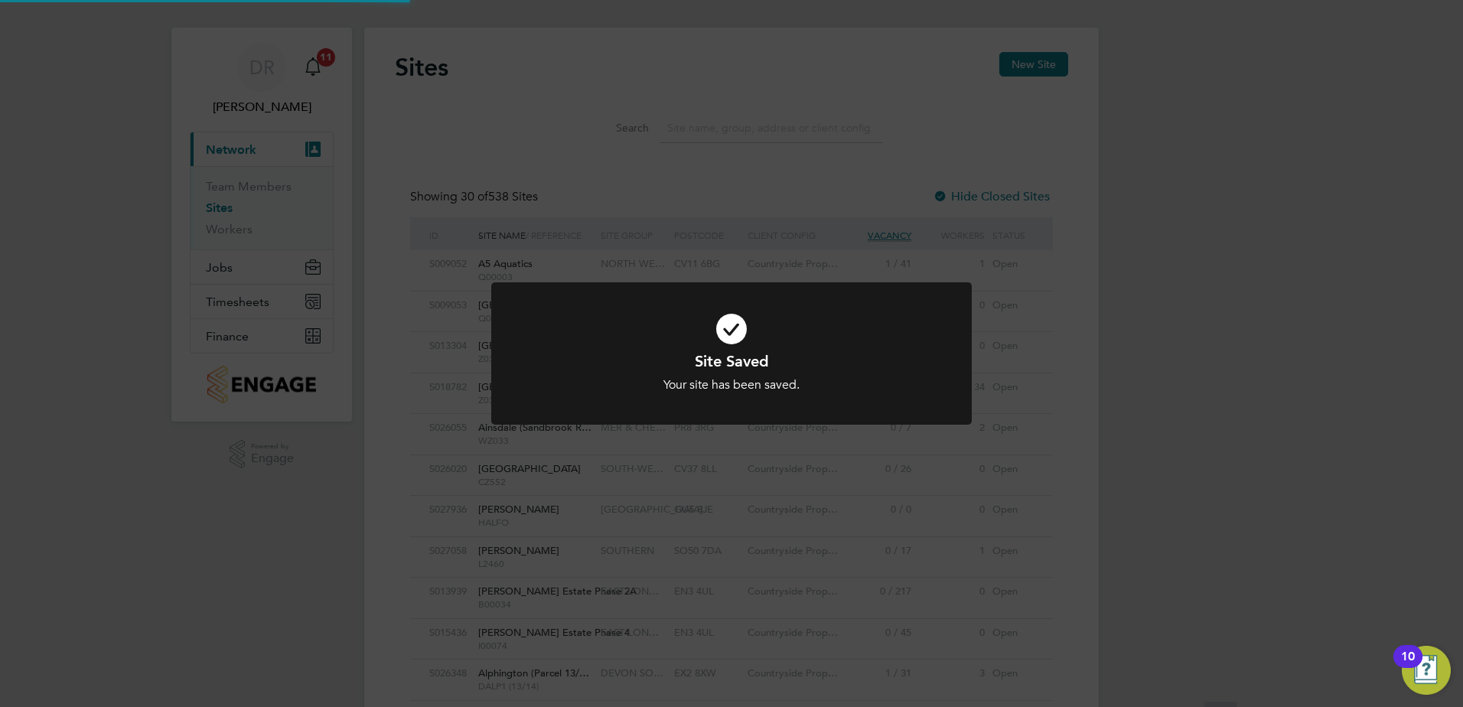
scroll to position [0, 0]
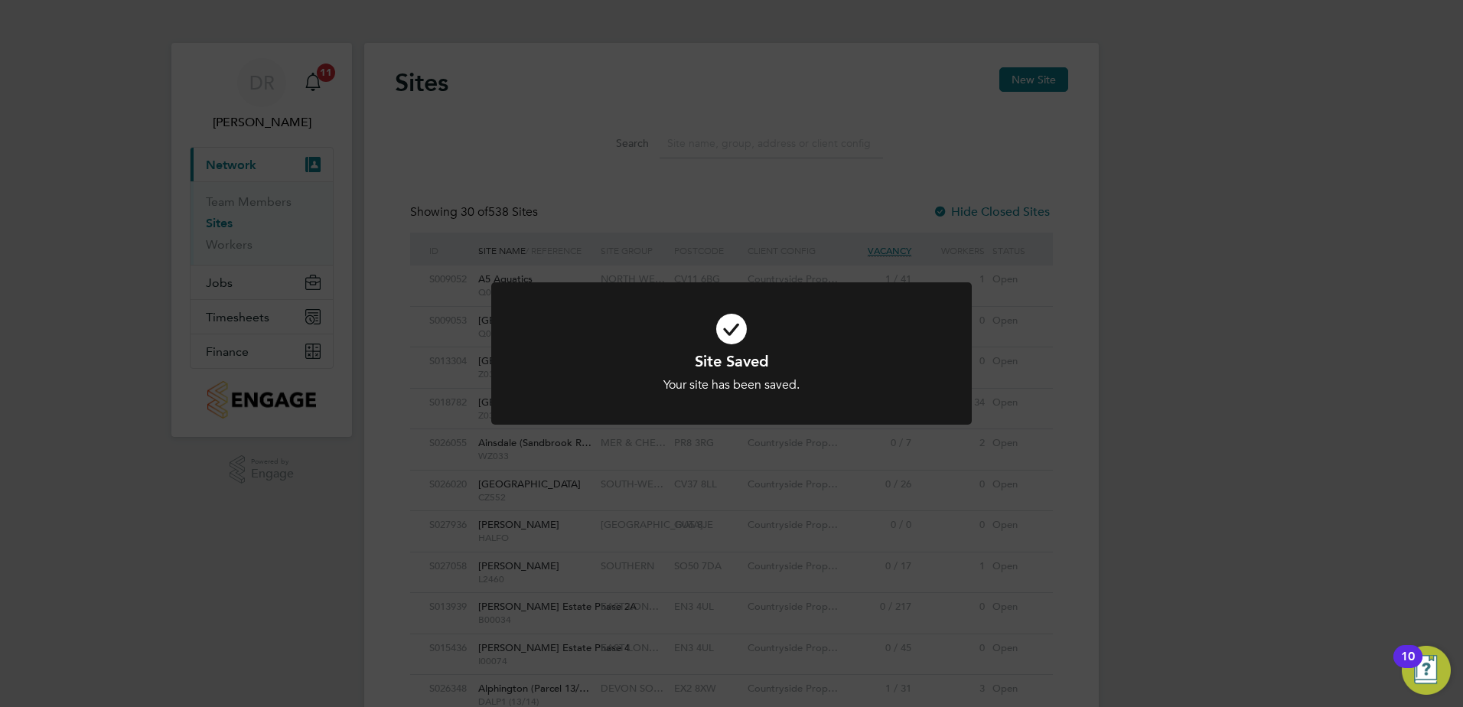
click at [223, 281] on div "Site Saved Your site has been saved. Cancel Okay" at bounding box center [731, 353] width 1463 height 707
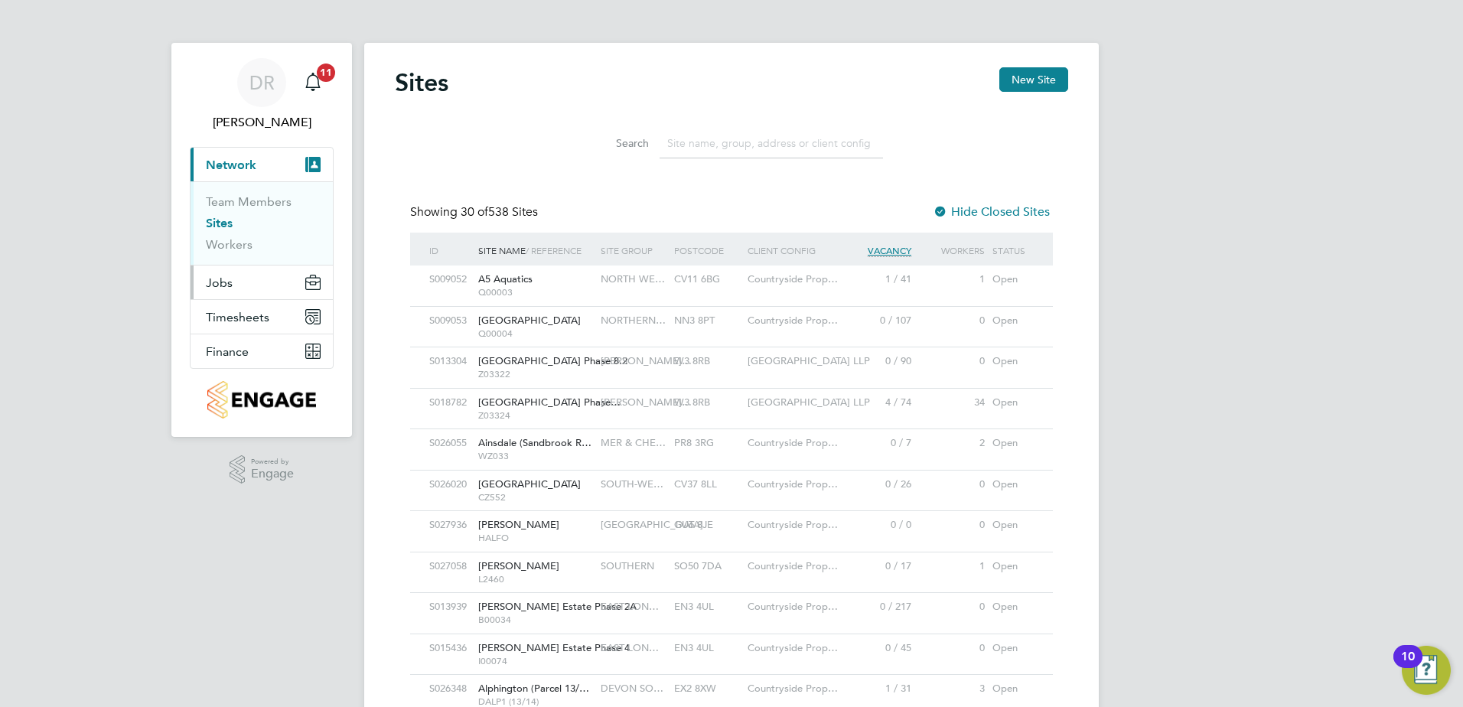
click at [228, 276] on span "Jobs" at bounding box center [219, 283] width 27 height 15
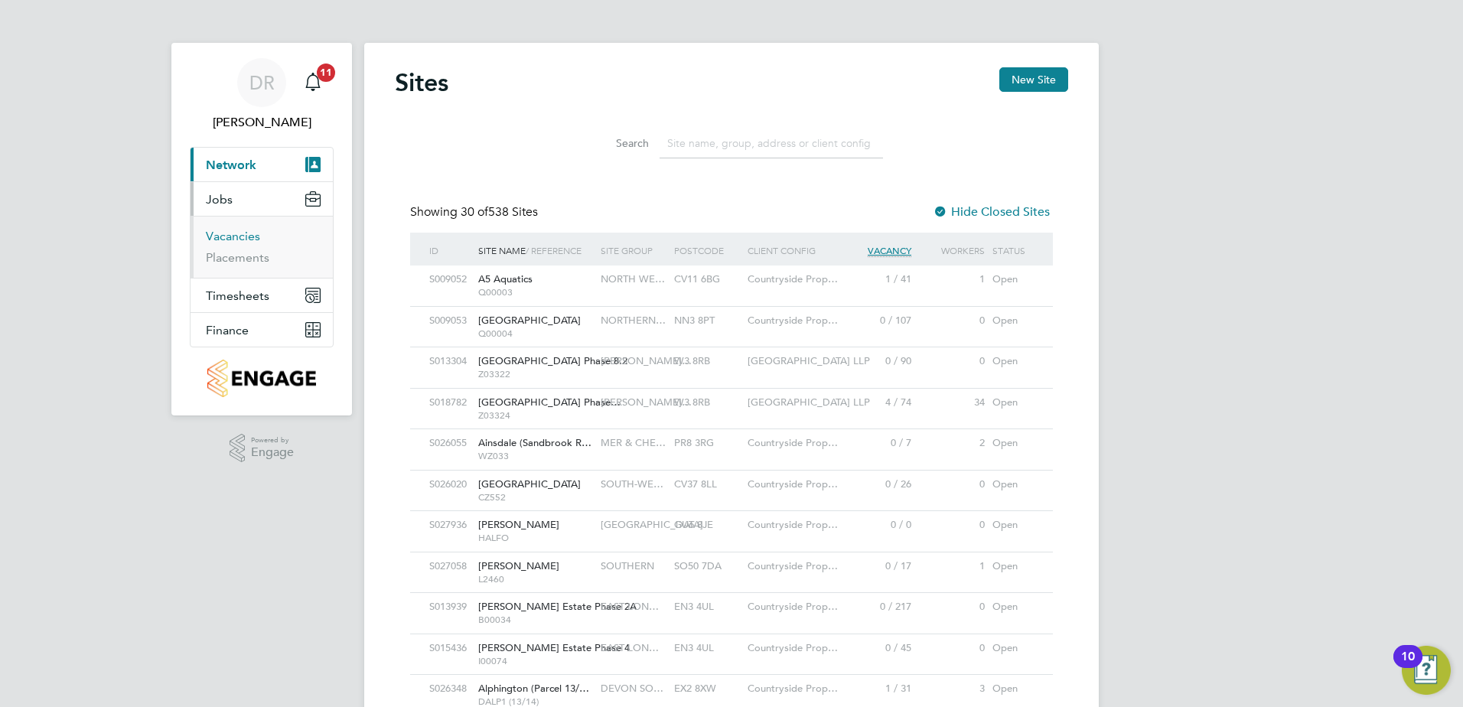
click at [239, 236] on link "Vacancies" at bounding box center [233, 236] width 54 height 15
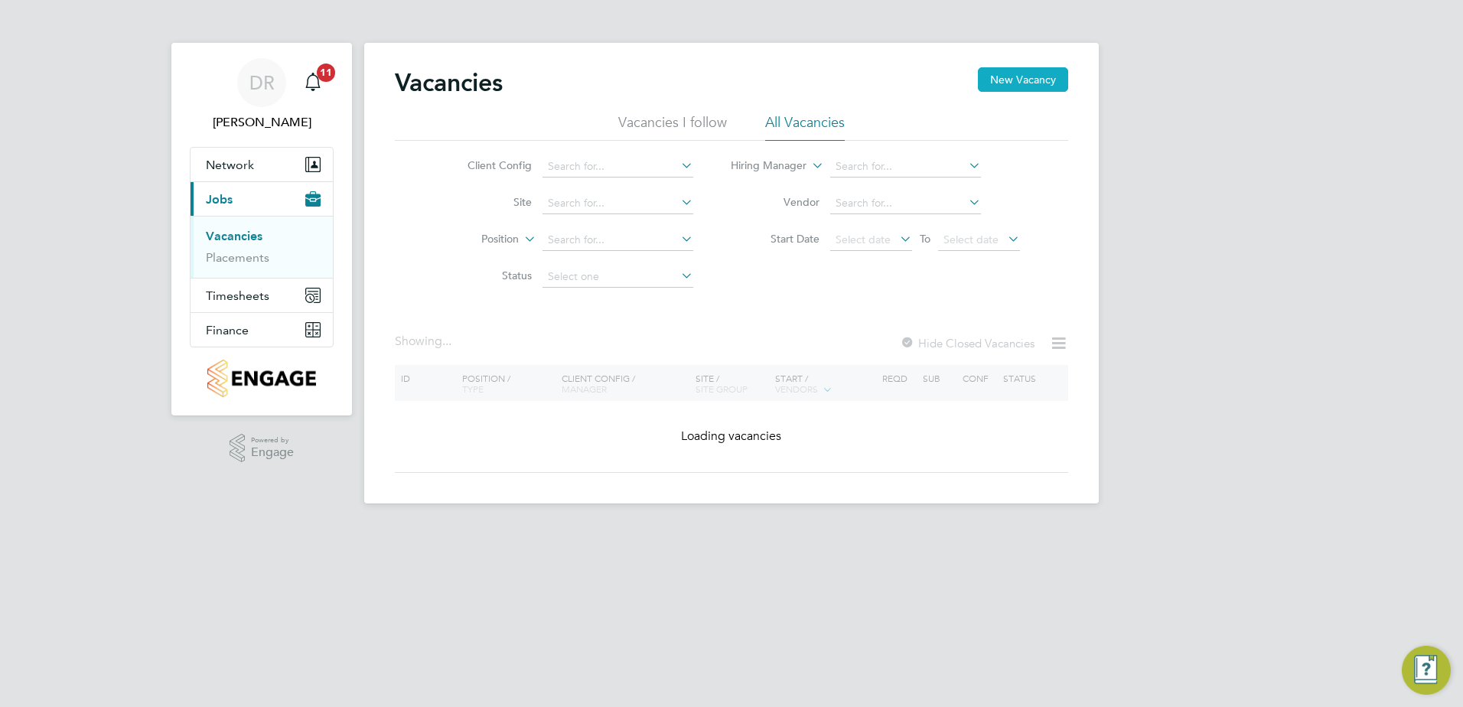
click at [994, 70] on button "New Vacancy" at bounding box center [1023, 79] width 90 height 24
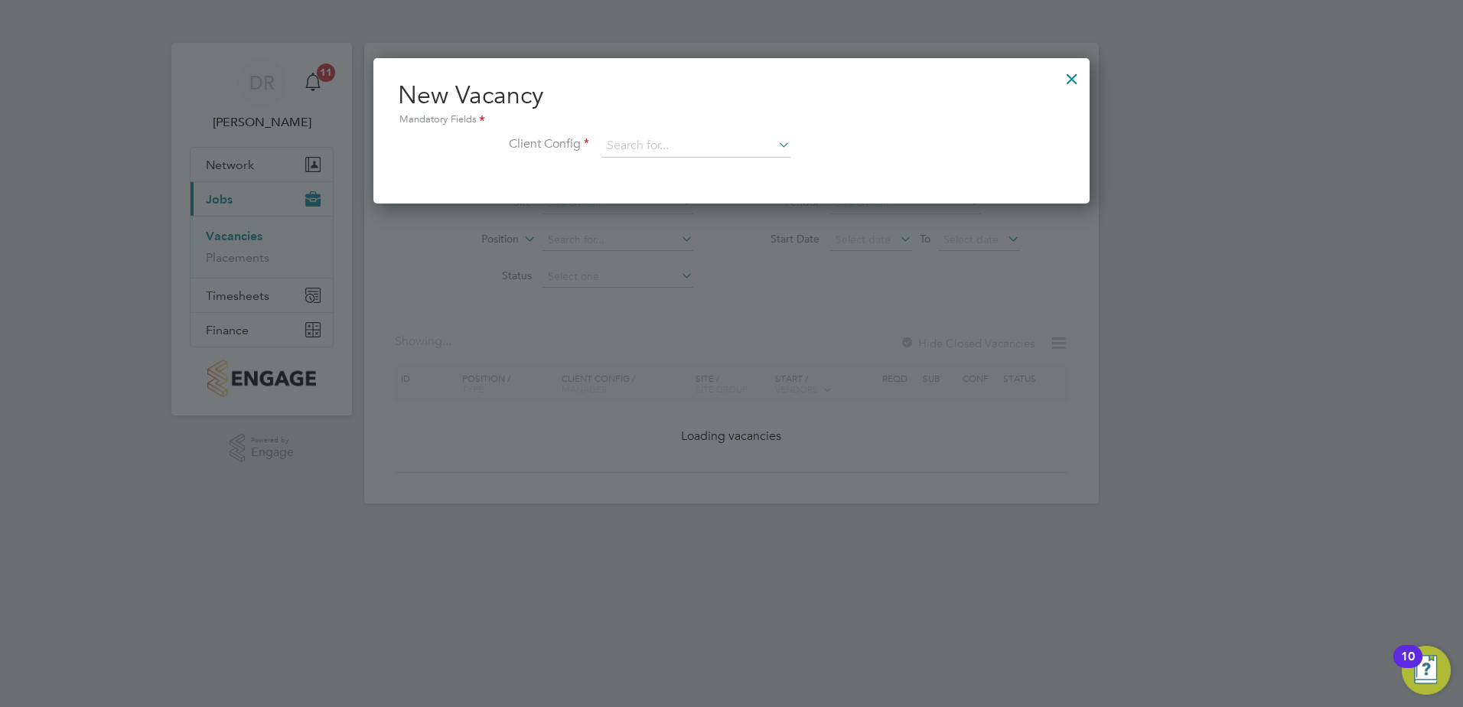
scroll to position [145, 717]
click at [683, 138] on input at bounding box center [696, 146] width 189 height 23
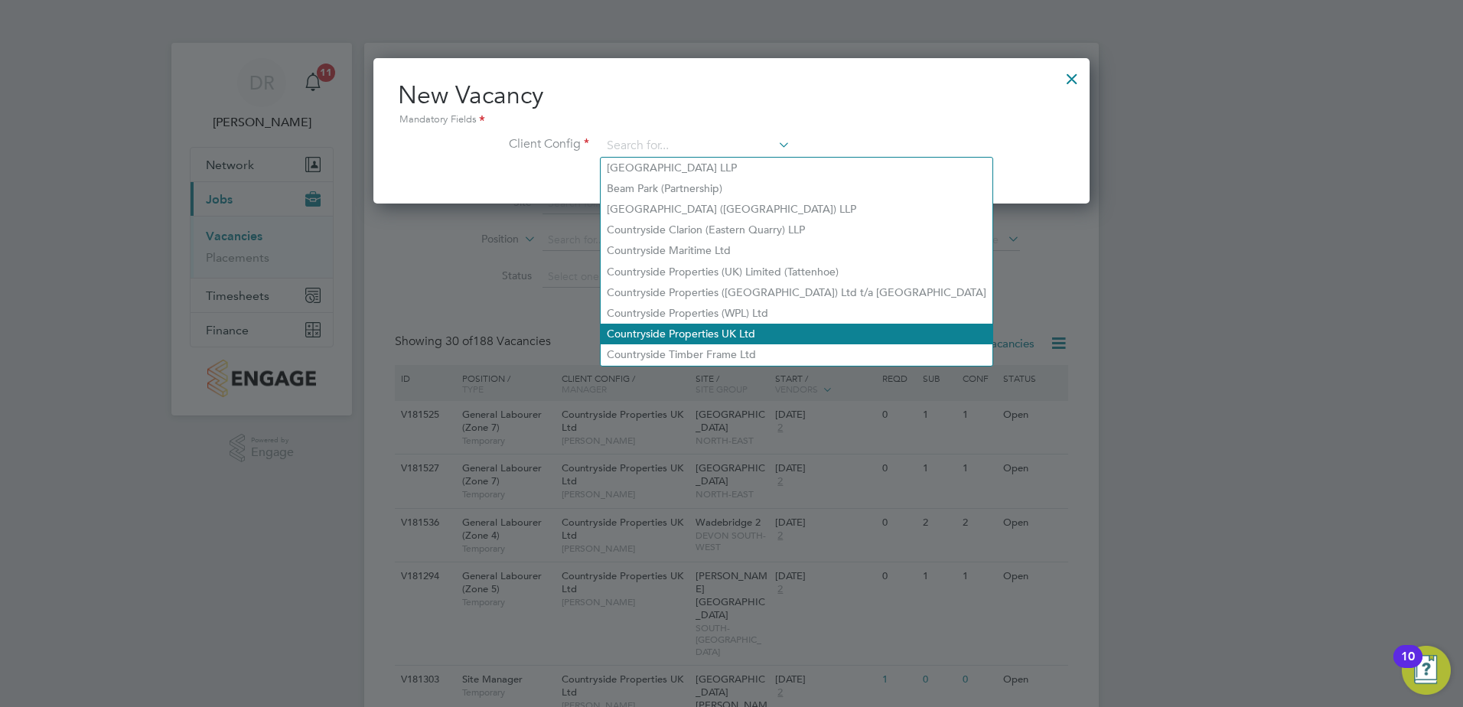
click at [670, 332] on li "Countryside Properties UK Ltd" at bounding box center [797, 334] width 392 height 21
type input "Countryside Properties UK Ltd"
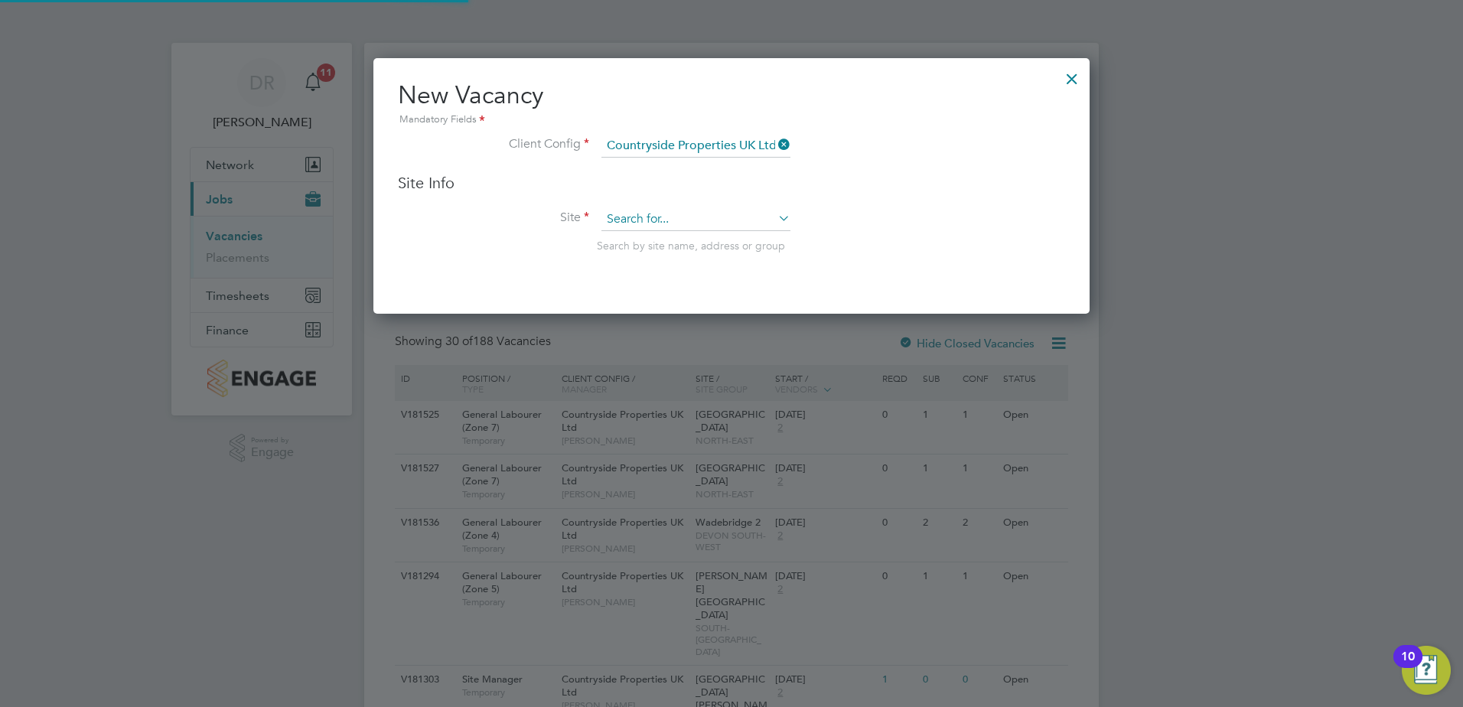
click at [654, 224] on input at bounding box center [696, 219] width 189 height 23
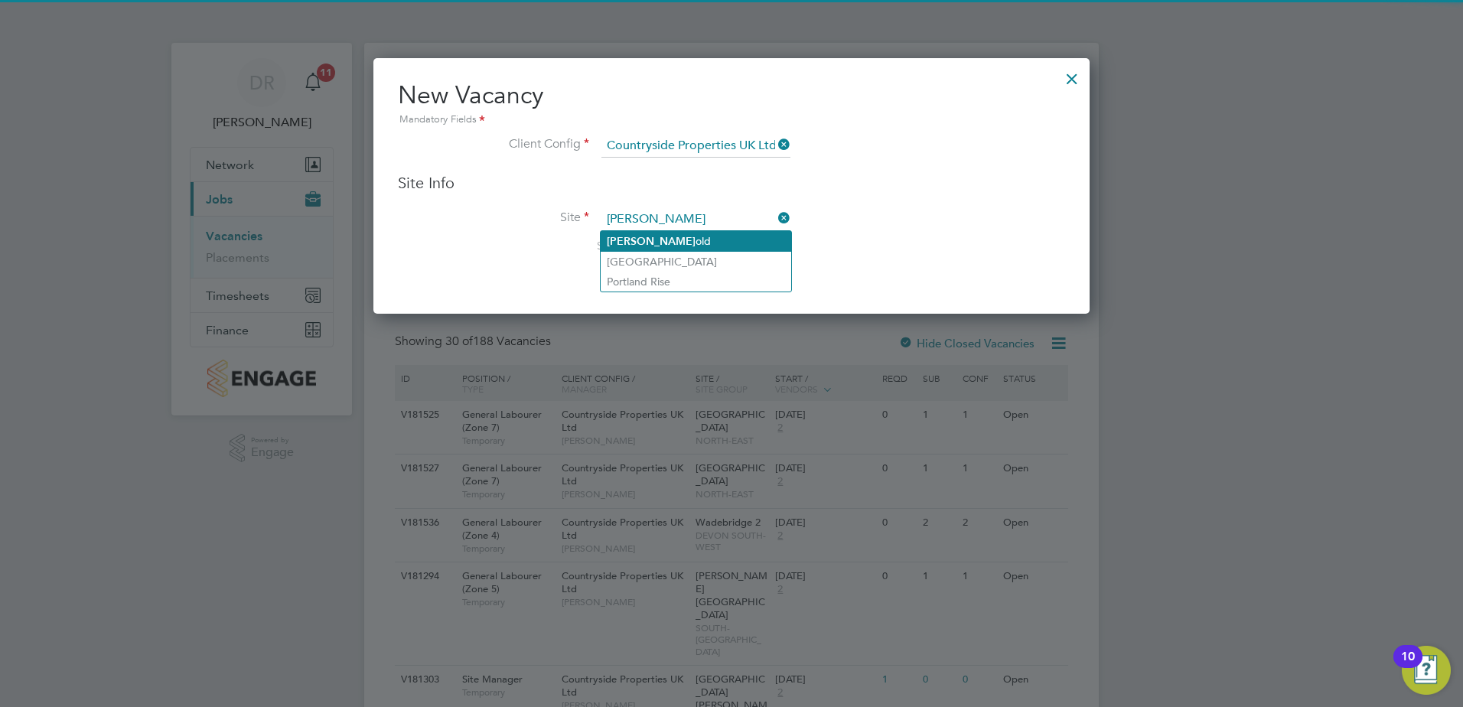
click at [651, 237] on li "[PERSON_NAME]" at bounding box center [696, 241] width 191 height 21
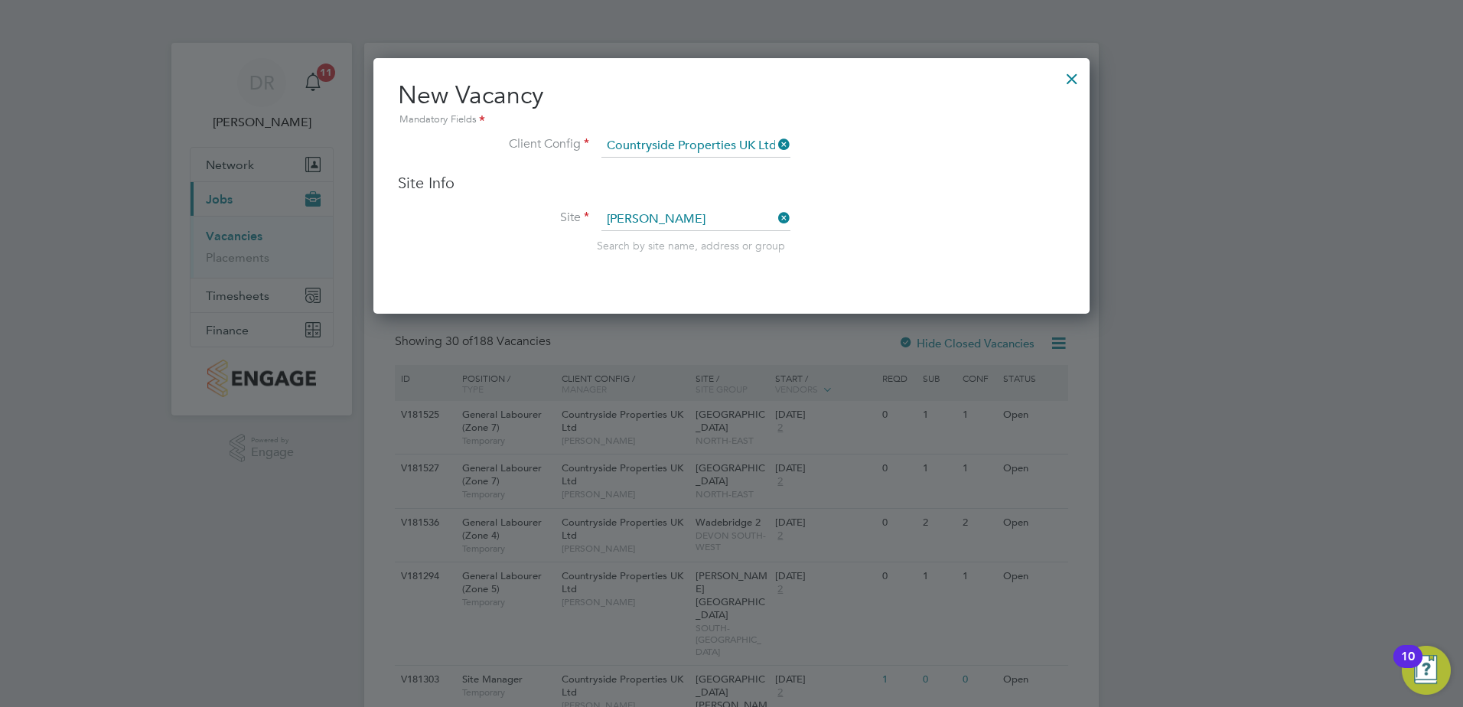
type input "[PERSON_NAME]"
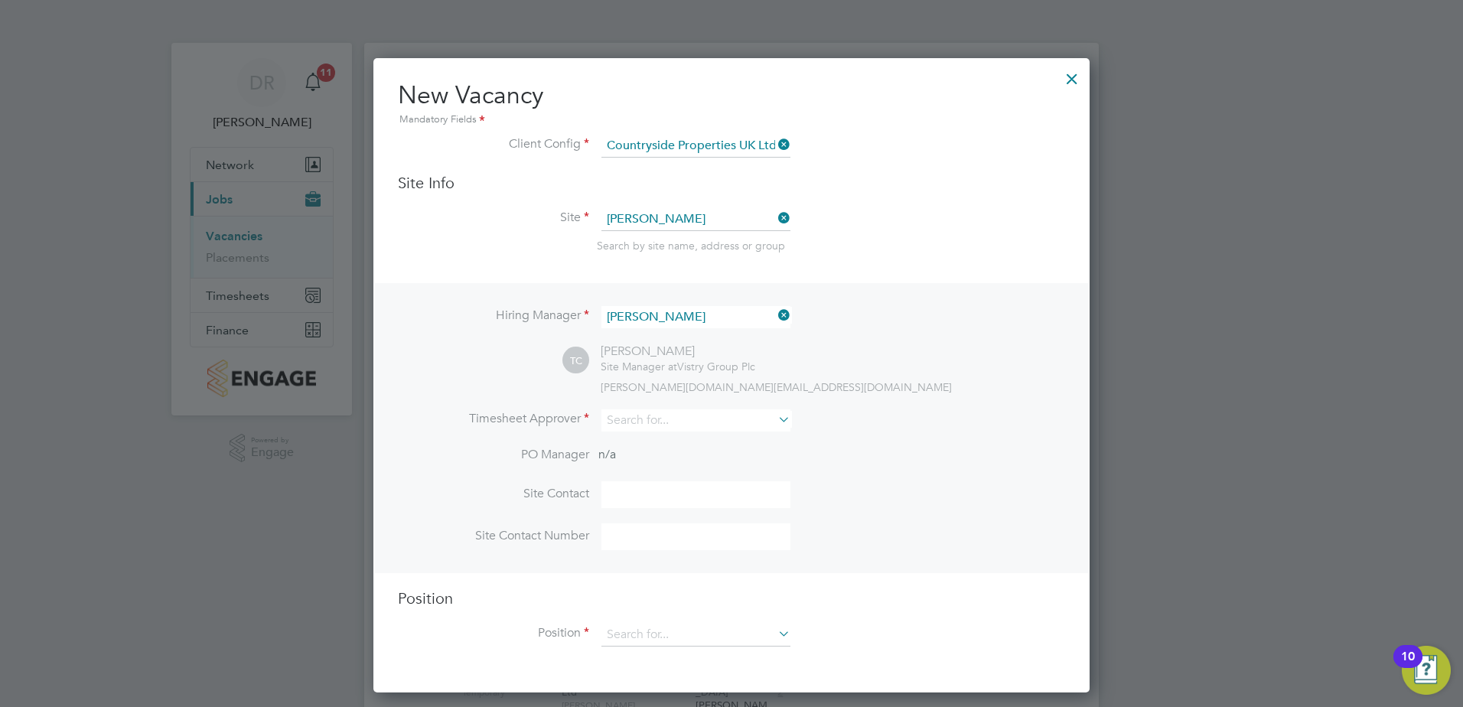
scroll to position [635, 717]
click at [657, 424] on input at bounding box center [696, 420] width 189 height 22
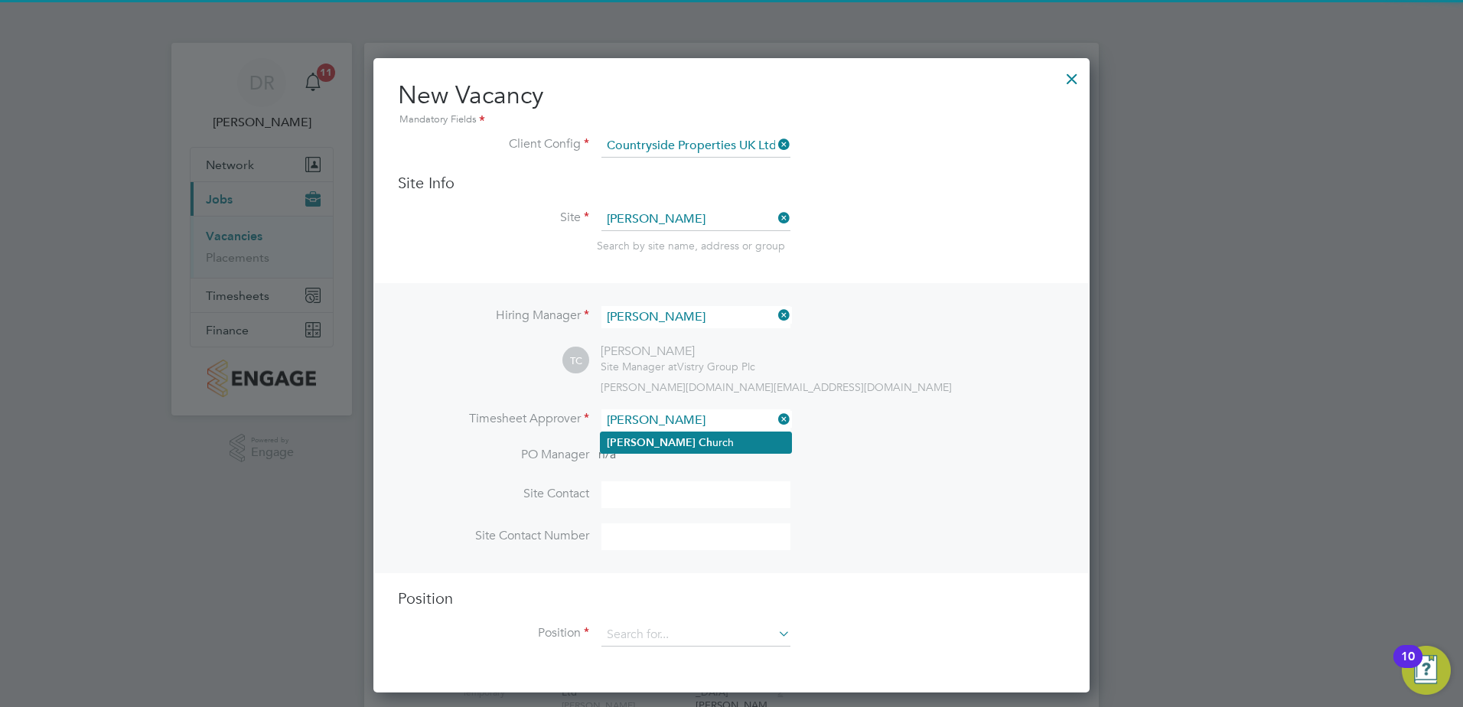
click at [688, 435] on li "[PERSON_NAME] [PERSON_NAME]" at bounding box center [696, 442] width 191 height 21
type input "[PERSON_NAME]"
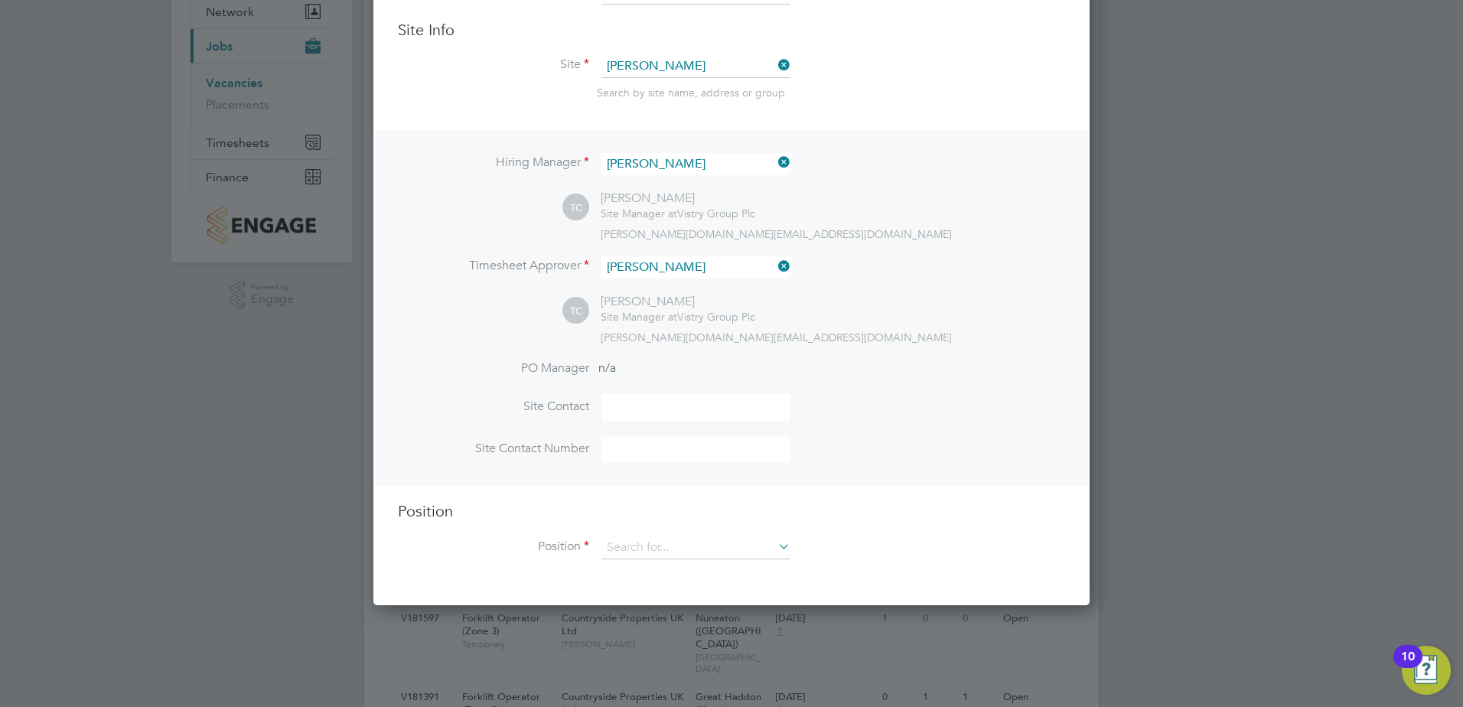
scroll to position [230, 0]
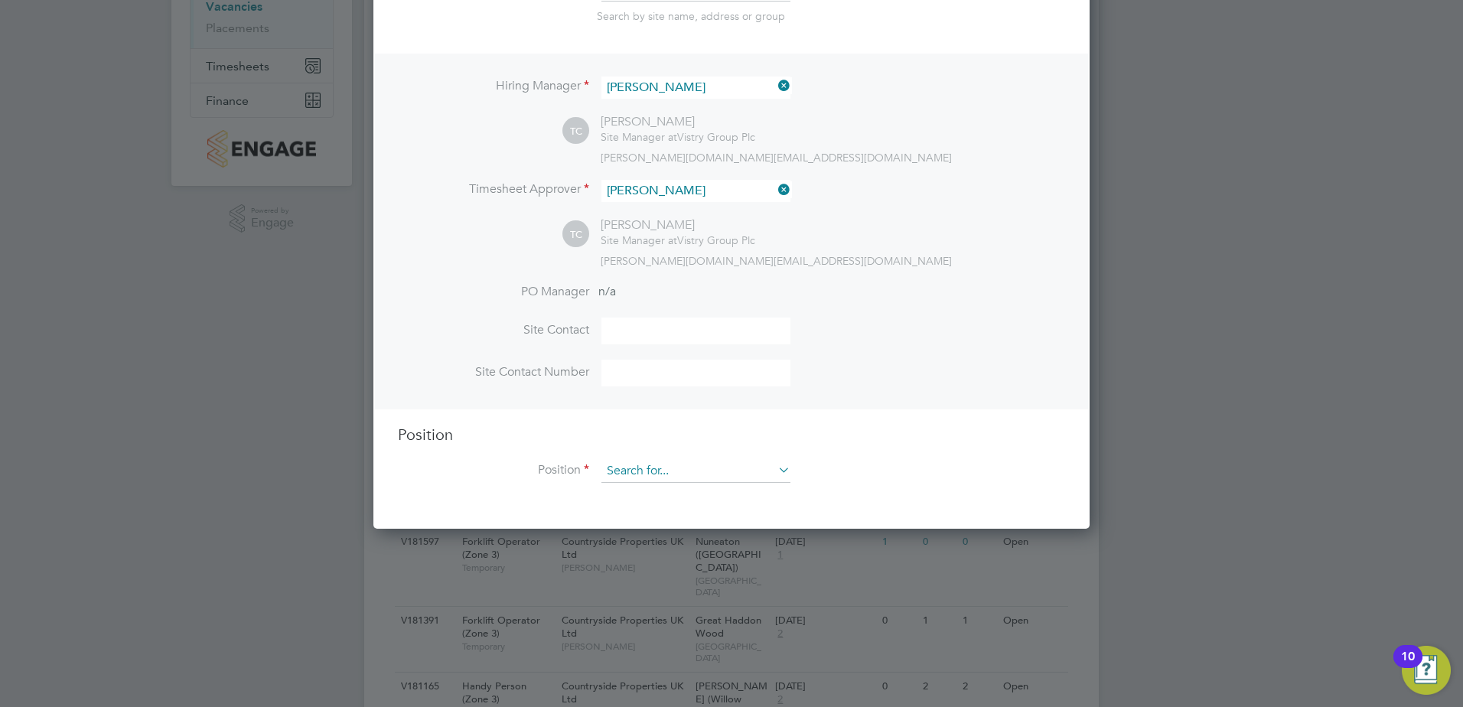
click at [658, 466] on input at bounding box center [696, 471] width 189 height 23
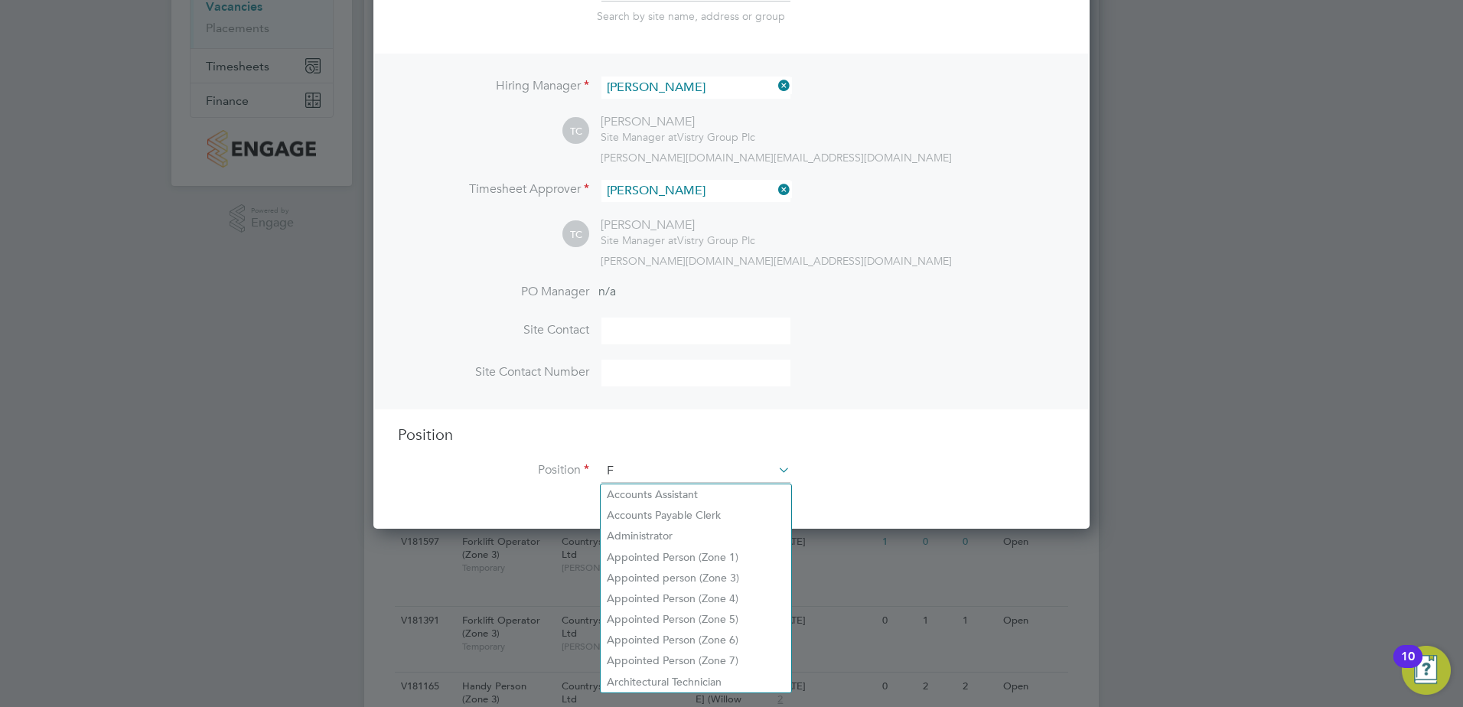
scroll to position [2200, 717]
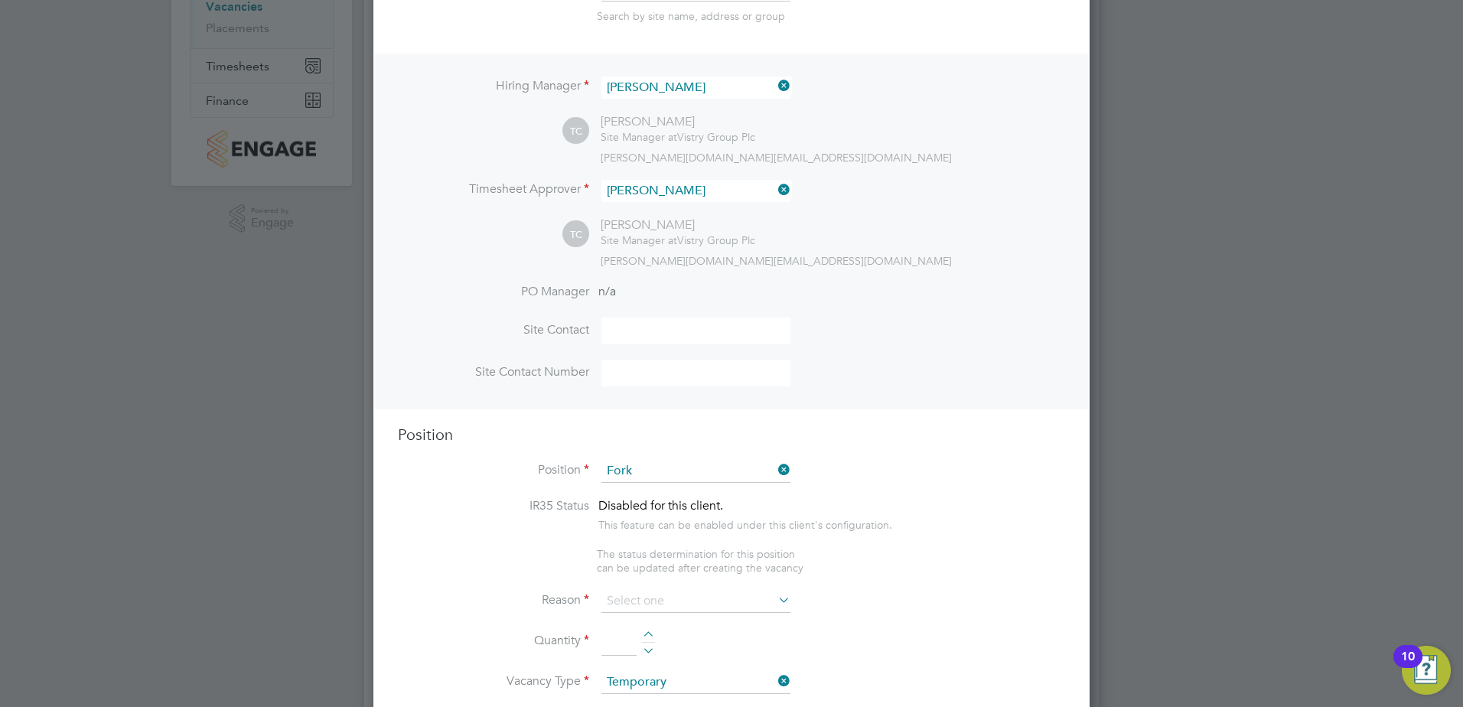
click at [694, 568] on li "Fork lift Operator (Zone 3)" at bounding box center [696, 578] width 191 height 21
type input "Forklift Operator (Zone 3)"
type textarea "• Operate construction machinery • Delivering large quantities of materials to …"
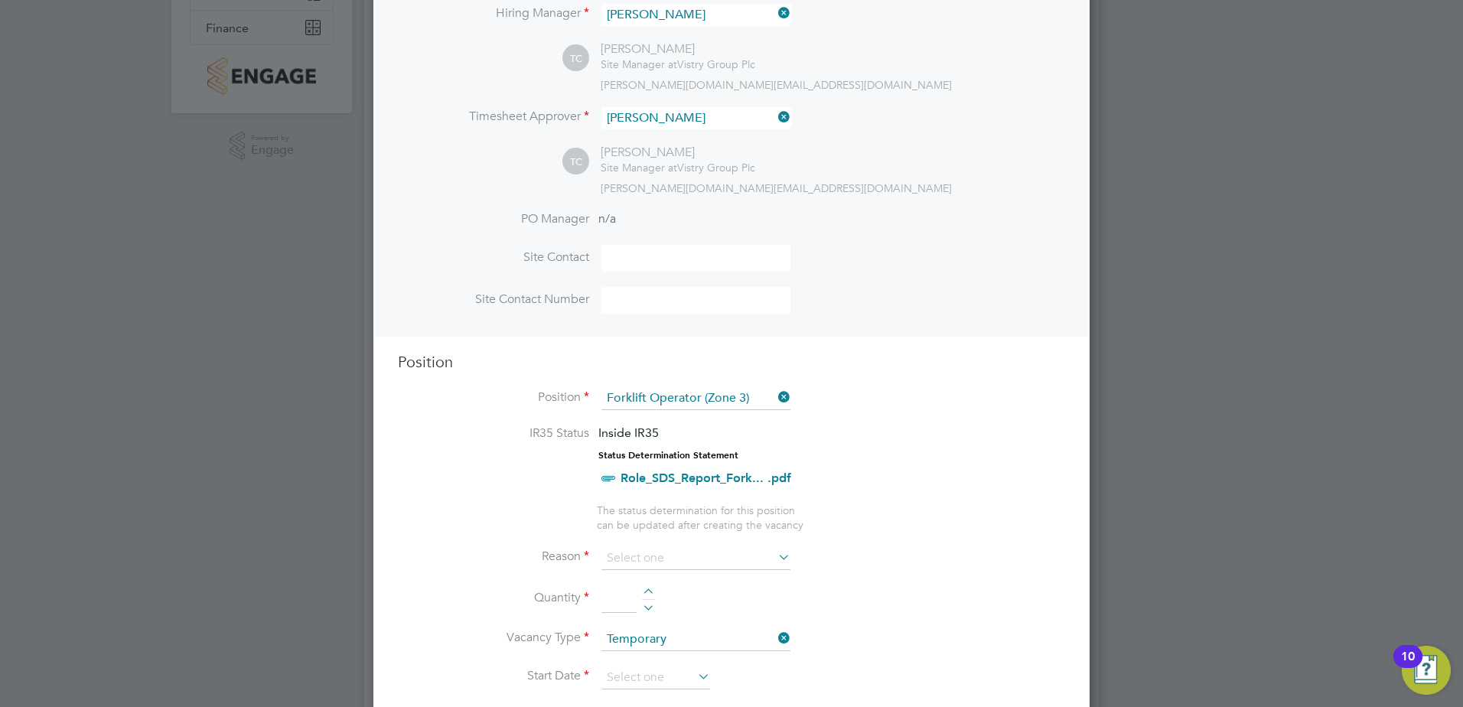
scroll to position [306, 0]
click at [690, 557] on input at bounding box center [696, 554] width 189 height 23
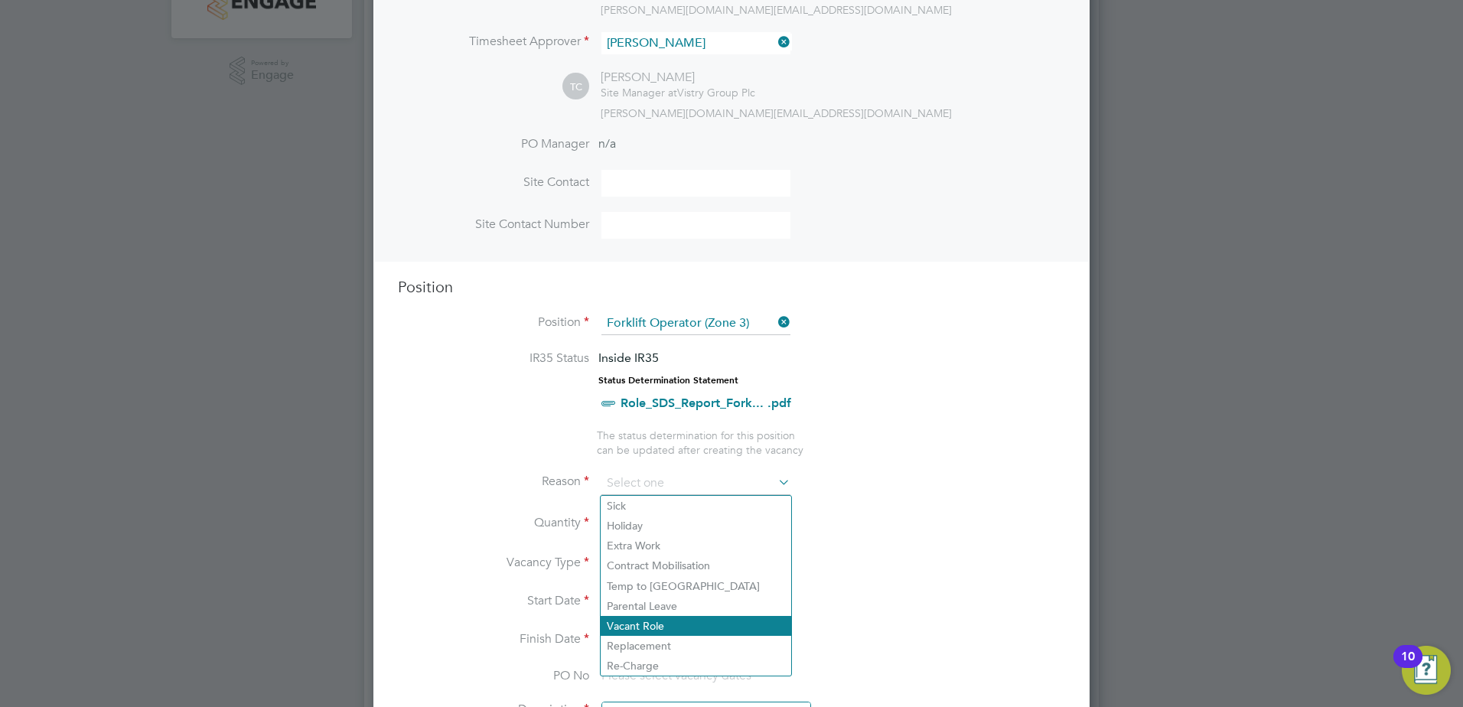
scroll to position [459, 0]
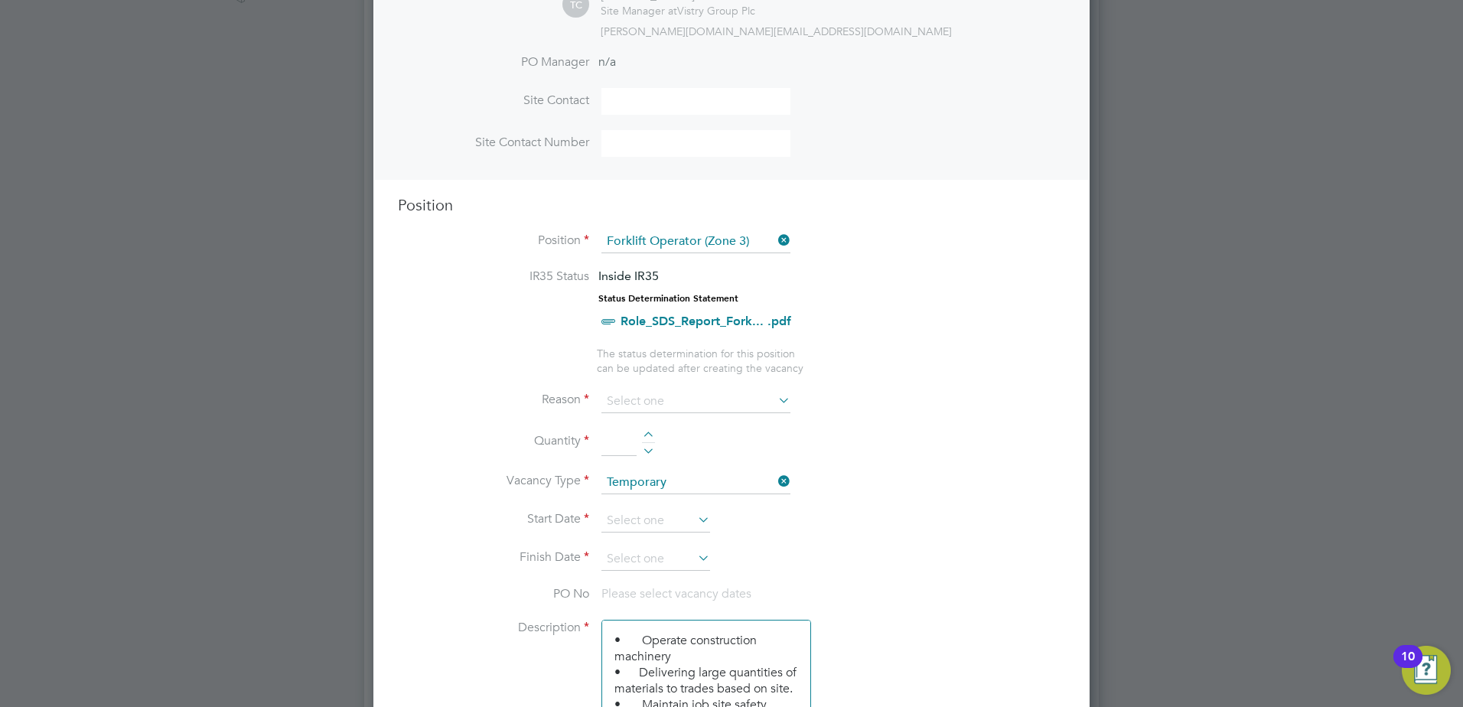
click at [658, 499] on li "Temp to [GEOGRAPHIC_DATA]" at bounding box center [696, 504] width 191 height 20
type input "Temp to [GEOGRAPHIC_DATA]"
click at [646, 438] on div at bounding box center [648, 437] width 13 height 11
type input "1"
click at [670, 491] on input at bounding box center [696, 482] width 189 height 23
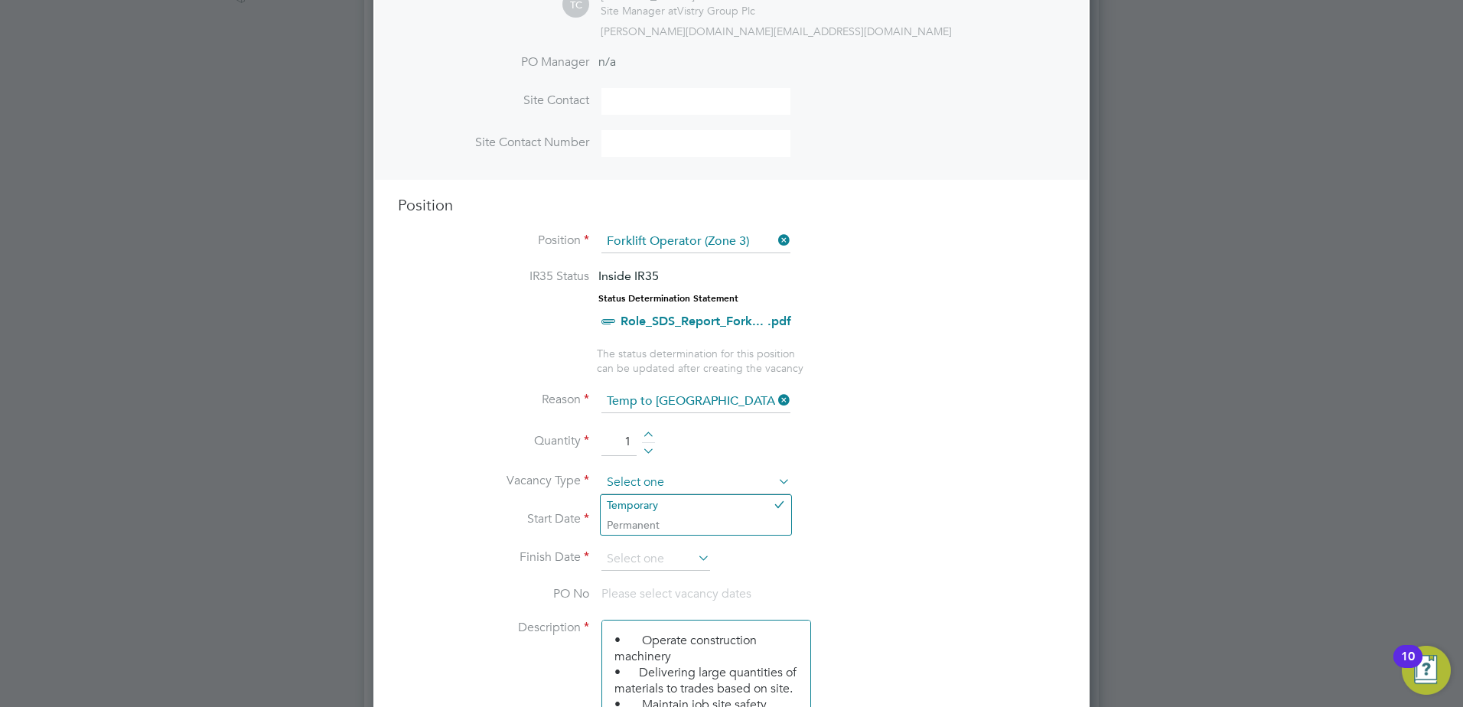
click at [670, 491] on input at bounding box center [696, 482] width 189 height 23
click at [671, 501] on li "Temporary" at bounding box center [696, 505] width 191 height 20
type input "Temporary"
click at [653, 528] on input at bounding box center [656, 521] width 109 height 23
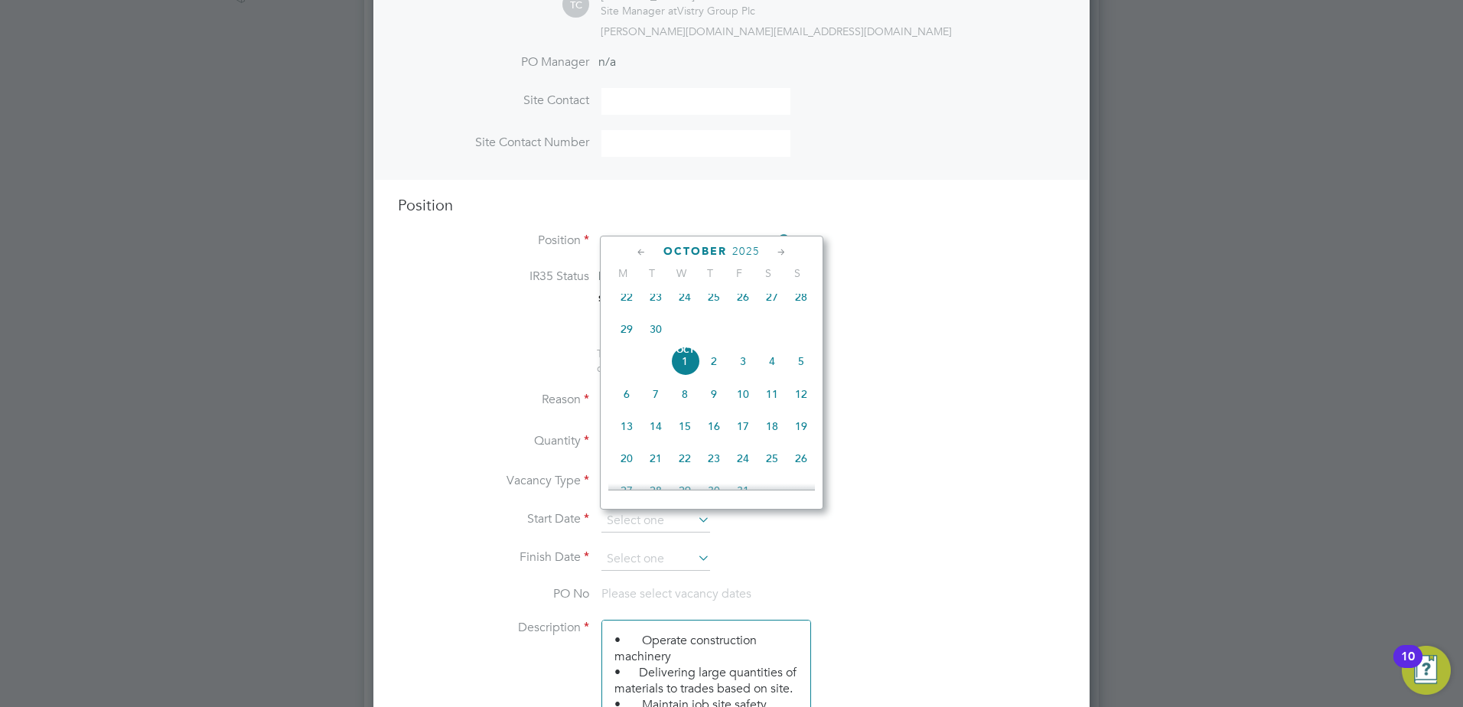
click at [627, 407] on span "6" at bounding box center [626, 394] width 29 height 29
type input "[DATE]"
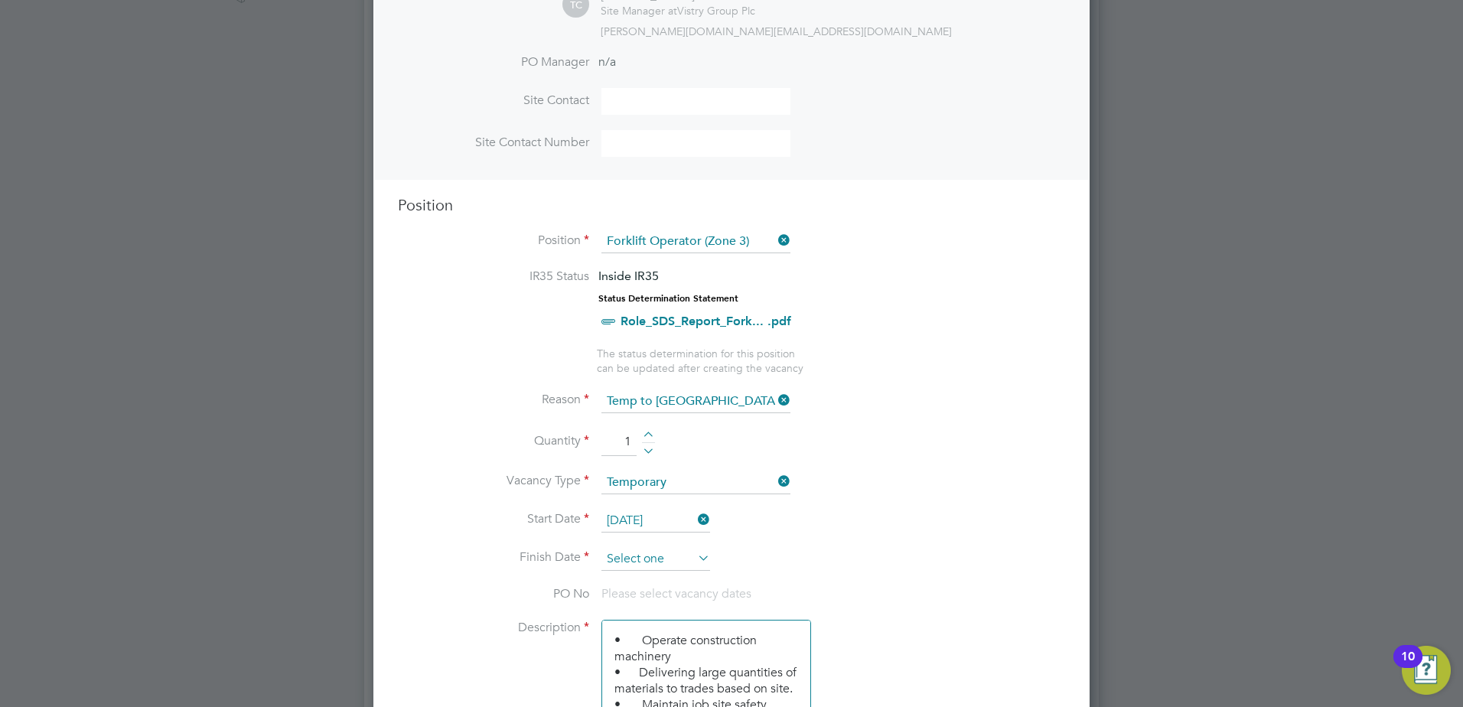
click at [669, 558] on input at bounding box center [656, 559] width 109 height 23
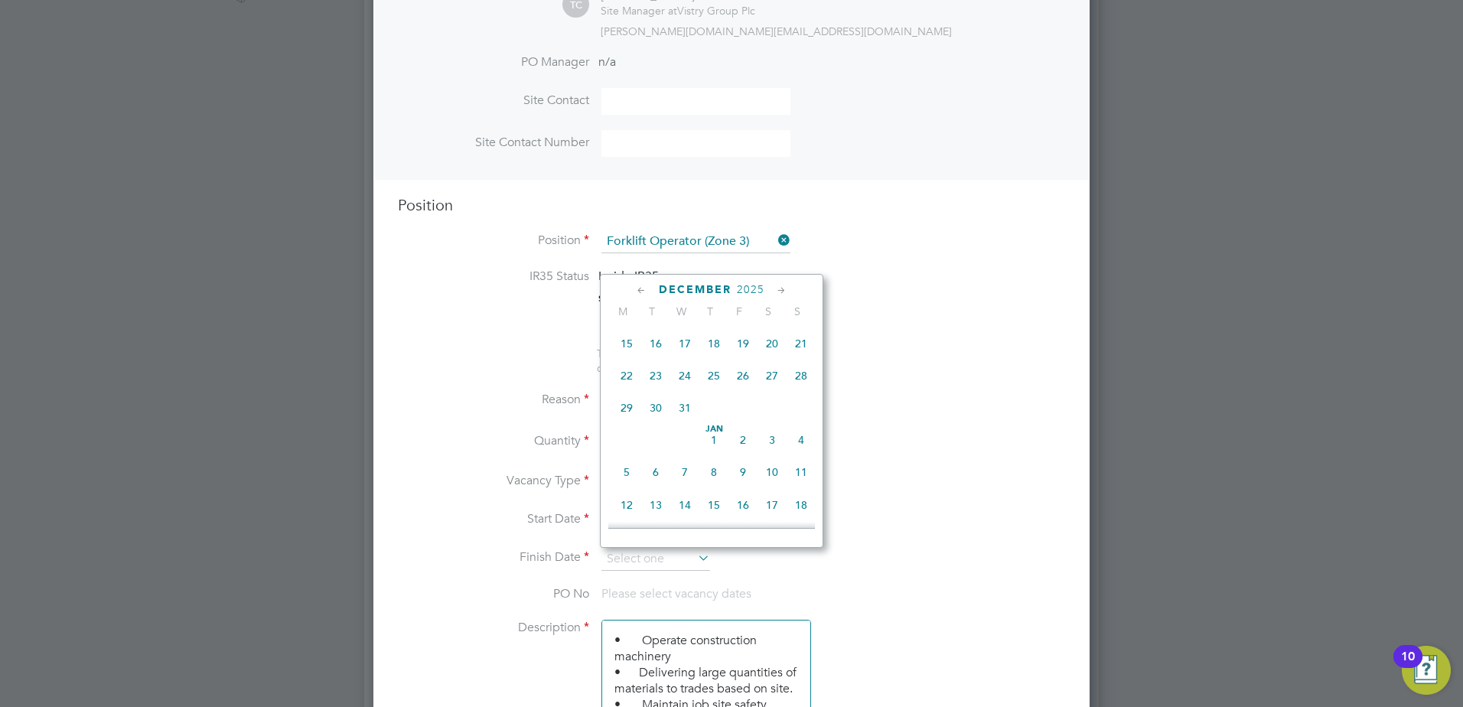
scroll to position [865, 0]
click at [684, 432] on span "31" at bounding box center [684, 417] width 29 height 29
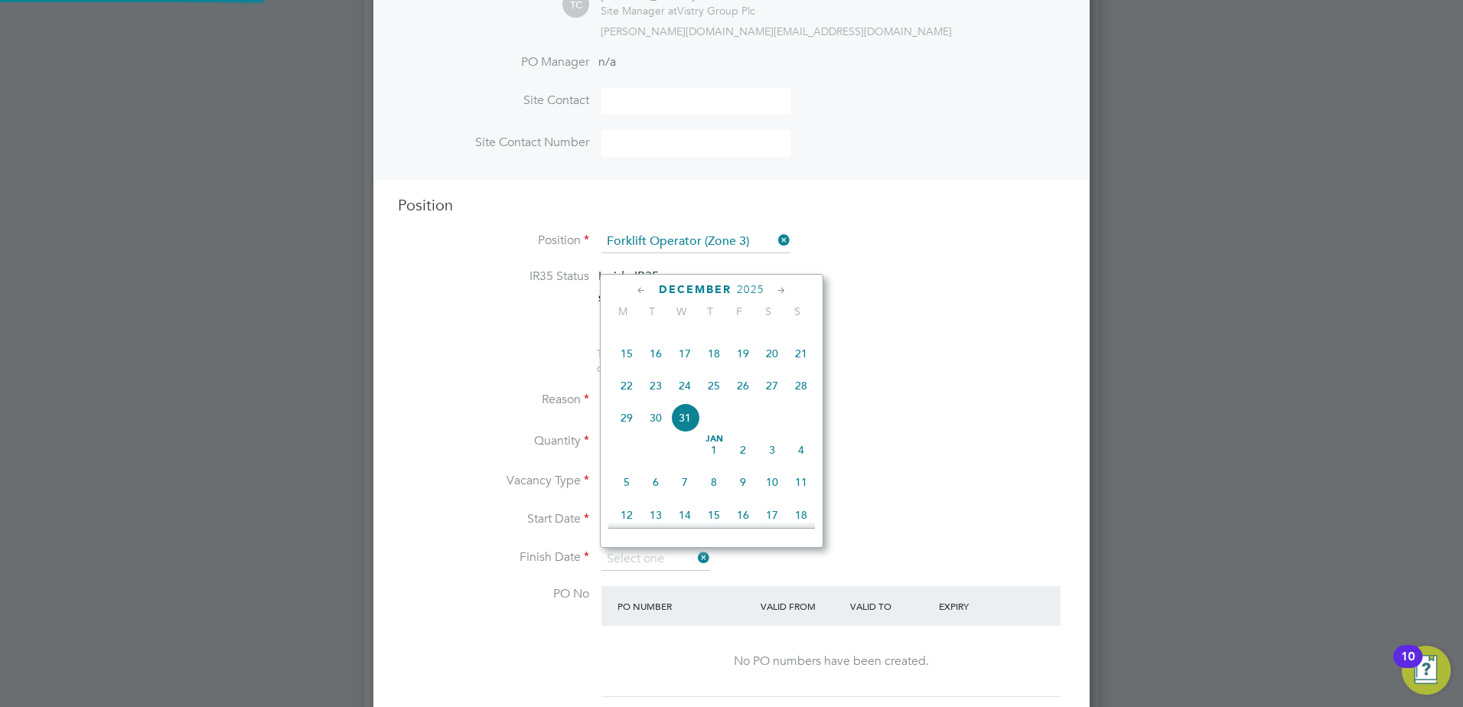
type input "[DATE]"
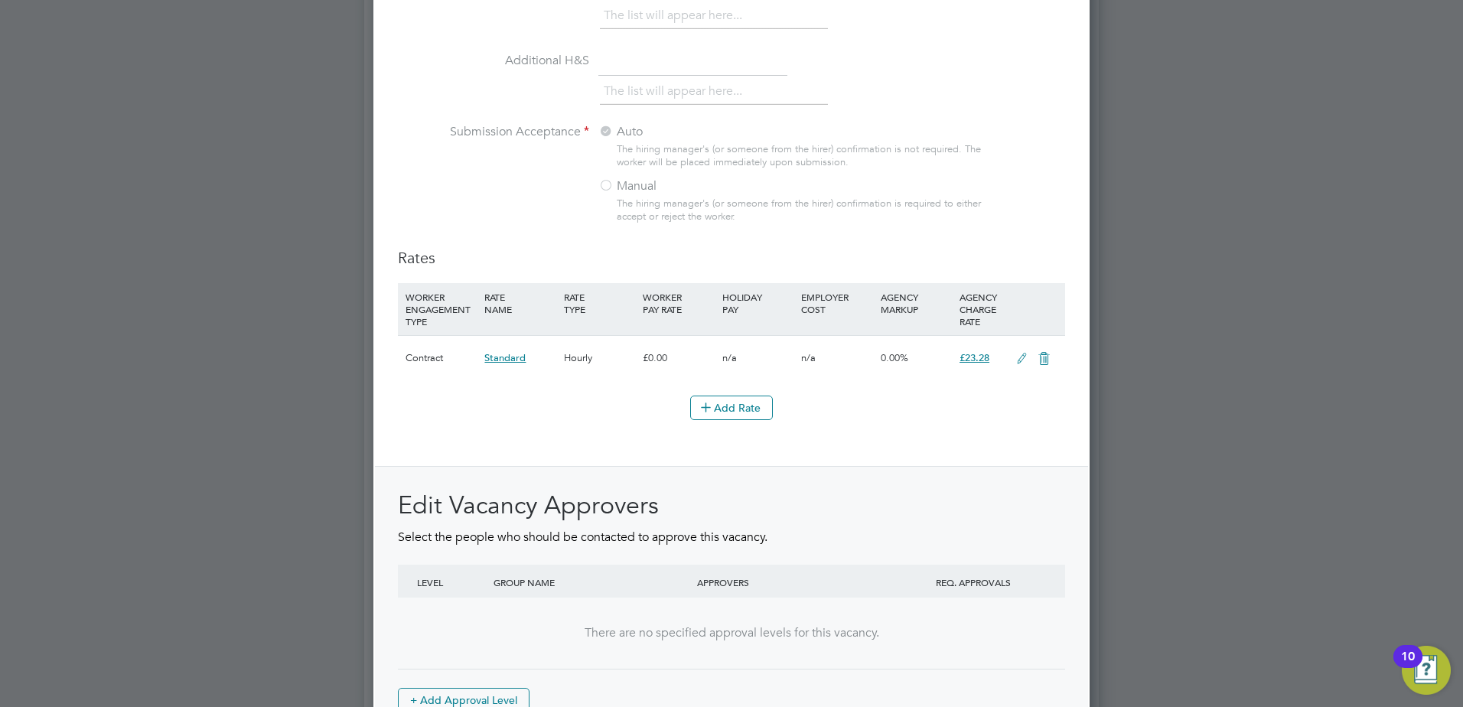
scroll to position [1707, 0]
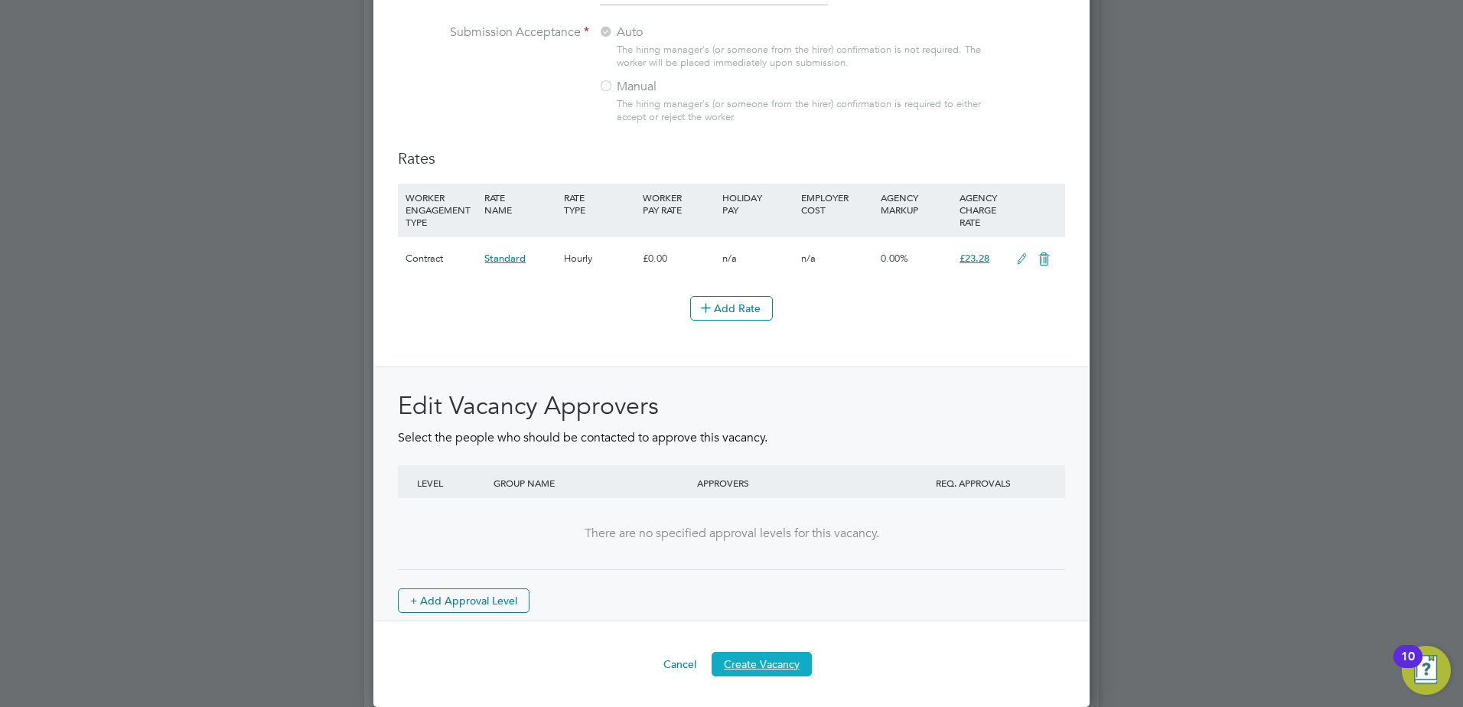
click at [751, 661] on button "Create Vacancy" at bounding box center [762, 664] width 100 height 24
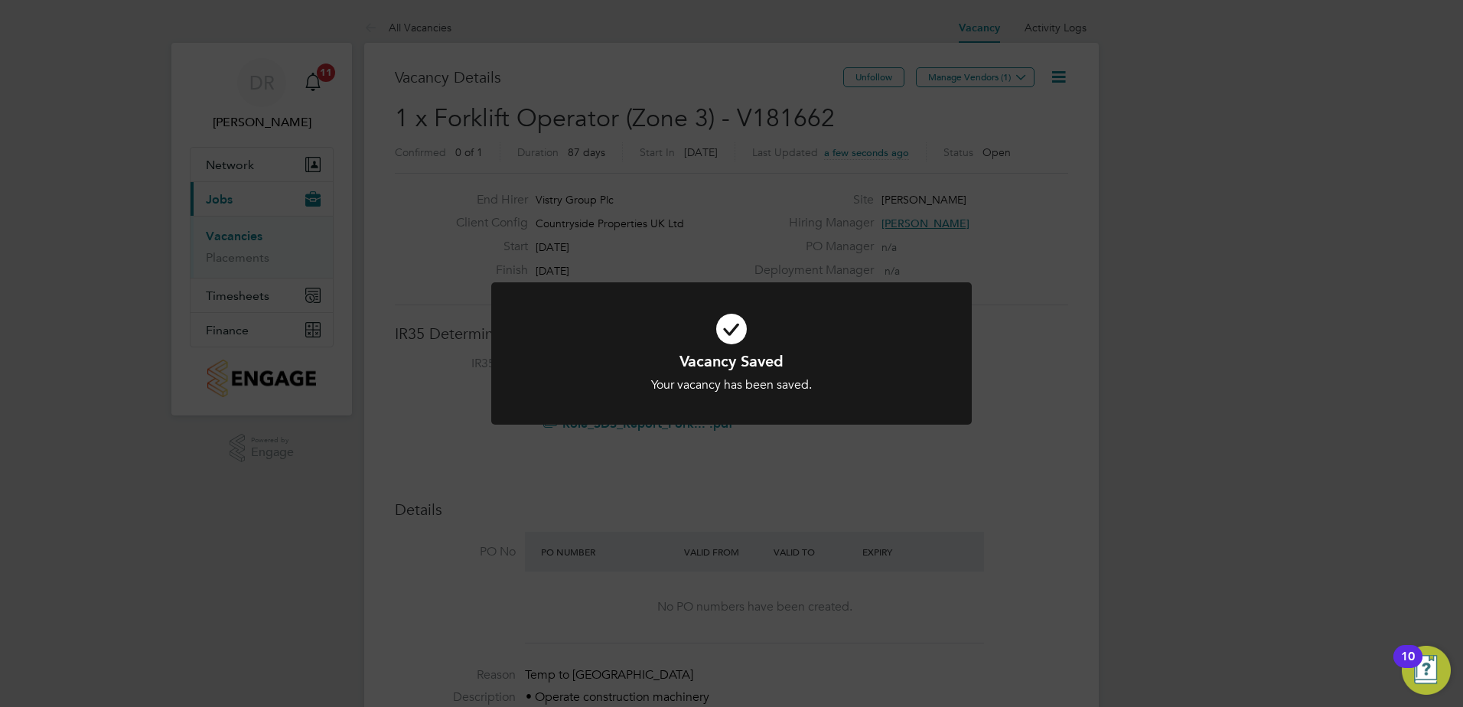
click at [977, 75] on div "Vacancy Saved Your vacancy has been saved. Cancel Okay" at bounding box center [731, 353] width 1463 height 707
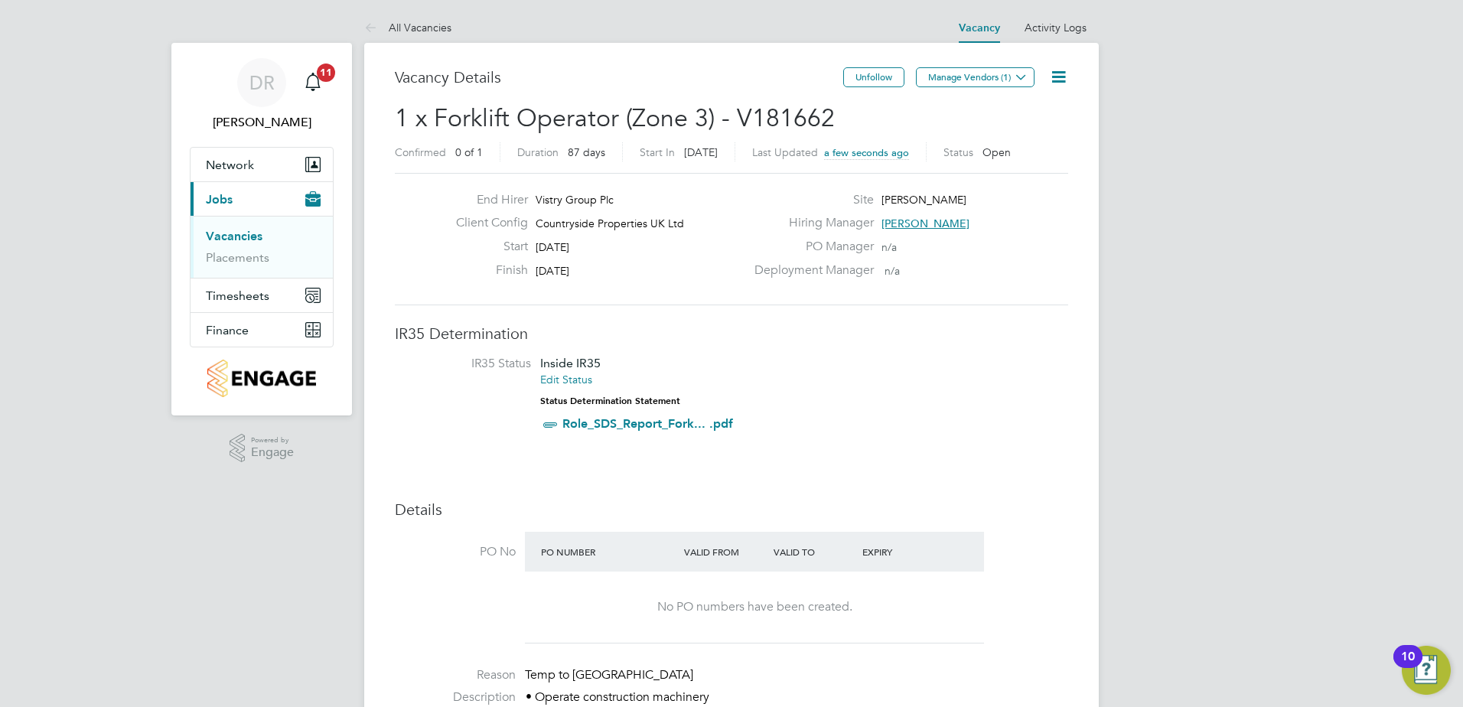
click at [977, 75] on button "Manage Vendors (1)" at bounding box center [975, 77] width 119 height 20
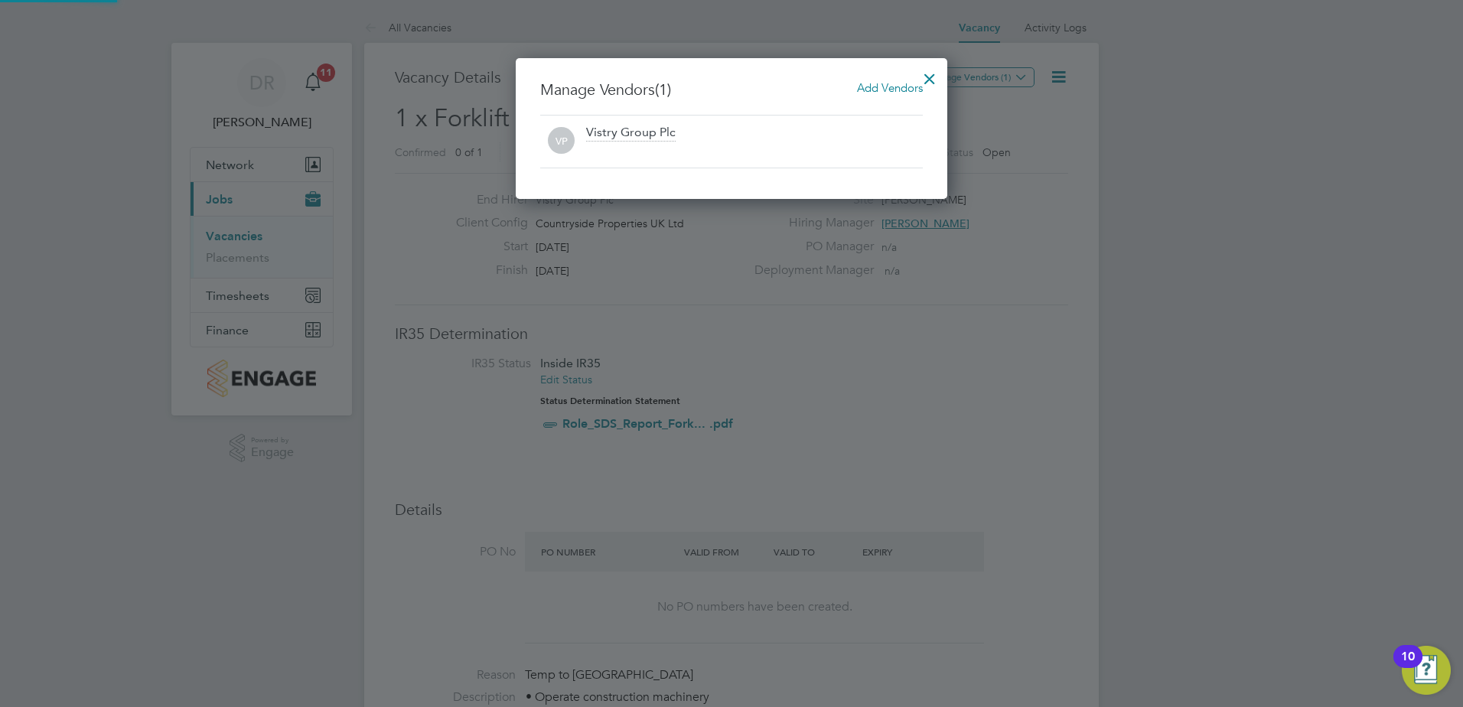
scroll to position [142, 432]
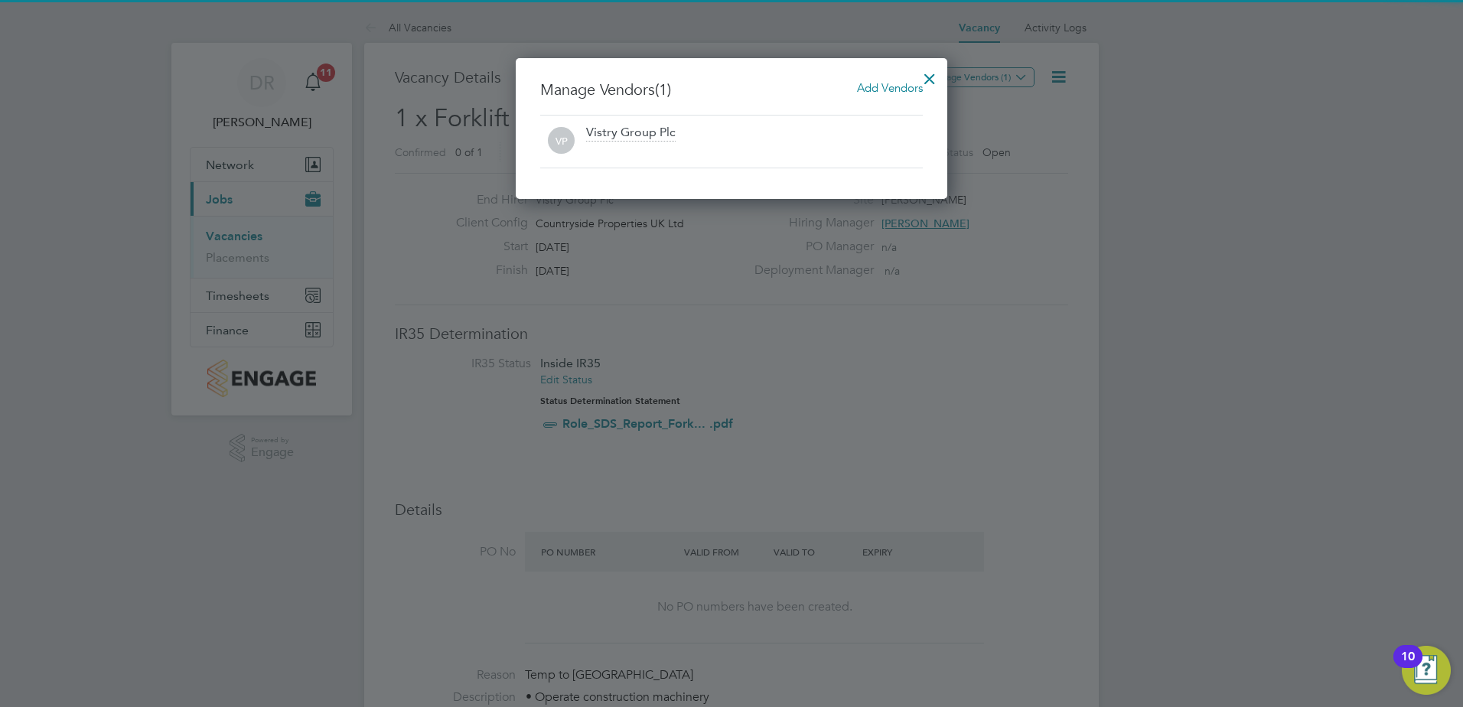
click at [891, 93] on span "Add Vendors" at bounding box center [890, 87] width 66 height 15
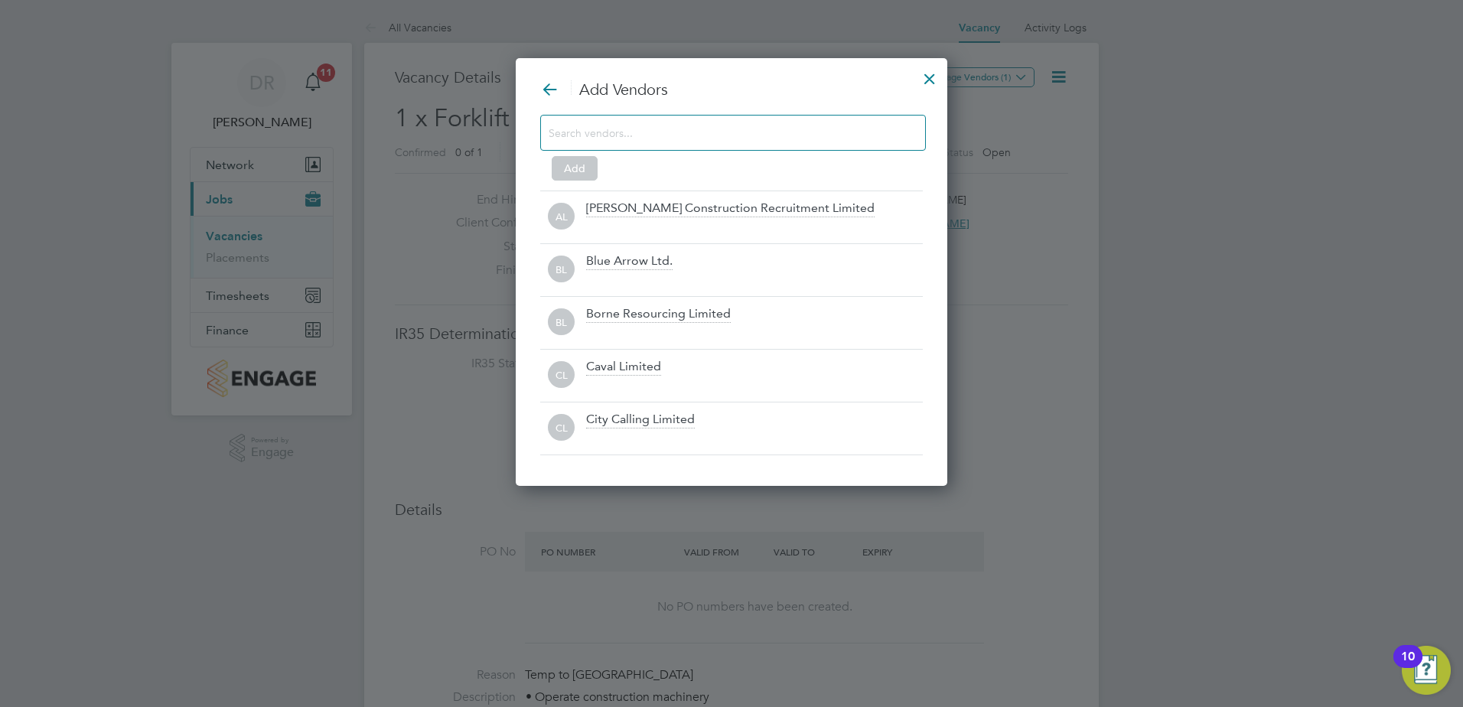
scroll to position [429, 432]
click at [851, 137] on input at bounding box center [721, 132] width 344 height 20
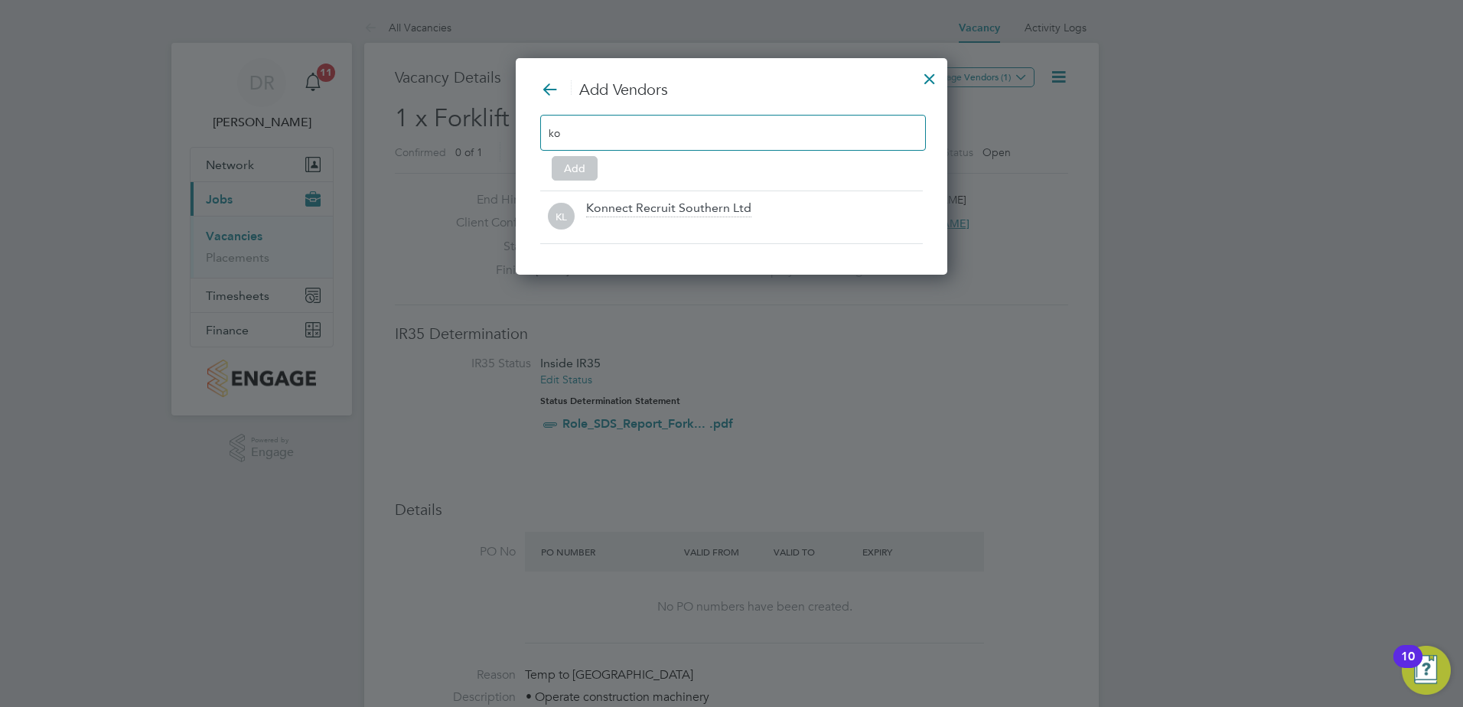
scroll to position [218, 432]
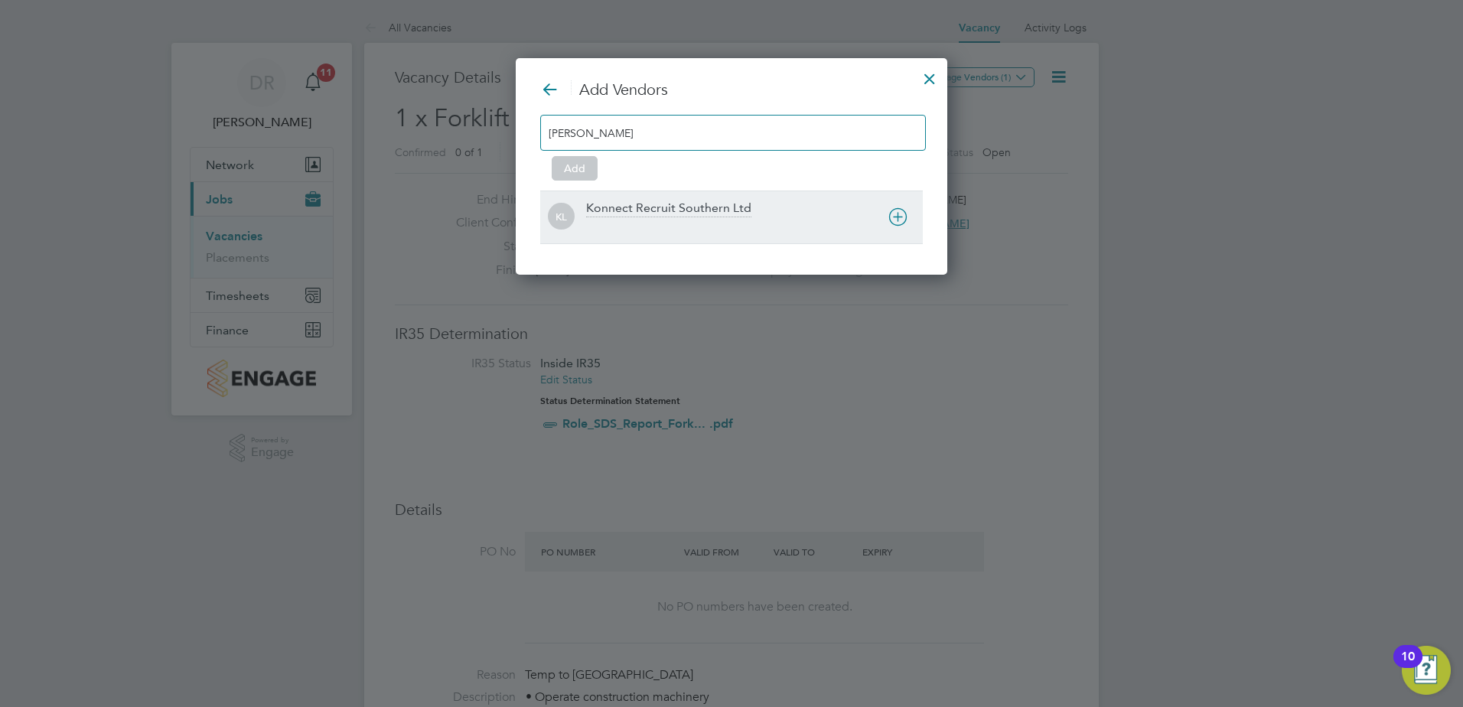
type input "[PERSON_NAME]"
click at [906, 210] on icon at bounding box center [898, 216] width 19 height 19
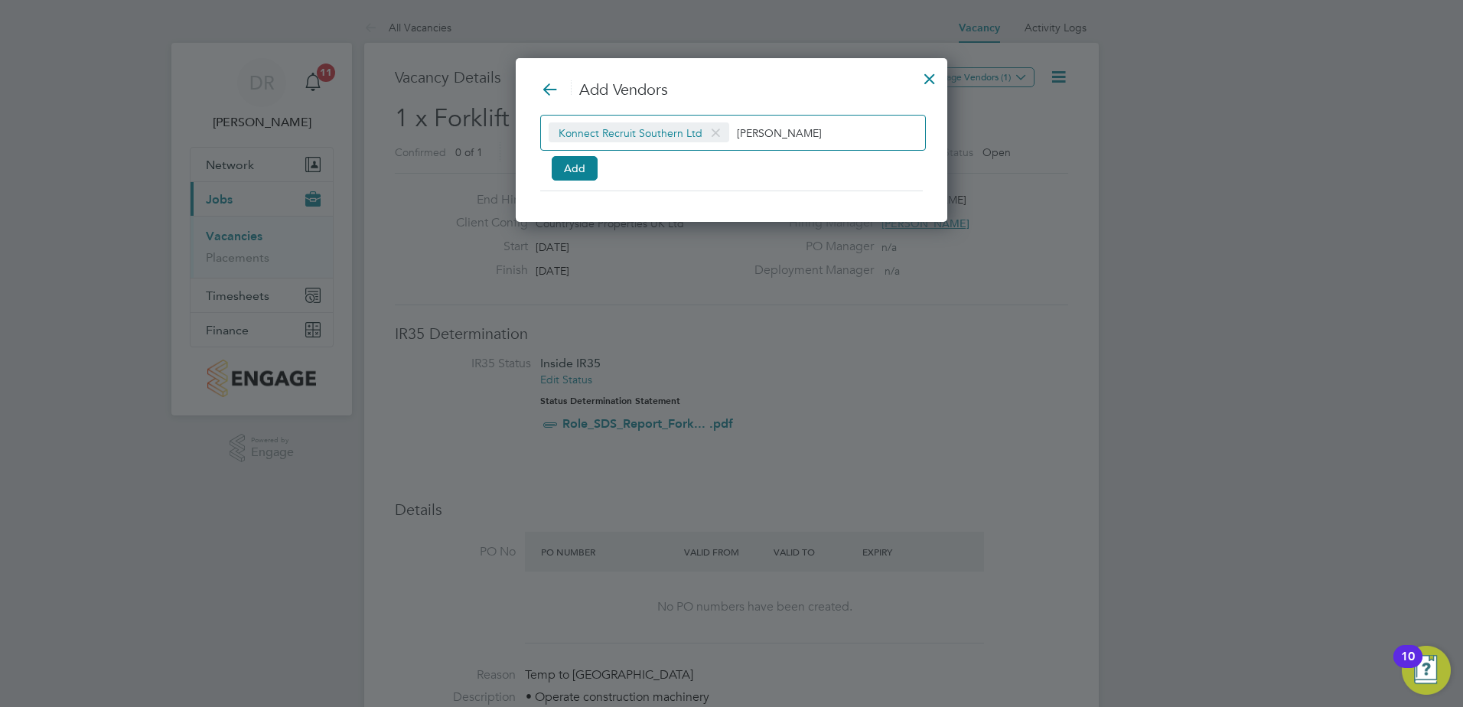
scroll to position [165, 432]
click at [576, 174] on button "Add" at bounding box center [575, 168] width 46 height 24
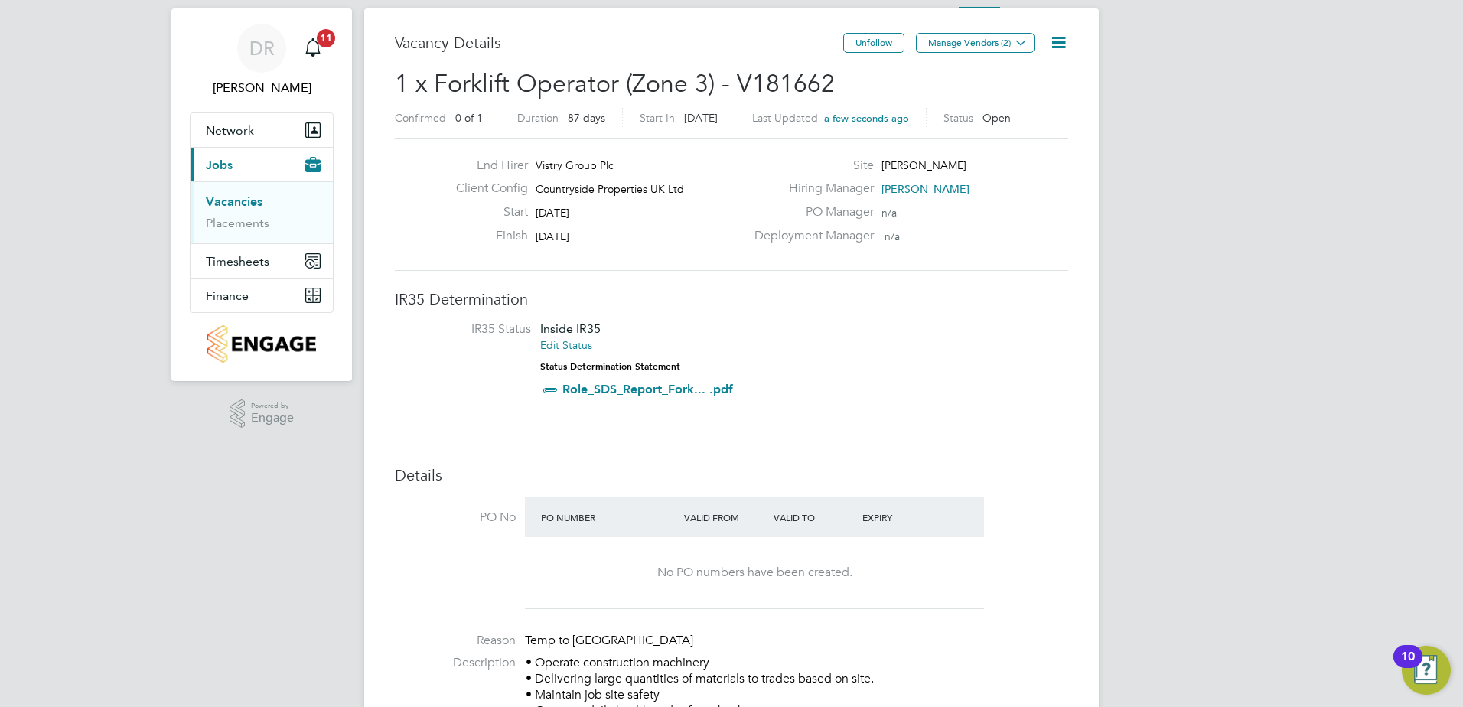
scroll to position [10, 0]
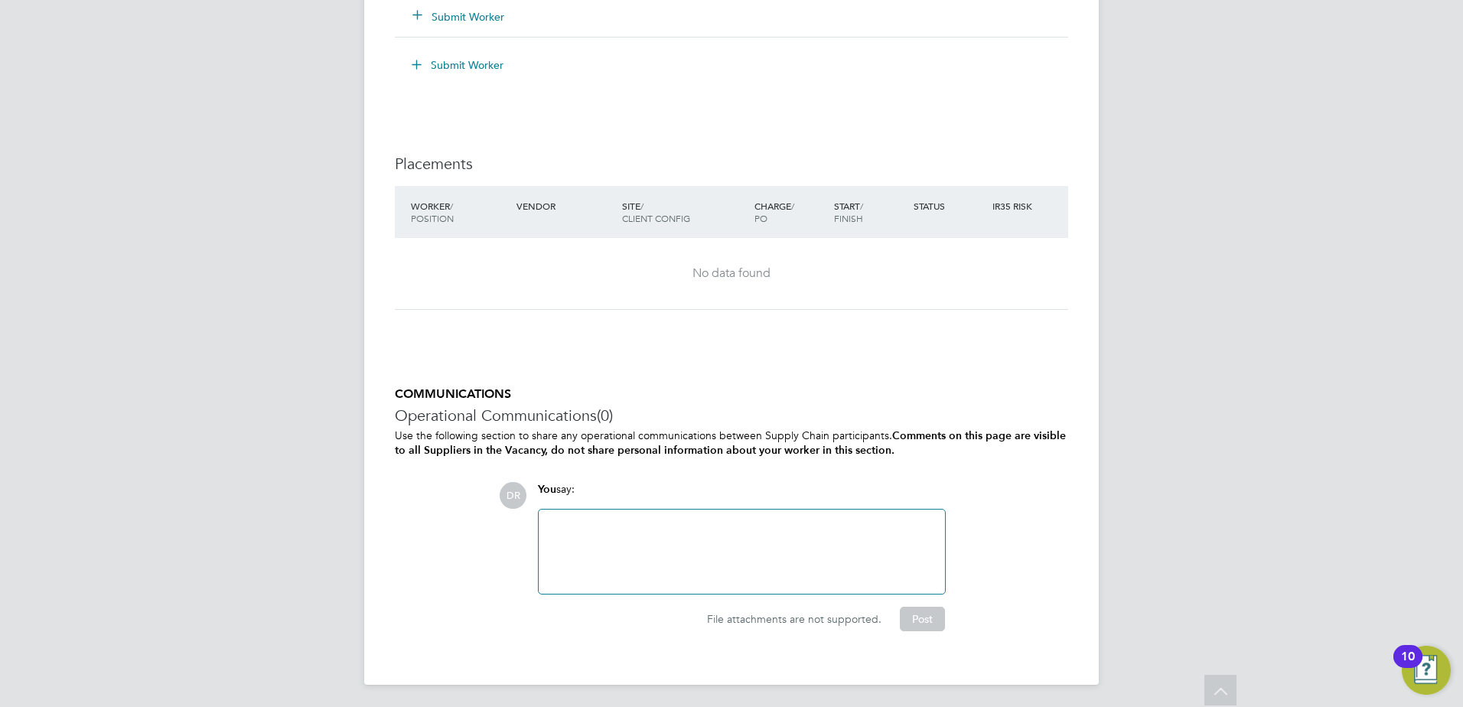
click at [591, 501] on div "You say:" at bounding box center [742, 495] width 408 height 27
click at [594, 511] on div at bounding box center [742, 552] width 406 height 84
click at [600, 530] on div at bounding box center [742, 552] width 388 height 66
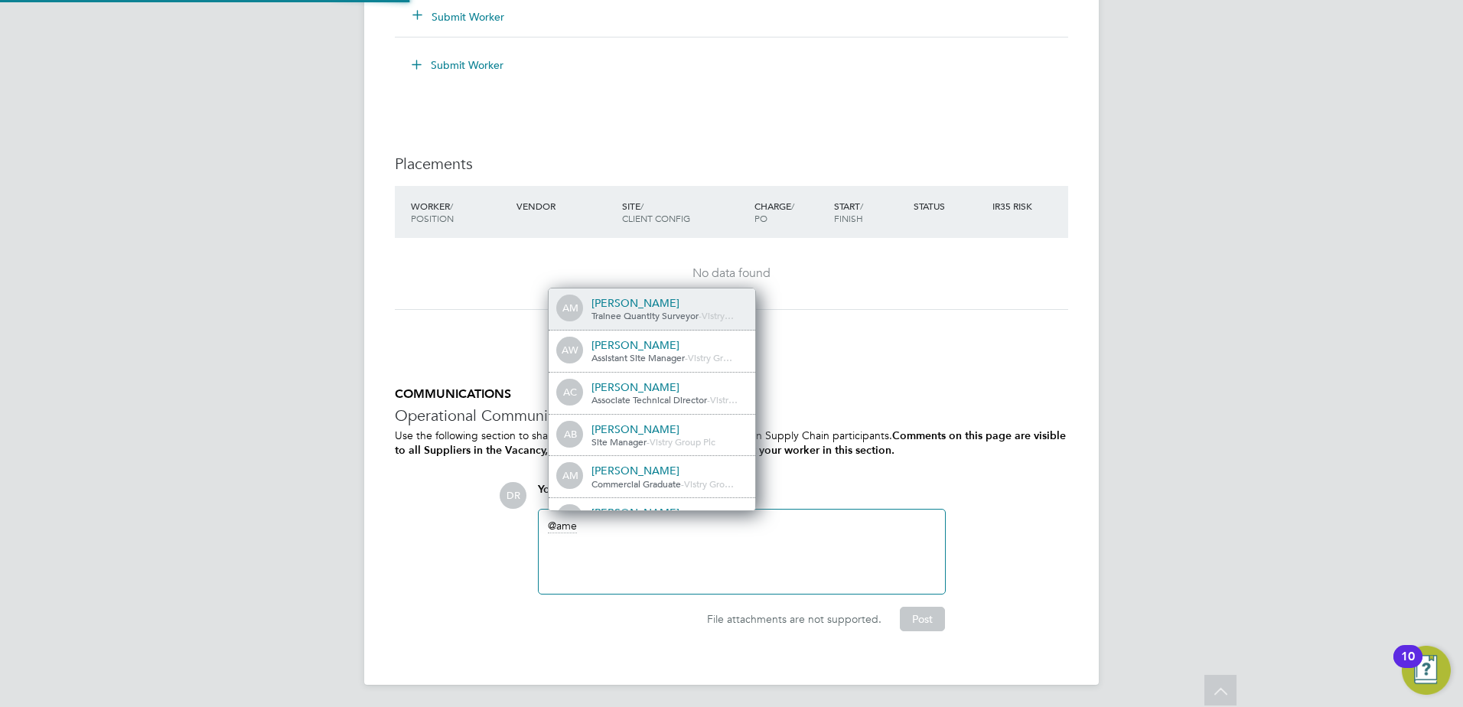
scroll to position [12, 154]
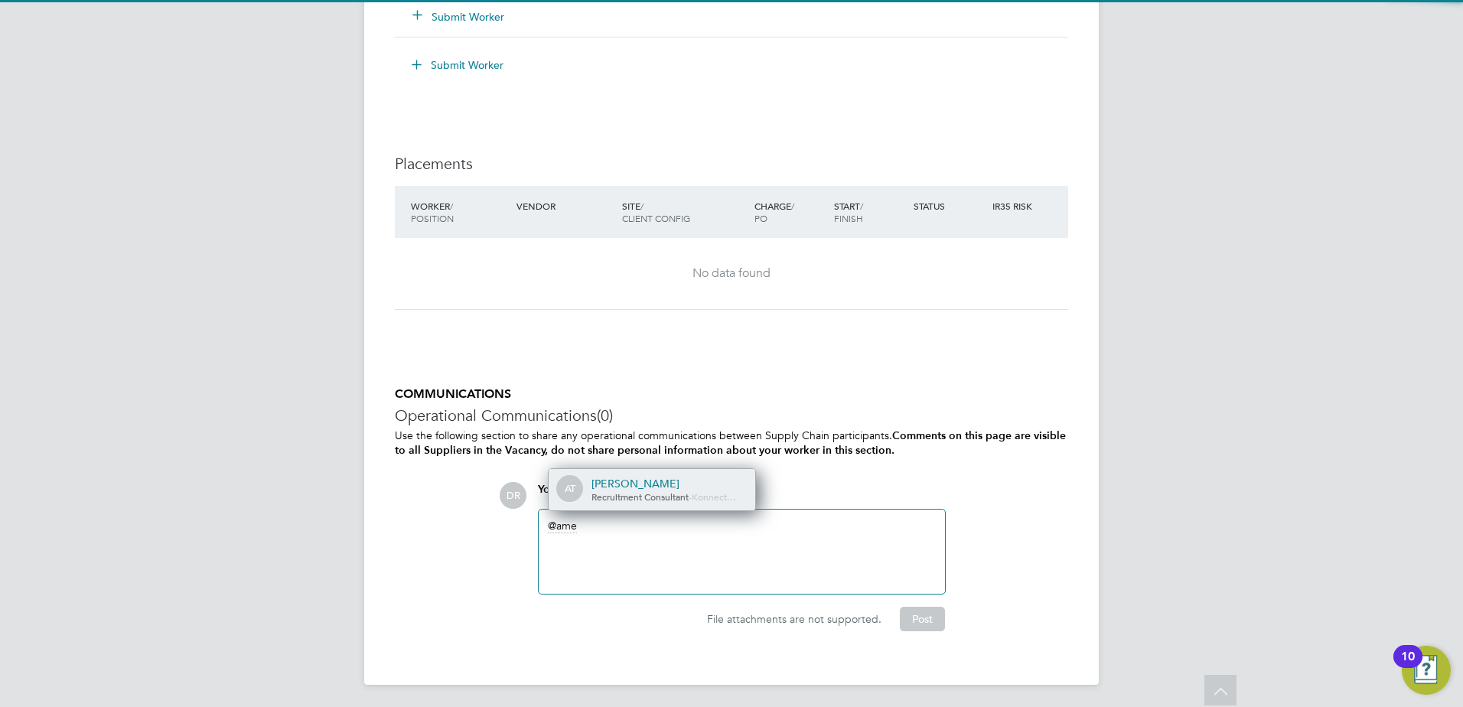
click at [609, 488] on div "[PERSON_NAME]" at bounding box center [668, 484] width 153 height 14
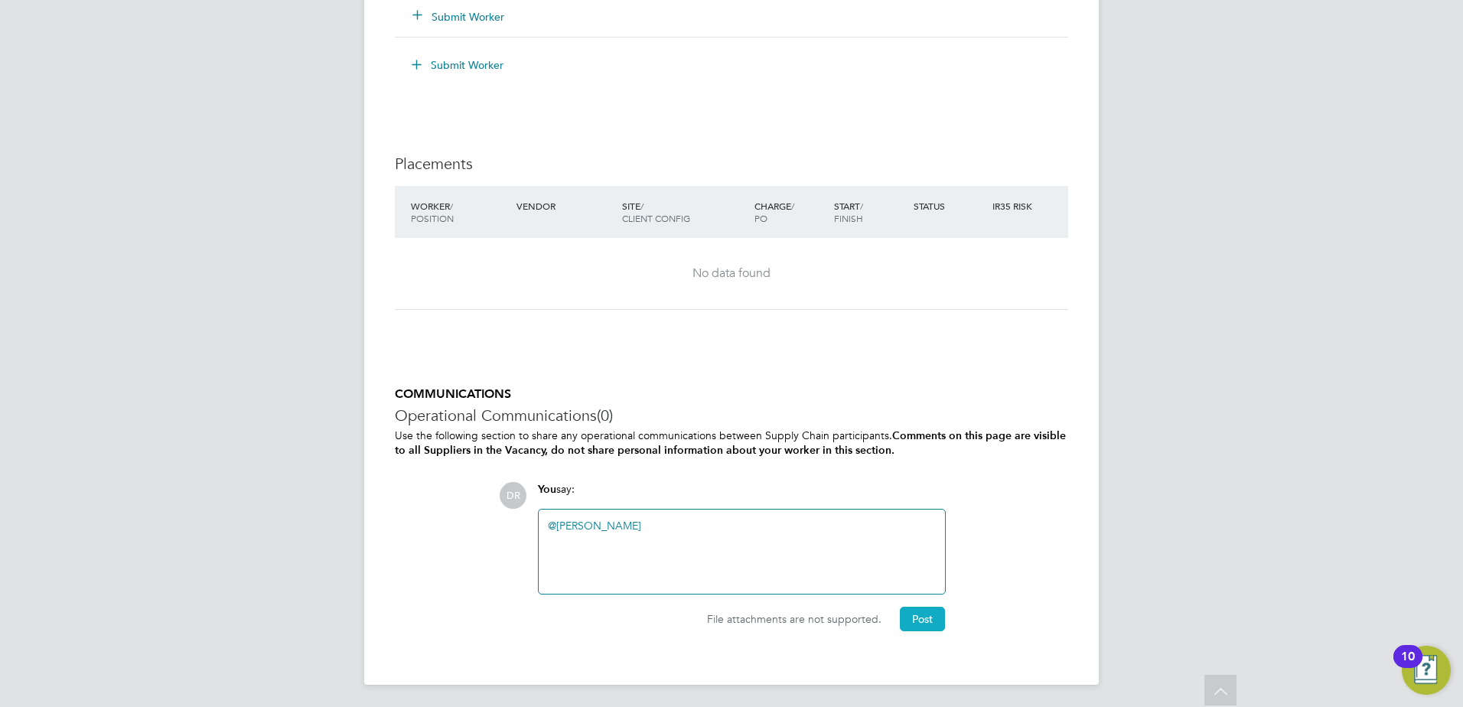
click at [928, 611] on button "Post" at bounding box center [922, 619] width 45 height 24
